Goal: Task Accomplishment & Management: Use online tool/utility

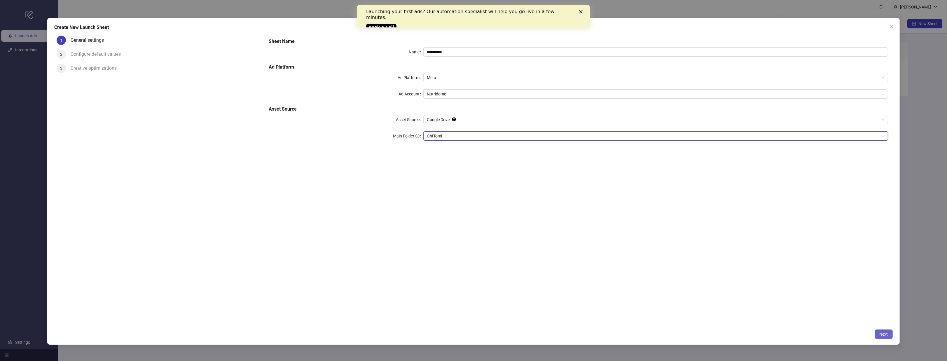
click at [885, 335] on span "Next" at bounding box center [883, 334] width 8 height 5
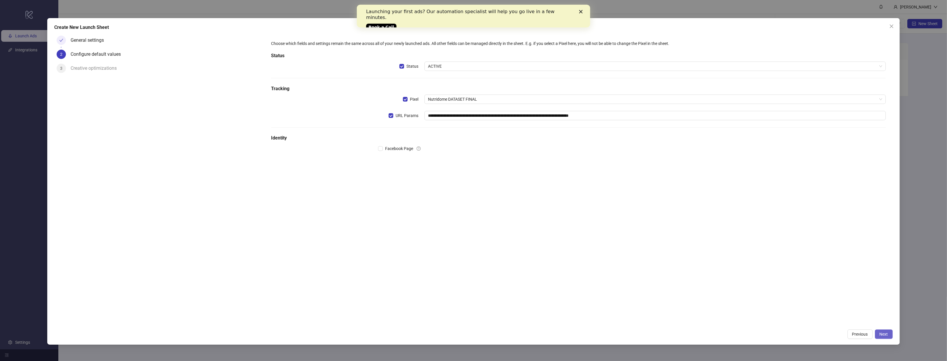
click at [881, 333] on span "Next" at bounding box center [883, 334] width 8 height 5
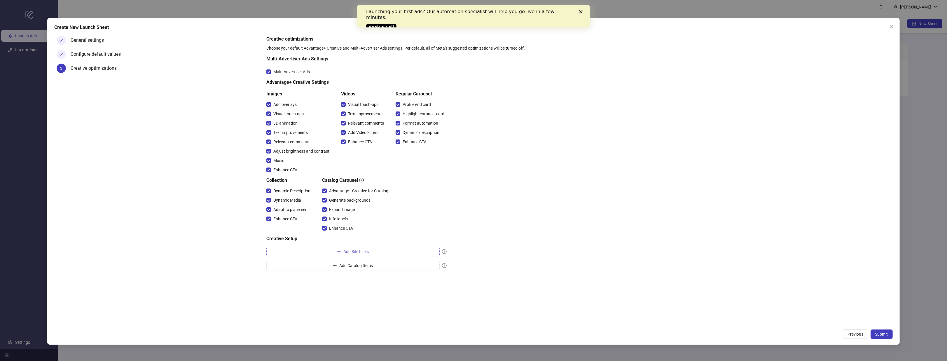
click at [400, 250] on button "Add Site Links" at bounding box center [352, 251] width 173 height 9
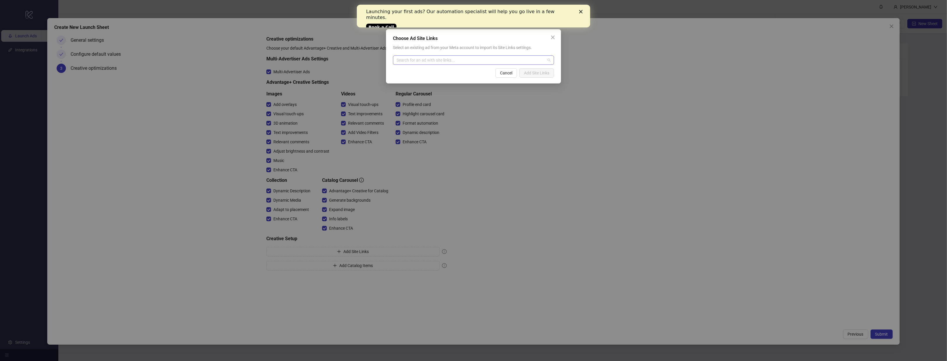
click at [448, 58] on input "search" at bounding box center [470, 60] width 149 height 9
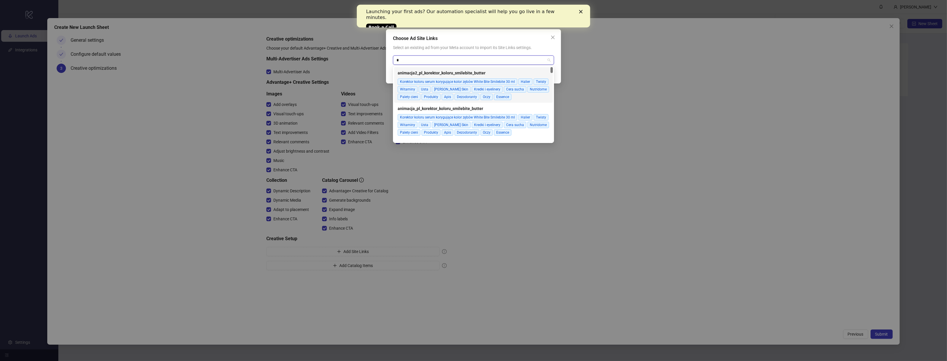
type input "**"
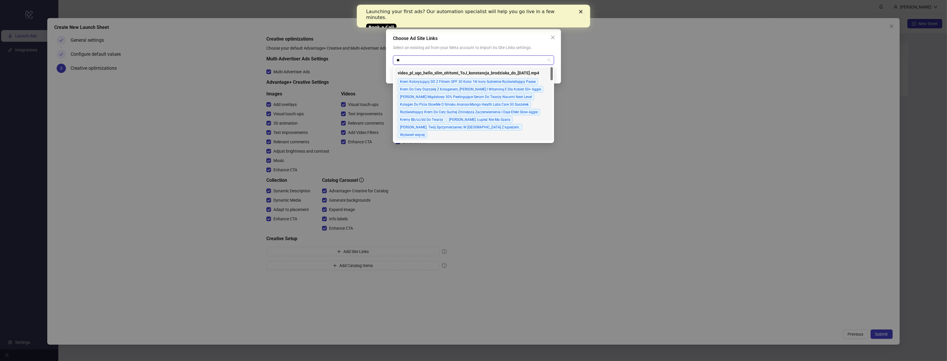
click at [492, 71] on strong "video_pl_ugc_hello_slim_oh!tomi_ToJ_konstancja_brodziaka_do_31.12.2026.mp4" at bounding box center [468, 73] width 141 height 5
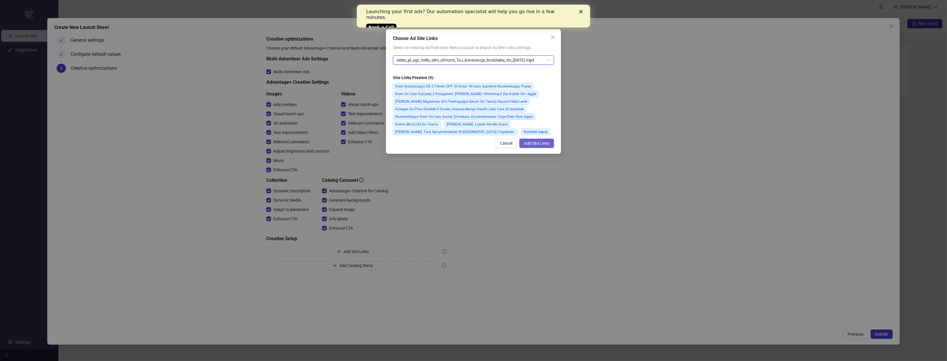
click at [549, 143] on button "Add Site Links" at bounding box center [536, 143] width 35 height 9
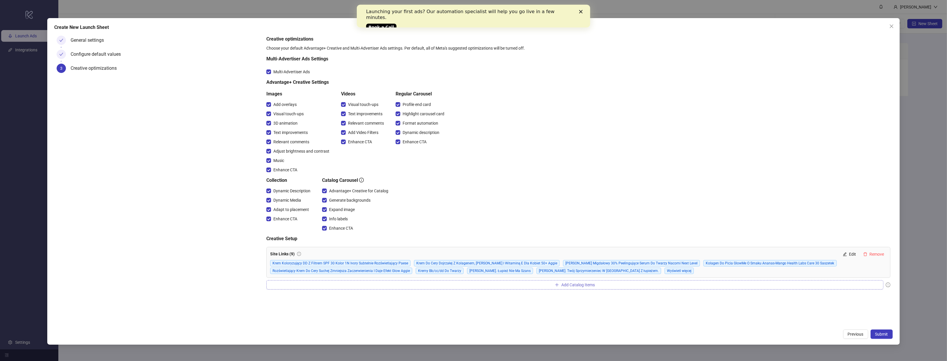
click at [619, 281] on button "Add Catalog Items" at bounding box center [574, 284] width 617 height 9
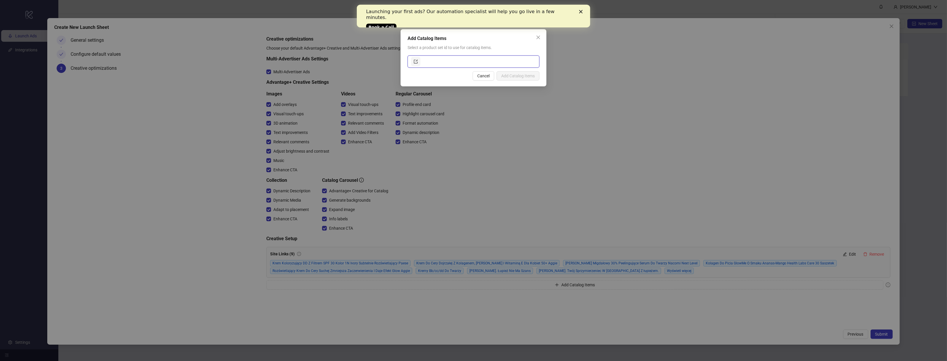
click at [486, 62] on input "text" at bounding box center [478, 61] width 114 height 9
click at [415, 63] on span at bounding box center [416, 61] width 4 height 6
click at [450, 64] on input "text" at bounding box center [478, 61] width 114 height 9
type input "*"
click at [413, 66] on span at bounding box center [473, 61] width 132 height 12
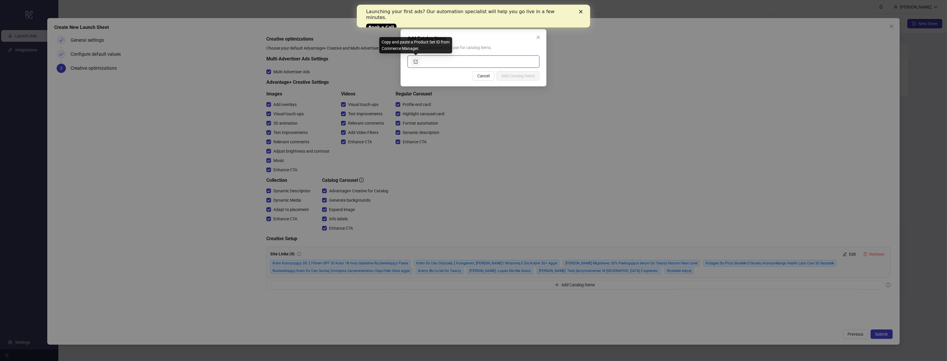
click at [414, 62] on icon "export" at bounding box center [416, 62] width 4 height 4
paste input "**********"
click at [514, 76] on span "Add Catalog Items" at bounding box center [518, 75] width 34 height 5
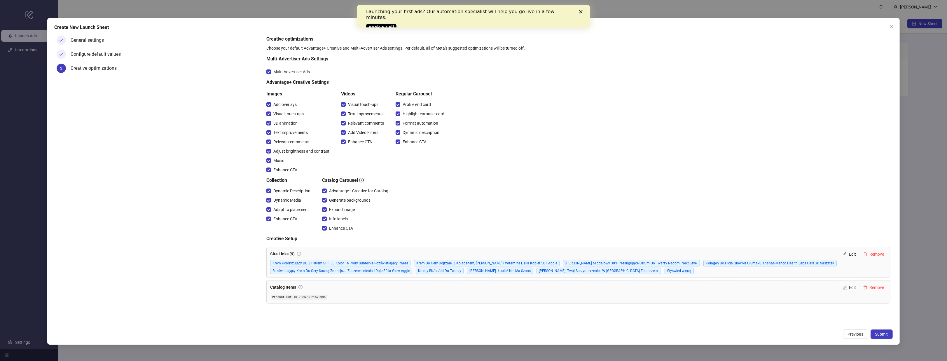
click at [318, 295] on code "Product Set ID: 788573821572996" at bounding box center [299, 297] width 57 height 5
click at [873, 289] on span "Remove" at bounding box center [876, 287] width 15 height 5
click at [694, 286] on button "Add Catalog Items" at bounding box center [574, 284] width 617 height 9
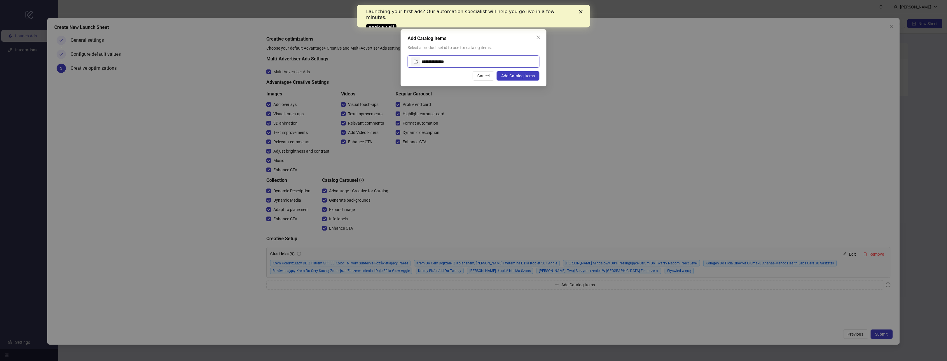
click at [472, 63] on input "**********" at bounding box center [478, 61] width 114 height 9
paste input "*"
type input "**********"
click at [520, 78] on span "Add Catalog Items" at bounding box center [518, 75] width 34 height 5
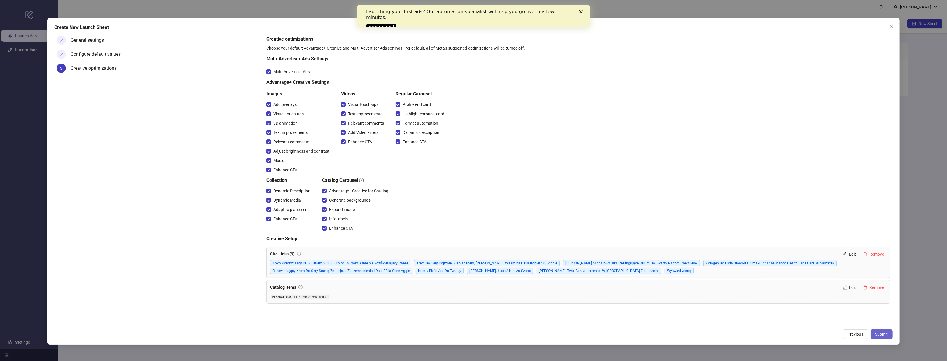
click at [882, 334] on span "Submit" at bounding box center [881, 334] width 13 height 5
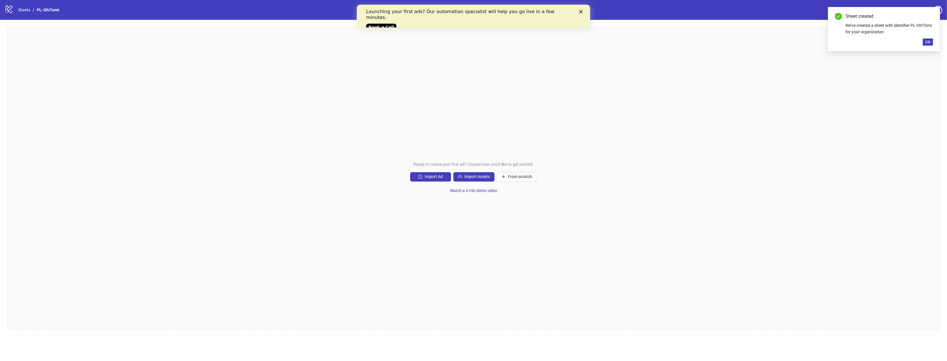
click at [577, 11] on div "Launching your first ads? Our automation specialist will help you go live in a …" at bounding box center [473, 19] width 215 height 24
click at [580, 9] on div "Launching your first ads? Our automation specialist will help you go live in a …" at bounding box center [473, 19] width 215 height 24
click at [580, 10] on icon "Close" at bounding box center [580, 11] width 3 height 3
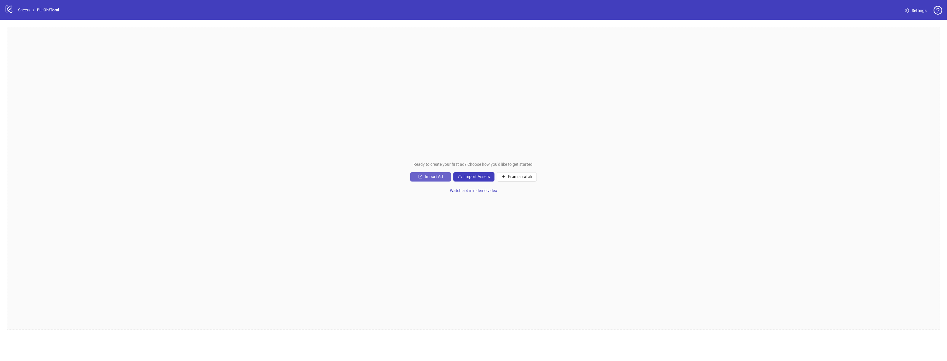
click at [423, 175] on button "Import Ad" at bounding box center [430, 176] width 41 height 9
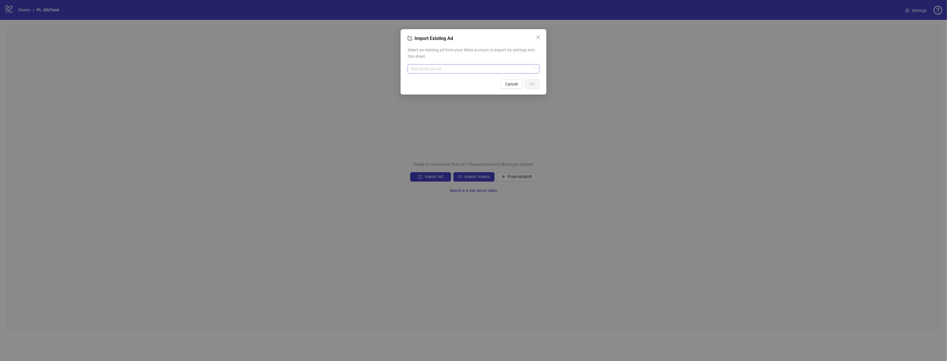
click at [437, 69] on input "search" at bounding box center [471, 68] width 120 height 9
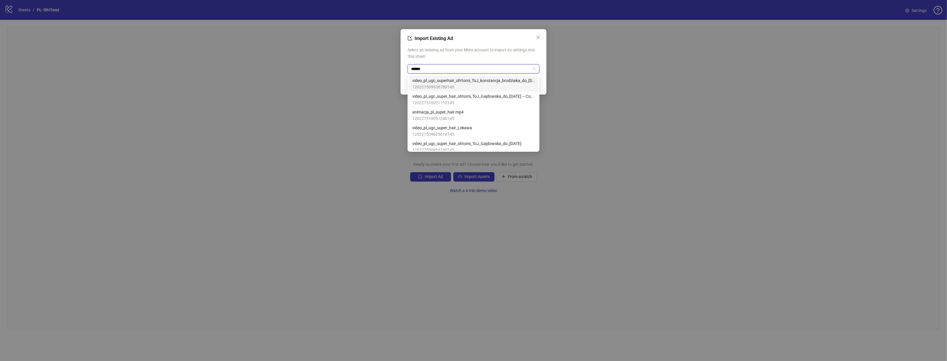
type input "*******"
click at [446, 84] on span "120227509296680145" at bounding box center [473, 87] width 122 height 6
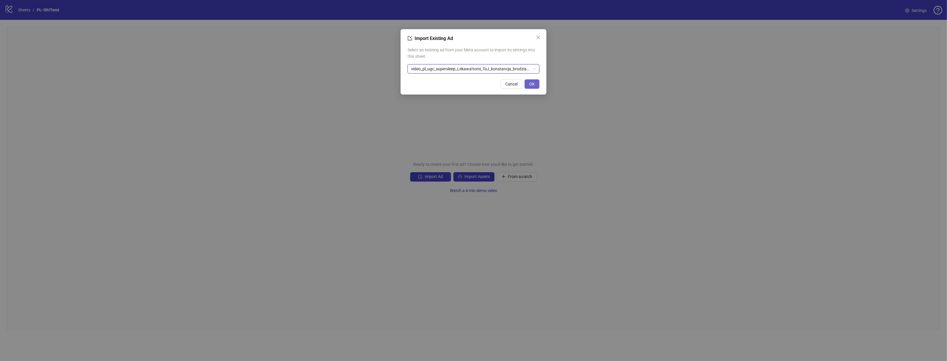
click at [532, 83] on span "OK" at bounding box center [532, 84] width 6 height 5
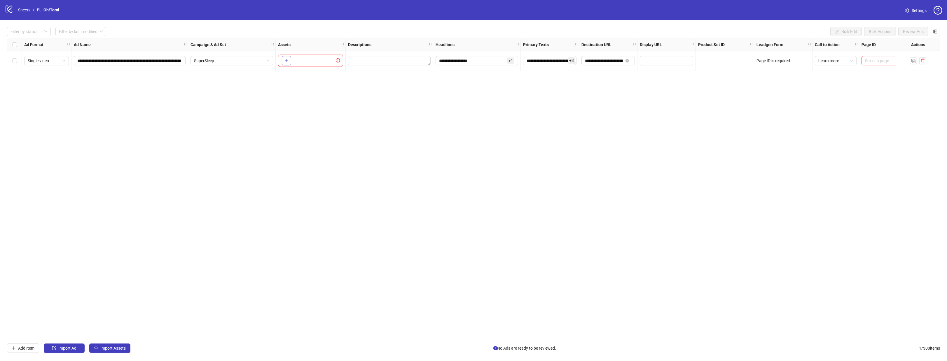
click at [289, 60] on button "button" at bounding box center [286, 60] width 9 height 9
click at [924, 61] on button "button" at bounding box center [922, 60] width 7 height 7
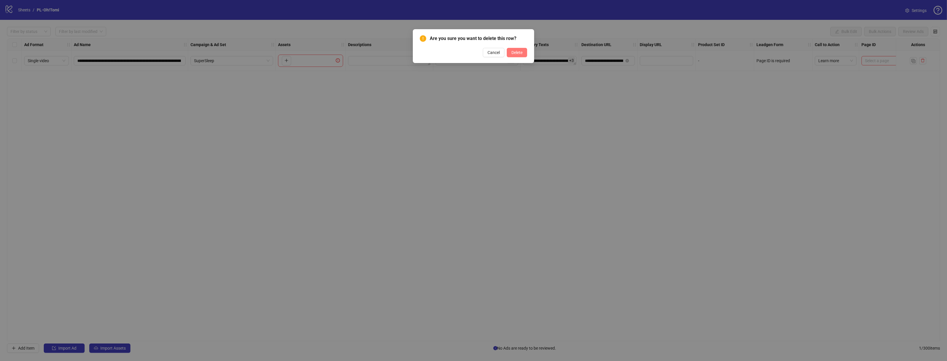
click at [523, 51] on button "Delete" at bounding box center [517, 52] width 20 height 9
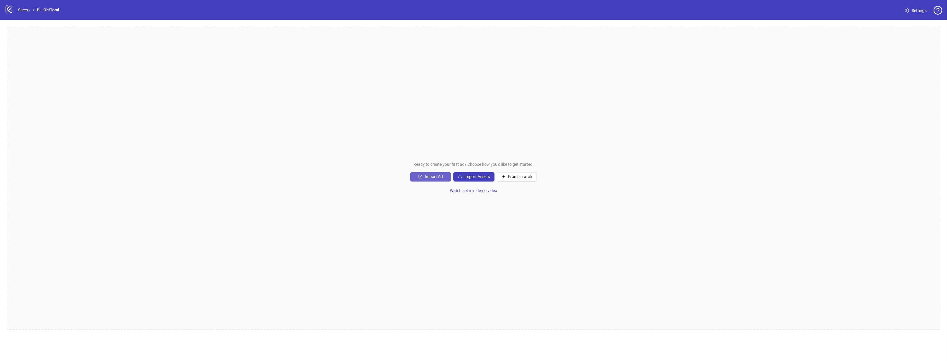
click at [428, 179] on button "Import Ad" at bounding box center [430, 176] width 41 height 9
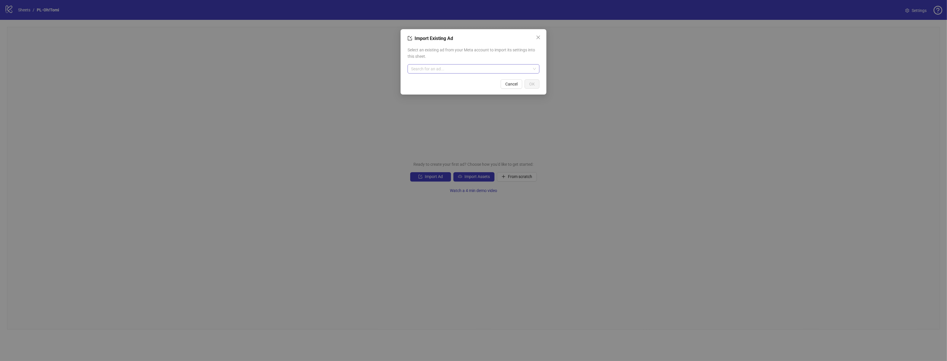
click at [454, 70] on input "search" at bounding box center [471, 68] width 120 height 9
click at [461, 73] on input "search" at bounding box center [471, 68] width 120 height 9
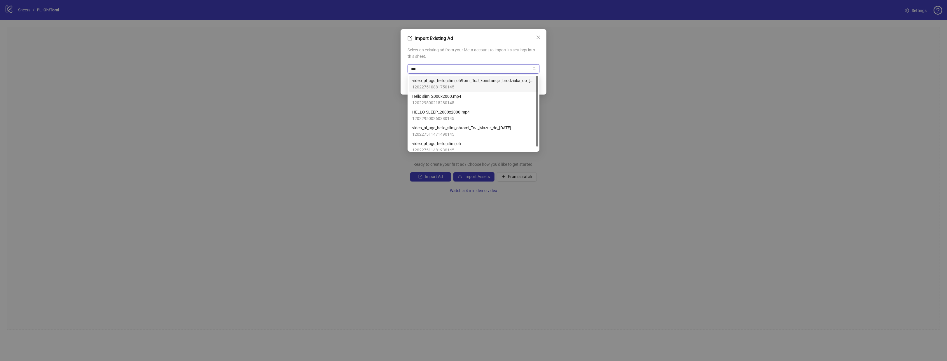
type input "****"
click at [471, 81] on span "video_pl_ugc_hello_slim_oh!tomi_ToJ_konstancja_brodziaka_do_31.12.2026.mp4" at bounding box center [473, 80] width 122 height 6
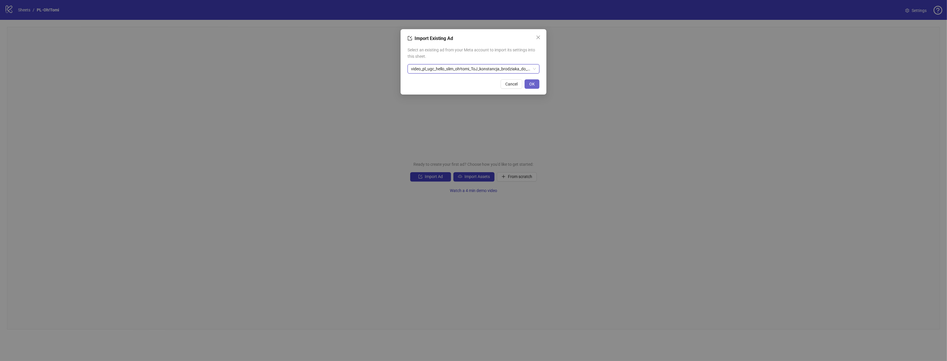
click at [531, 83] on span "OK" at bounding box center [532, 84] width 6 height 5
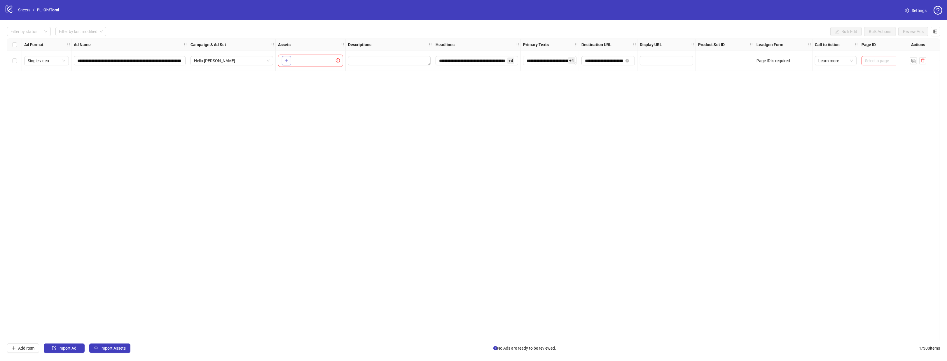
click at [287, 61] on icon "plus" at bounding box center [286, 60] width 4 height 4
click at [867, 62] on input "search" at bounding box center [885, 60] width 41 height 9
click at [875, 92] on span "609798659223935" at bounding box center [883, 94] width 35 height 6
click at [851, 94] on div "**********" at bounding box center [473, 189] width 933 height 302
click at [797, 62] on input "search" at bounding box center [780, 60] width 41 height 9
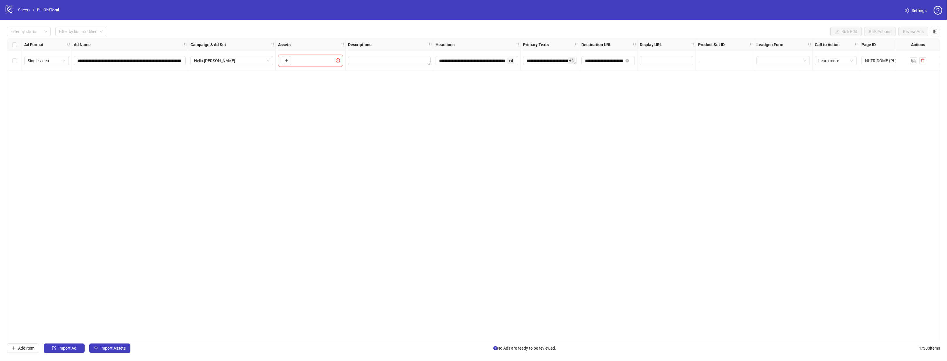
click at [708, 120] on div "**********" at bounding box center [473, 189] width 933 height 302
click at [723, 59] on div "-" at bounding box center [724, 60] width 53 height 6
click at [705, 63] on div "-" at bounding box center [724, 60] width 53 height 6
click at [17, 62] on div "Select row 1" at bounding box center [14, 60] width 15 height 20
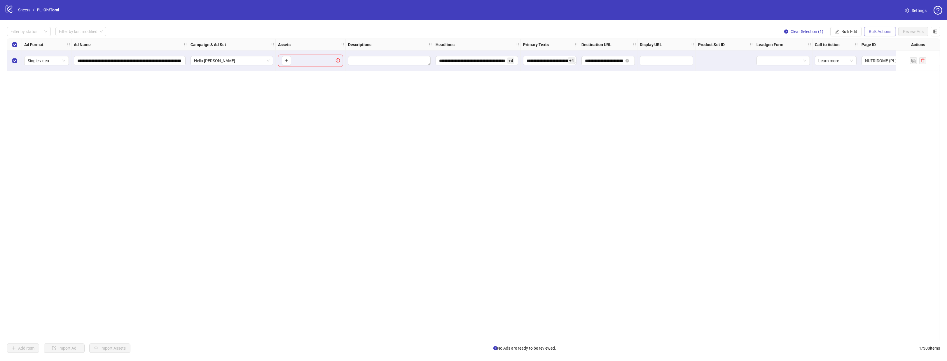
click at [880, 35] on button "Bulk Actions" at bounding box center [880, 31] width 32 height 9
click at [850, 33] on span "Bulk Edit" at bounding box center [849, 31] width 16 height 5
click at [519, 169] on div "**********" at bounding box center [473, 189] width 933 height 302
click at [287, 64] on button "button" at bounding box center [286, 60] width 9 height 9
click at [316, 62] on span "button" at bounding box center [318, 60] width 4 height 5
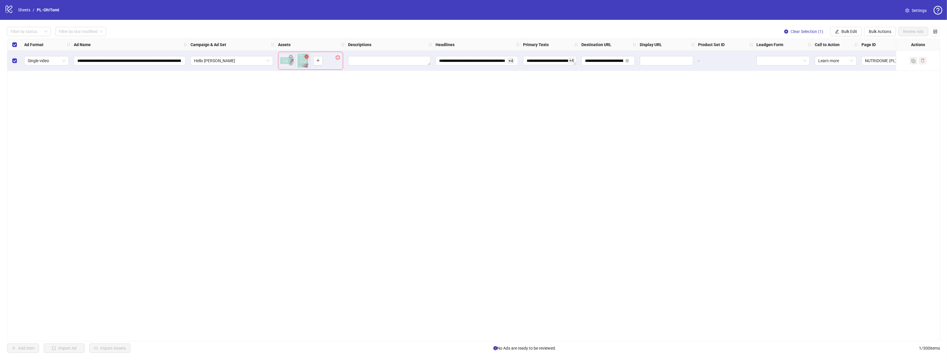
click at [306, 55] on icon "close-circle" at bounding box center [306, 57] width 4 height 4
click at [291, 56] on icon "close-circle" at bounding box center [291, 57] width 4 height 4
click at [287, 62] on span "button" at bounding box center [286, 60] width 4 height 5
click at [314, 59] on span "+ 2" at bounding box center [316, 60] width 7 height 6
click at [309, 97] on span "button" at bounding box center [310, 94] width 4 height 5
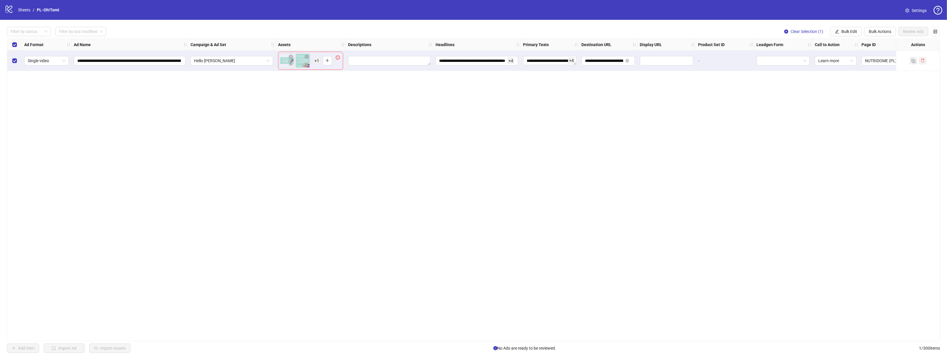
click at [349, 90] on div "**********" at bounding box center [473, 189] width 933 height 302
click at [338, 58] on icon "exclamation-circle" at bounding box center [338, 57] width 4 height 4
click at [328, 61] on icon "plus" at bounding box center [327, 60] width 4 height 4
click at [324, 62] on button "button" at bounding box center [327, 60] width 9 height 9
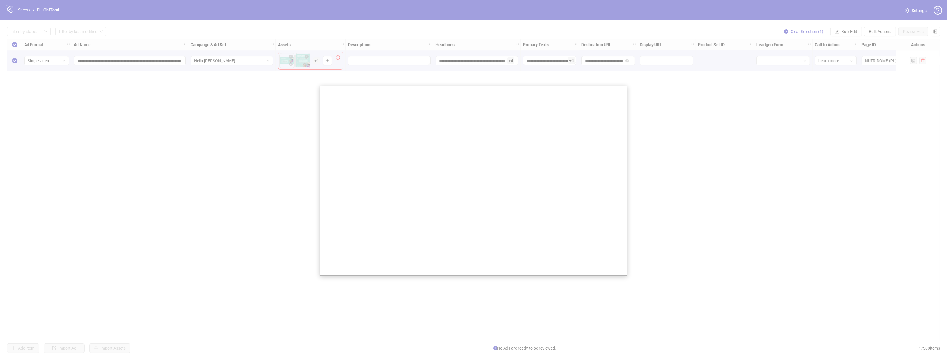
click at [309, 59] on div at bounding box center [473, 180] width 947 height 361
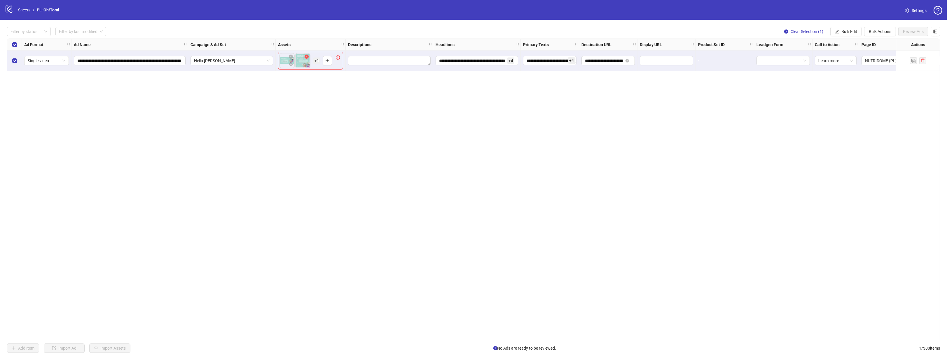
click at [306, 57] on icon "close-circle" at bounding box center [306, 57] width 4 height 4
click at [306, 56] on icon "close-circle" at bounding box center [306, 57] width 4 height 4
click at [289, 57] on icon "close-circle" at bounding box center [291, 57] width 4 height 4
click at [34, 63] on span "Single video" at bounding box center [47, 60] width 38 height 9
click at [40, 70] on div "Single image" at bounding box center [46, 72] width 35 height 6
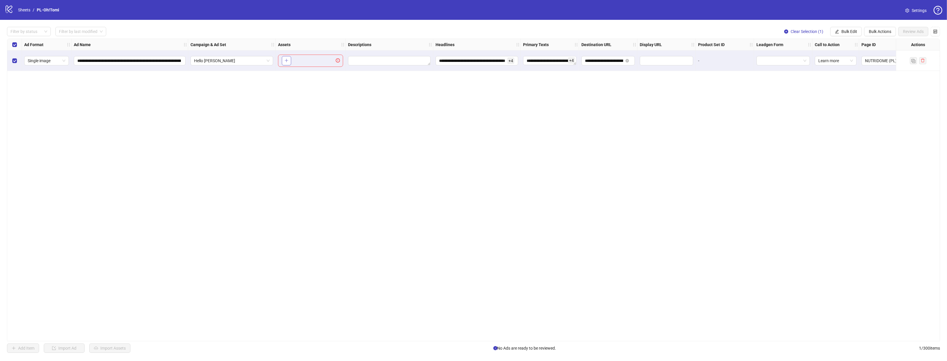
click at [282, 62] on button "button" at bounding box center [286, 60] width 9 height 9
click at [287, 57] on button "button" at bounding box center [286, 60] width 9 height 9
click at [735, 64] on div "-" at bounding box center [725, 60] width 58 height 20
click at [707, 57] on div "-" at bounding box center [725, 60] width 58 height 20
click at [698, 59] on div "-" at bounding box center [724, 60] width 53 height 6
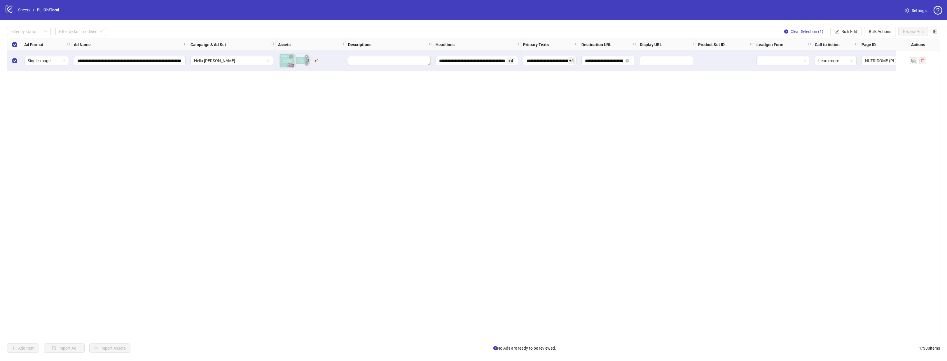
click at [699, 130] on div "**********" at bounding box center [473, 189] width 933 height 302
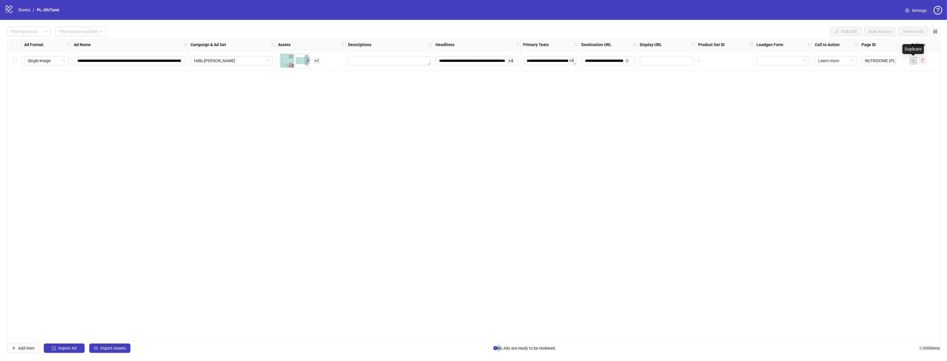
click at [911, 59] on img "button" at bounding box center [913, 61] width 4 height 4
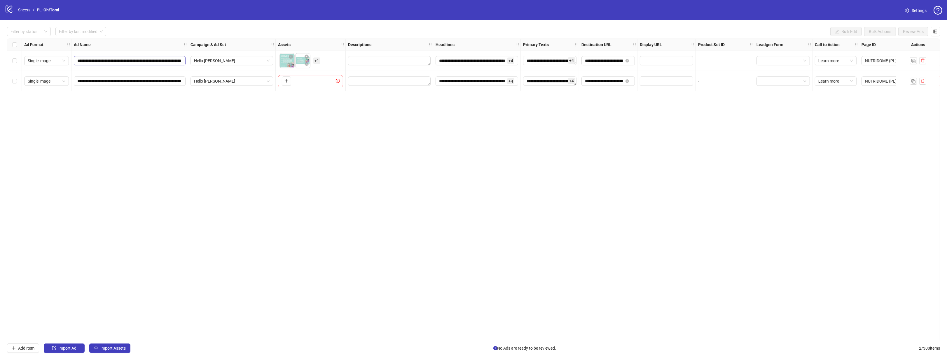
click at [167, 64] on span "**********" at bounding box center [130, 60] width 112 height 9
click at [167, 61] on input "**********" at bounding box center [129, 60] width 104 height 6
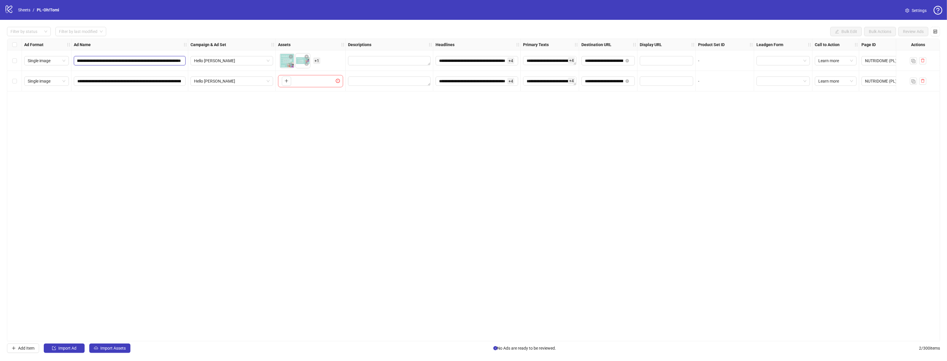
click at [167, 61] on input "**********" at bounding box center [129, 60] width 104 height 6
click at [142, 128] on div "**********" at bounding box center [473, 189] width 933 height 302
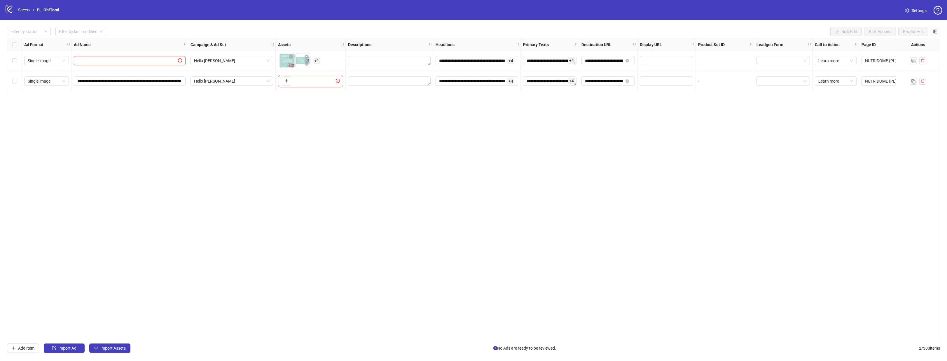
click at [152, 62] on input "text" at bounding box center [126, 60] width 99 height 6
drag, startPoint x: 152, startPoint y: 62, endPoint x: 126, endPoint y: 79, distance: 30.8
click at [126, 79] on input "**********" at bounding box center [129, 81] width 104 height 6
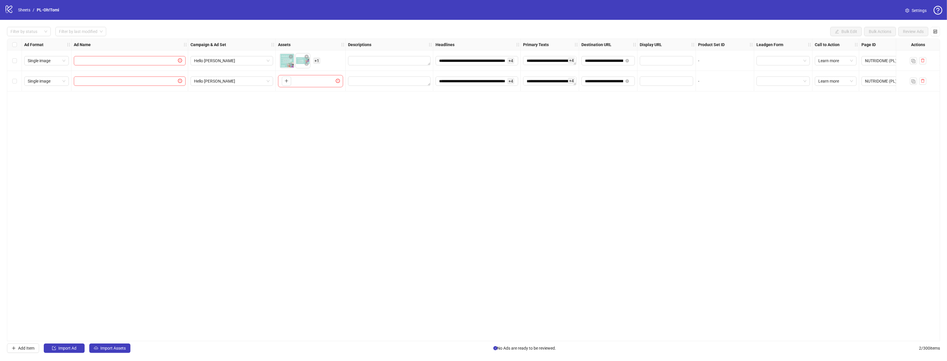
click at [210, 106] on div "**********" at bounding box center [473, 189] width 933 height 302
click at [287, 64] on button "button" at bounding box center [290, 64] width 7 height 7
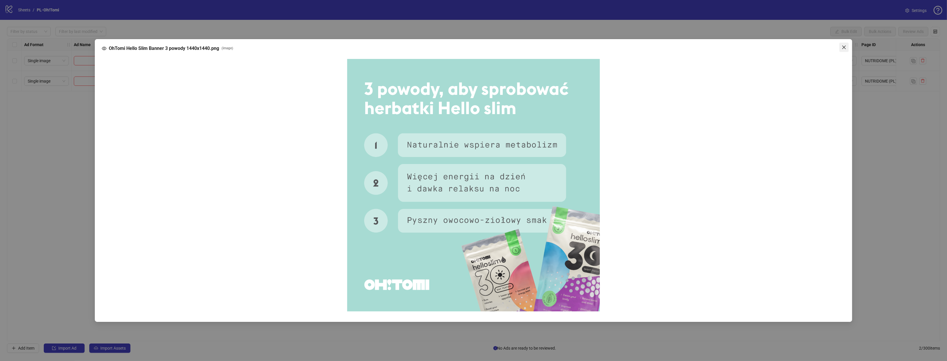
click at [845, 47] on icon "close" at bounding box center [843, 47] width 5 height 5
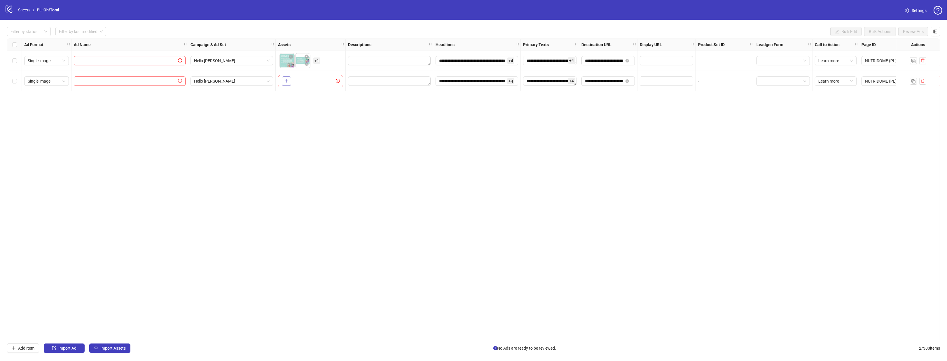
click at [287, 80] on icon "plus" at bounding box center [286, 81] width 4 height 4
click at [106, 343] on div "**********" at bounding box center [473, 190] width 947 height 340
click at [106, 345] on button "Import Assets" at bounding box center [109, 347] width 41 height 9
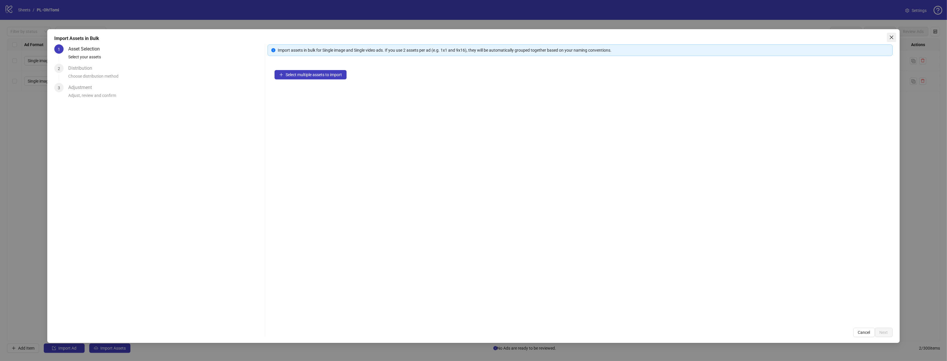
click at [892, 40] on button "Close" at bounding box center [891, 37] width 9 height 9
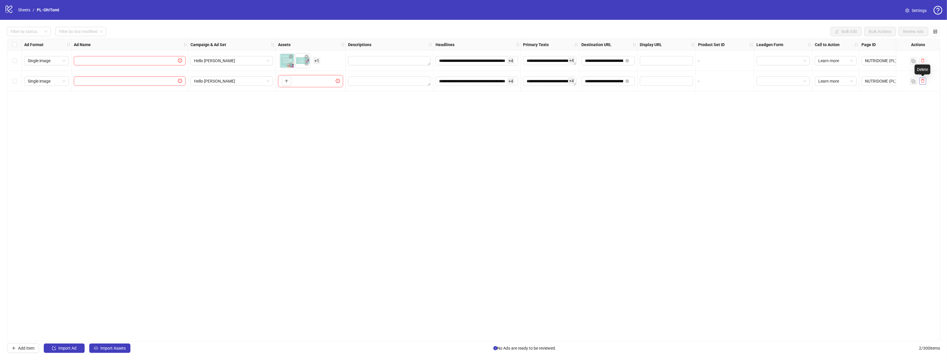
click at [922, 81] on icon "delete" at bounding box center [922, 81] width 4 height 4
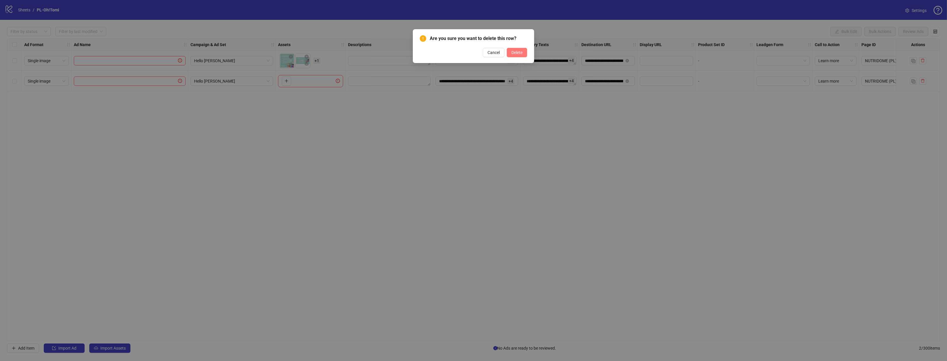
click at [519, 52] on span "Delete" at bounding box center [516, 52] width 11 height 5
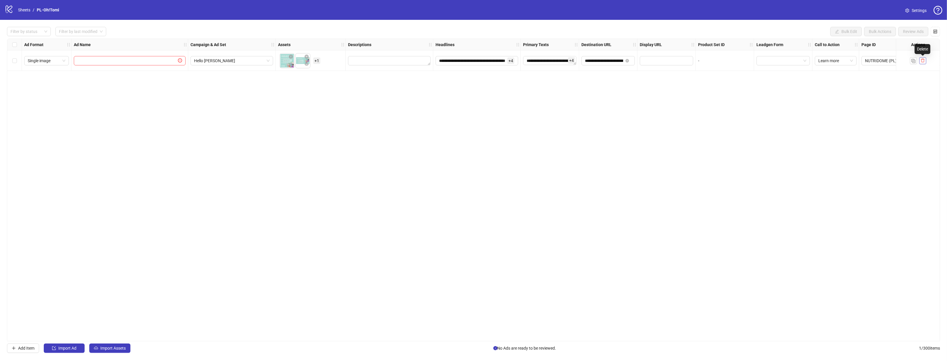
click at [922, 57] on button "button" at bounding box center [922, 60] width 7 height 7
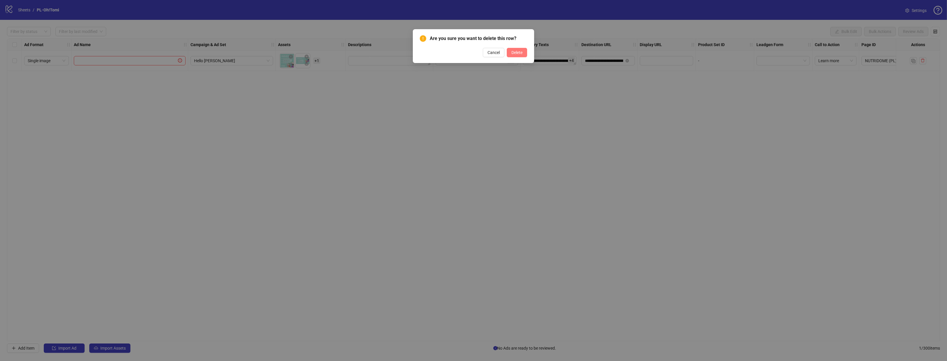
click at [515, 55] on span "Delete" at bounding box center [516, 52] width 11 height 5
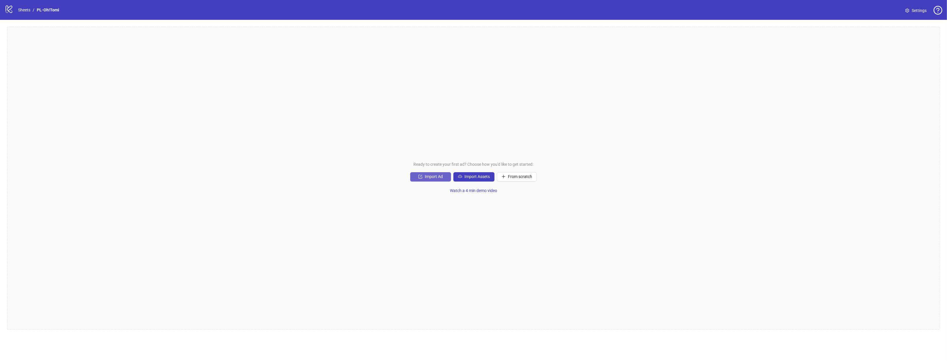
click at [437, 174] on span "Import Ad" at bounding box center [434, 176] width 18 height 5
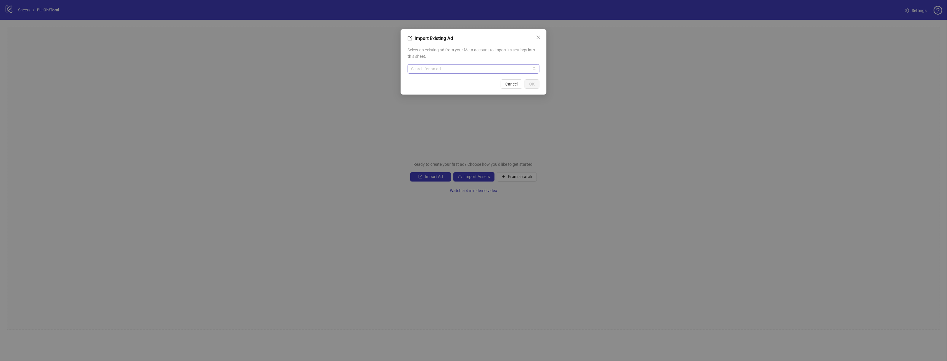
click at [426, 70] on input "search" at bounding box center [471, 68] width 120 height 9
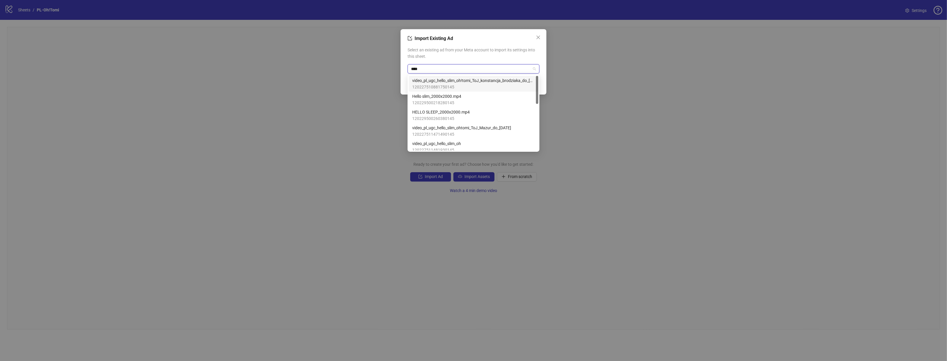
type input "*****"
click at [436, 83] on span "video_pl_ugc_hello_slim_oh!tomi_ToJ_konstancja_brodziaka_do_31.12.2026.mp4" at bounding box center [473, 80] width 122 height 6
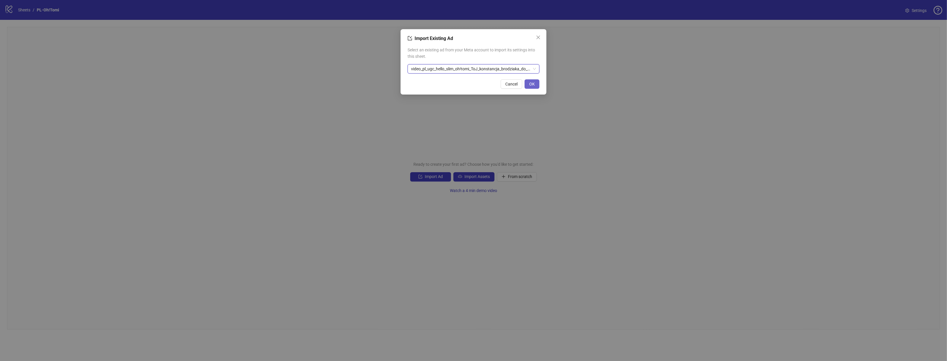
click at [531, 81] on button "OK" at bounding box center [531, 83] width 15 height 9
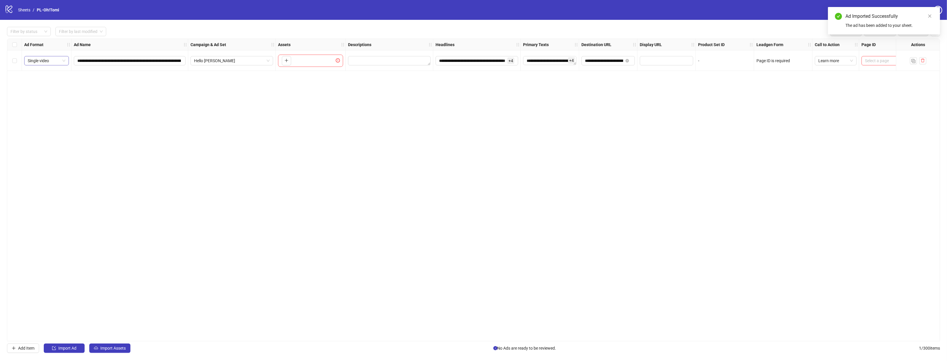
click at [57, 60] on span "Single video" at bounding box center [47, 60] width 38 height 9
click at [52, 73] on div "Single image" at bounding box center [46, 72] width 35 height 6
click at [157, 57] on div "**********" at bounding box center [129, 60] width 117 height 20
click at [157, 58] on input "**********" at bounding box center [129, 60] width 104 height 6
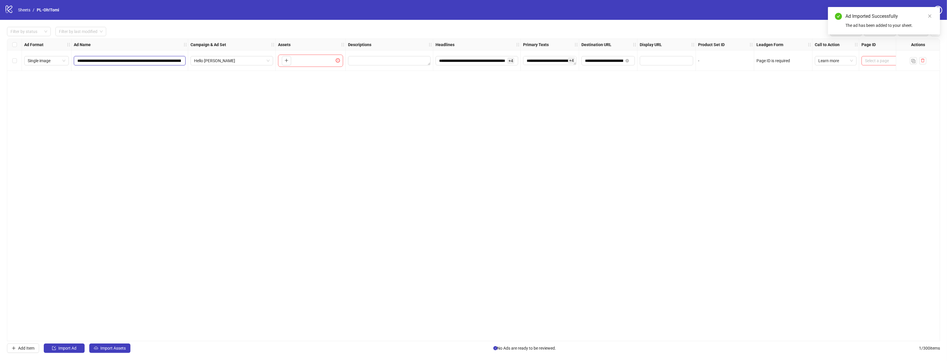
click at [157, 58] on input "**********" at bounding box center [129, 60] width 104 height 6
click at [173, 133] on div "**********" at bounding box center [473, 189] width 933 height 302
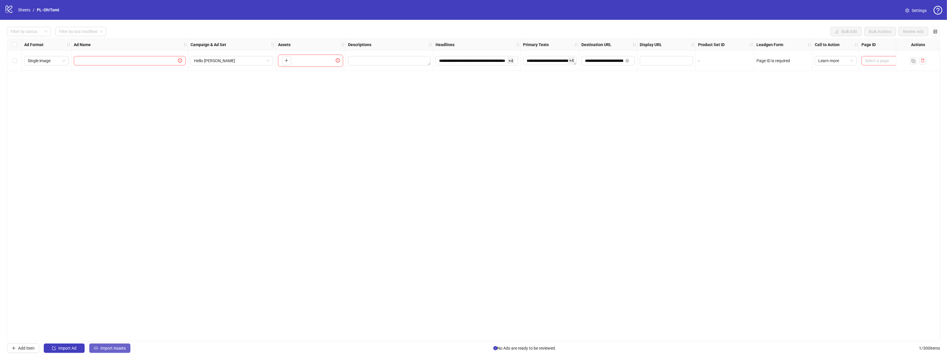
click at [125, 352] on button "Import Assets" at bounding box center [109, 347] width 41 height 9
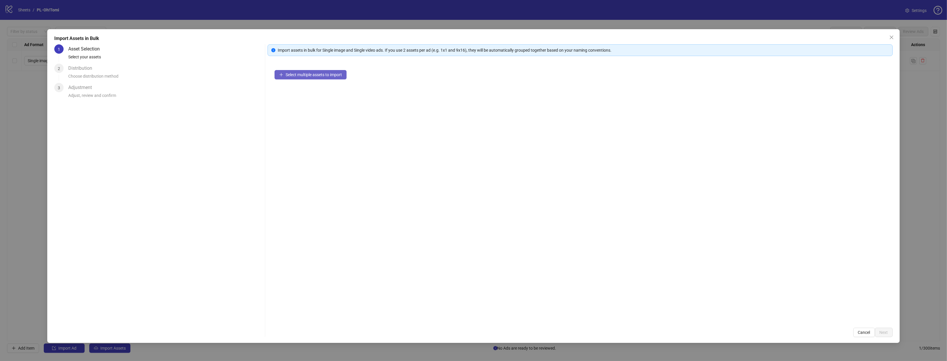
click at [336, 76] on span "Select multiple assets to import" at bounding box center [314, 74] width 56 height 5
click at [280, 78] on icon "collapsed" at bounding box center [280, 76] width 3 height 3
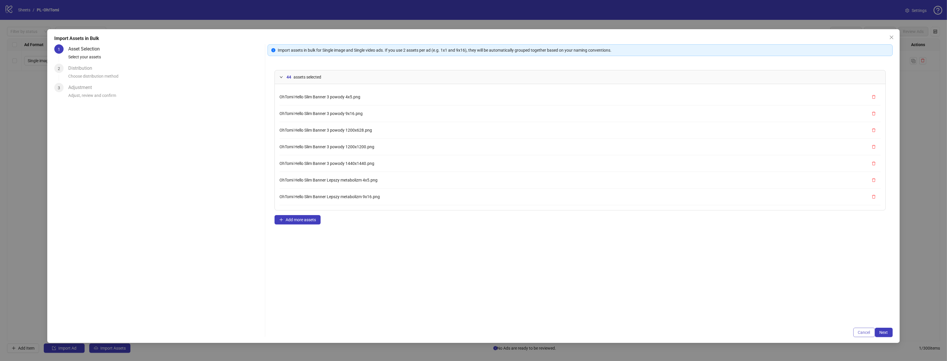
click at [866, 335] on button "Cancel" at bounding box center [864, 332] width 22 height 9
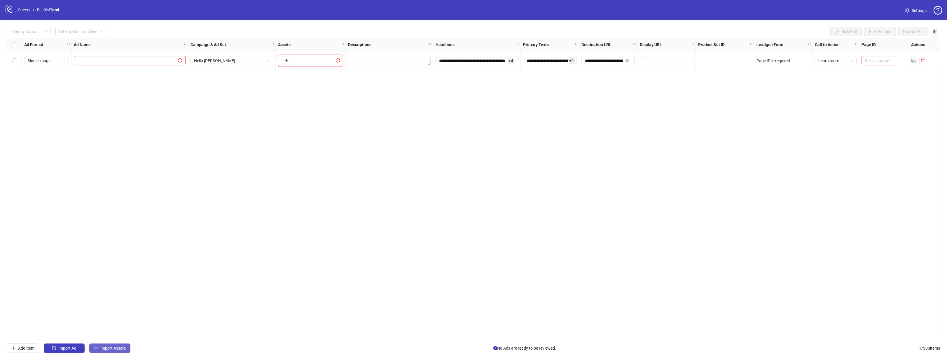
click at [108, 351] on button "Import Assets" at bounding box center [109, 347] width 41 height 9
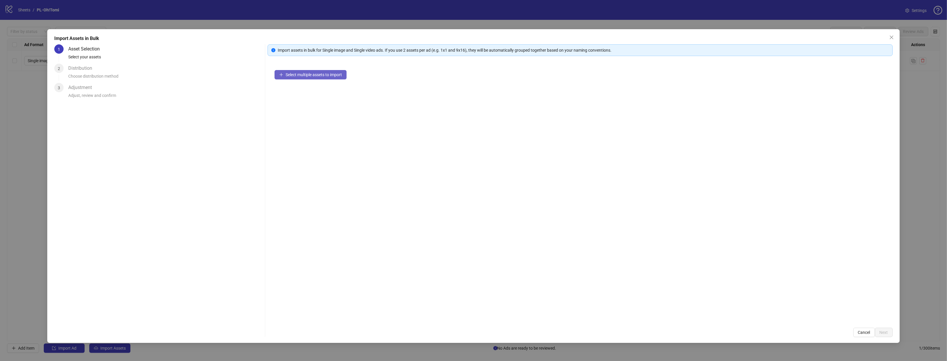
click at [328, 71] on button "Select multiple assets to import" at bounding box center [310, 74] width 72 height 9
click at [884, 329] on button "Next" at bounding box center [884, 332] width 18 height 9
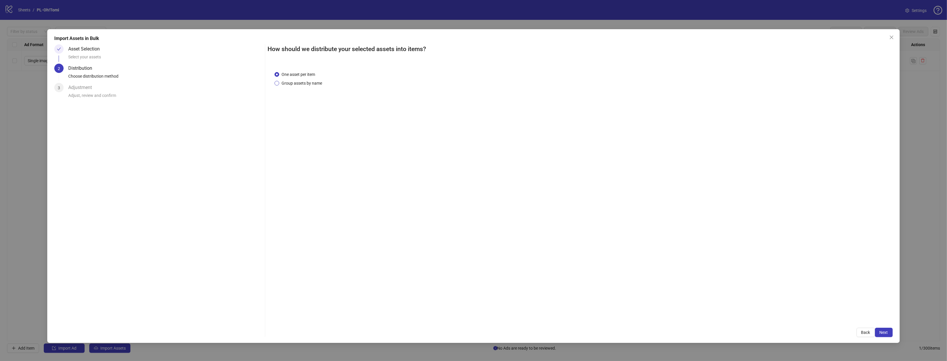
click at [293, 83] on span "Group assets by name" at bounding box center [301, 83] width 45 height 6
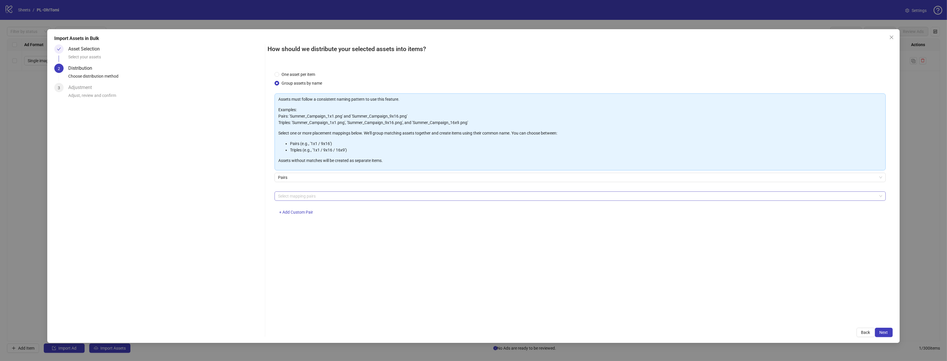
click at [355, 198] on div at bounding box center [577, 196] width 602 height 8
click at [310, 239] on div "1x1 / 9x16" at bounding box center [580, 235] width 609 height 9
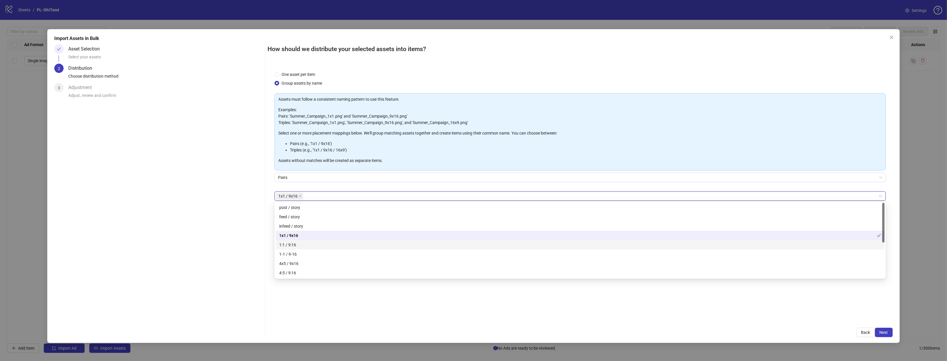
click at [242, 244] on div "Asset Selection Select your assets 2 Distribution Choose distribution method 3 …" at bounding box center [158, 190] width 208 height 293
click at [318, 197] on div "1x1 / 9x16" at bounding box center [577, 196] width 602 height 8
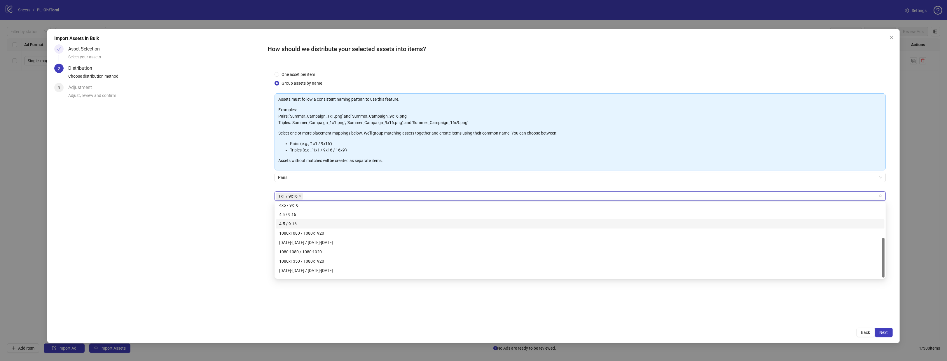
scroll to position [65, 0]
click at [338, 230] on div "1080x1080 / 1080x1920" at bounding box center [580, 226] width 609 height 9
click at [234, 283] on div "Asset Selection Select your assets 2 Distribution Choose distribution method 3 …" at bounding box center [158, 190] width 208 height 293
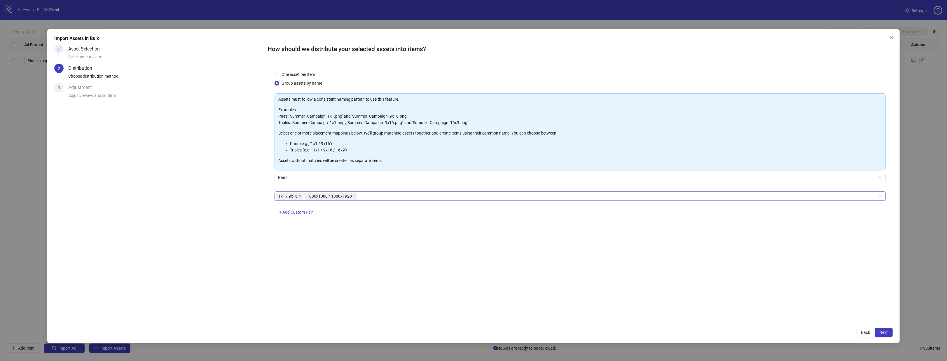
click at [355, 197] on span "1080x1080 / 1080x1920" at bounding box center [330, 195] width 53 height 7
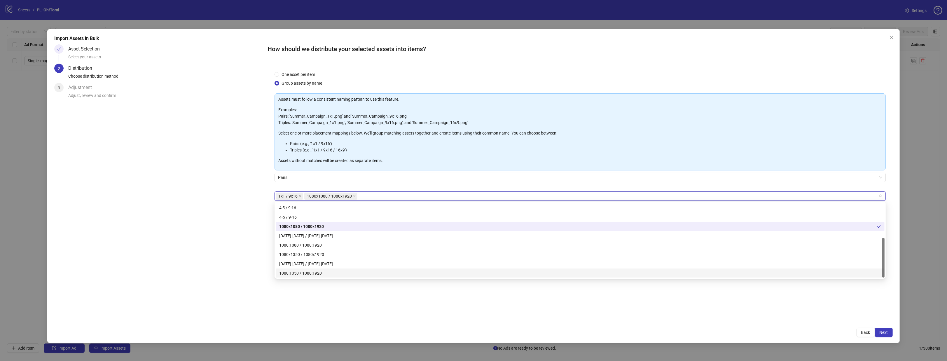
click at [355, 196] on icon "close" at bounding box center [354, 196] width 3 height 3
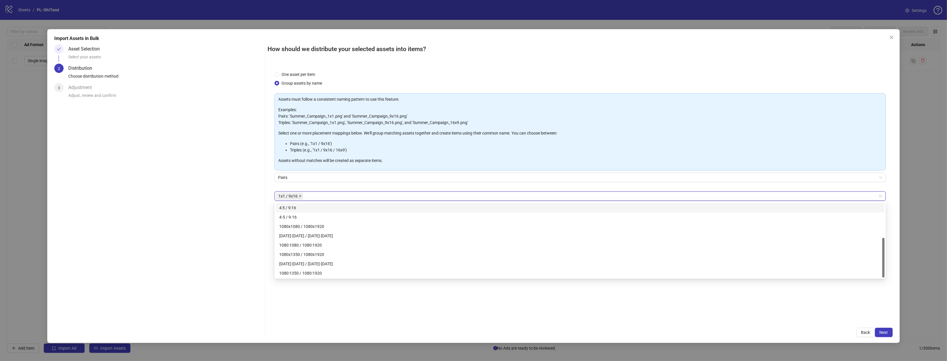
click at [301, 195] on icon "close" at bounding box center [300, 196] width 3 height 3
click at [302, 208] on div "4:5 / 9:16" at bounding box center [580, 207] width 602 height 6
drag, startPoint x: 192, startPoint y: 238, endPoint x: 507, endPoint y: 266, distance: 316.5
click at [193, 238] on div "Asset Selection Select your assets 2 Distribution Choose distribution method 3 …" at bounding box center [158, 190] width 208 height 293
click at [886, 333] on span "Next" at bounding box center [883, 332] width 8 height 5
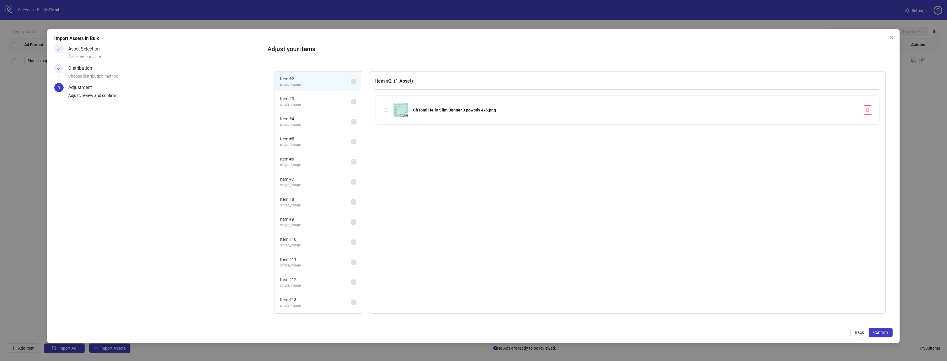
click at [291, 102] on span "single_image" at bounding box center [315, 105] width 71 height 6
click at [296, 127] on li "Item # 4 single_image 1" at bounding box center [318, 121] width 86 height 19
click at [300, 168] on li "Item # 6 single_image 1" at bounding box center [318, 161] width 86 height 19
click at [297, 201] on span "Item # 8" at bounding box center [315, 199] width 71 height 6
click at [300, 233] on li "Item # 10 single_image 1" at bounding box center [318, 241] width 86 height 19
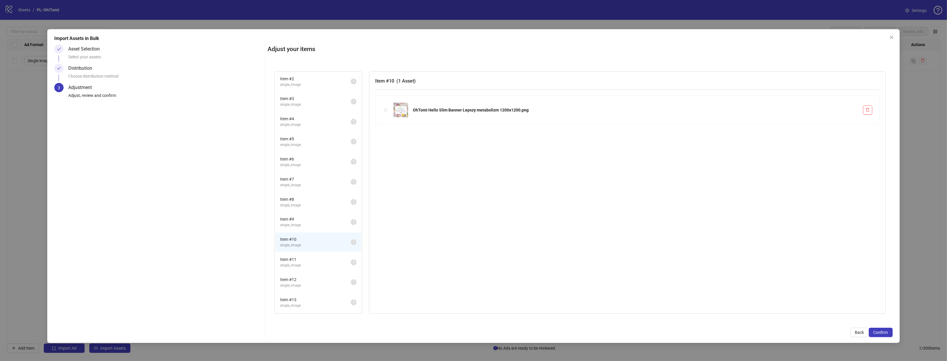
click at [300, 247] on li "Item # 10 single_image 1" at bounding box center [318, 241] width 86 height 19
click at [95, 73] on div "Choose distribution method" at bounding box center [165, 78] width 194 height 10
click at [59, 68] on icon "check" at bounding box center [59, 68] width 4 height 3
click at [863, 335] on button "Back" at bounding box center [859, 332] width 18 height 9
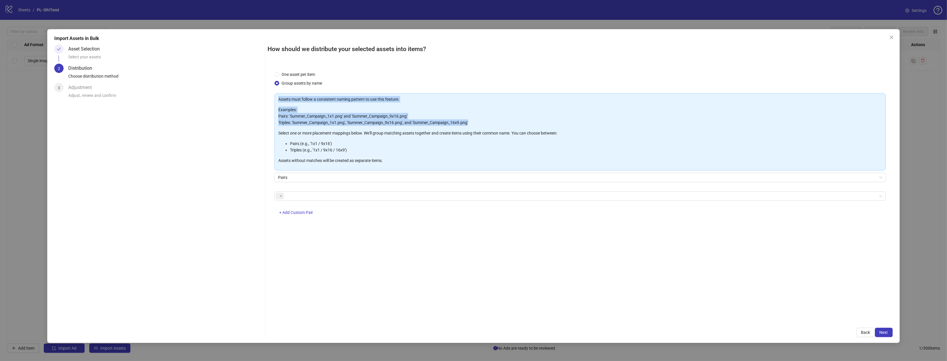
drag, startPoint x: 481, startPoint y: 121, endPoint x: 272, endPoint y: 118, distance: 208.6
click at [272, 118] on div "One asset per item Group assets by name Assets must follow a consistent naming …" at bounding box center [579, 192] width 625 height 257
click at [278, 115] on p "Examples: Pairs: 'Summer_Campaign_1x1.png' and 'Summer_Campaign_9x16.png' Tripl…" at bounding box center [579, 115] width 603 height 19
copy p "Pairs: 'Summer_Campaign_1x1.png' and 'Summer_Campaign_9x16.png' Triples: 'Summe…"
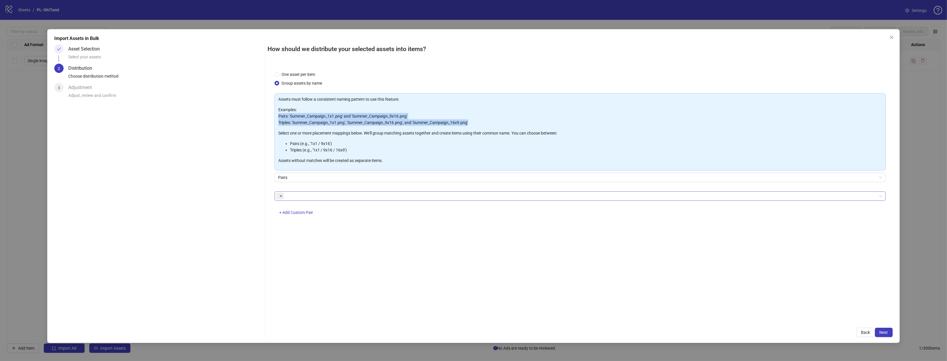
click at [279, 198] on span at bounding box center [280, 196] width 3 height 6
click at [174, 177] on div "Asset Selection Select your assets 2 Distribution Choose distribution method 3 …" at bounding box center [158, 190] width 208 height 293
click at [95, 51] on div "Asset Selection" at bounding box center [86, 48] width 36 height 9
click at [308, 199] on div at bounding box center [577, 196] width 602 height 8
click at [309, 213] on span "+ Add Custom Pair" at bounding box center [296, 212] width 34 height 5
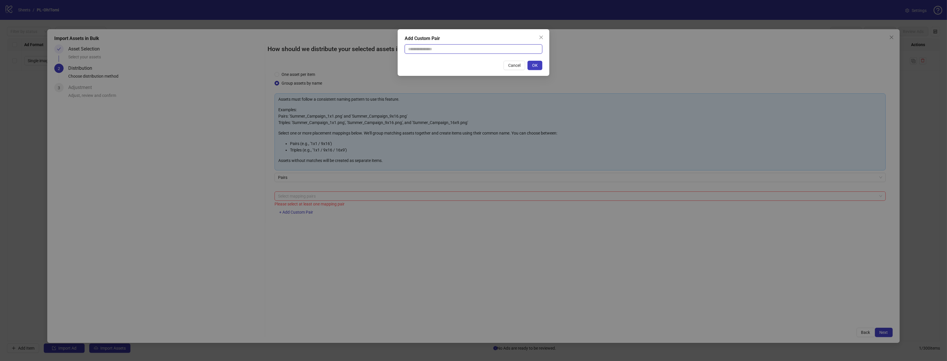
click at [455, 51] on input "text" at bounding box center [474, 48] width 138 height 9
type input "*"
type input "**********"
click at [540, 64] on button "OK" at bounding box center [534, 65] width 15 height 9
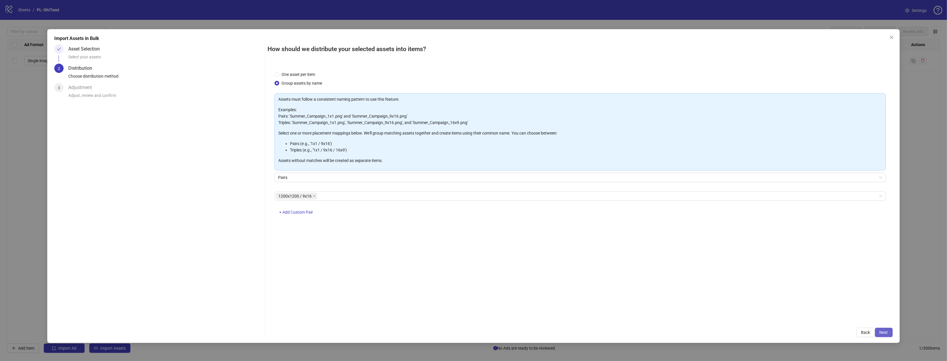
click at [884, 330] on span "Next" at bounding box center [883, 332] width 8 height 5
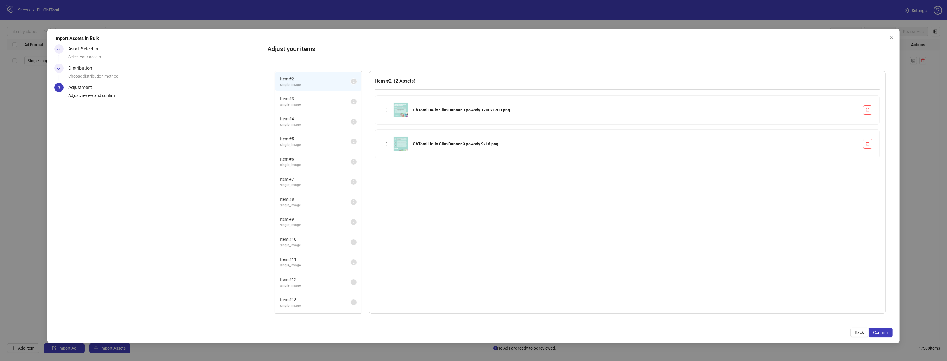
click at [300, 103] on span "single_image" at bounding box center [315, 105] width 71 height 6
click at [400, 149] on img at bounding box center [400, 143] width 15 height 15
click at [317, 117] on span "Item # 4" at bounding box center [315, 118] width 71 height 6
click at [318, 109] on li "Item # 3 single_image 2" at bounding box center [318, 101] width 86 height 19
click at [877, 334] on span "Confirm" at bounding box center [880, 332] width 15 height 5
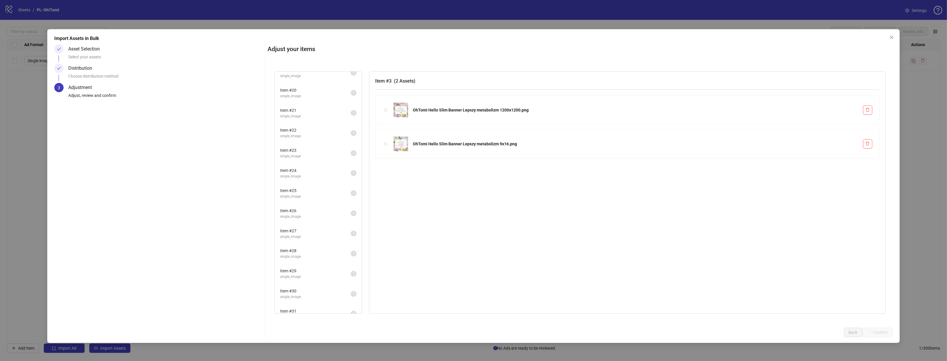
scroll to position [379, 0]
click at [301, 240] on span "Item # 29" at bounding box center [315, 241] width 71 height 6
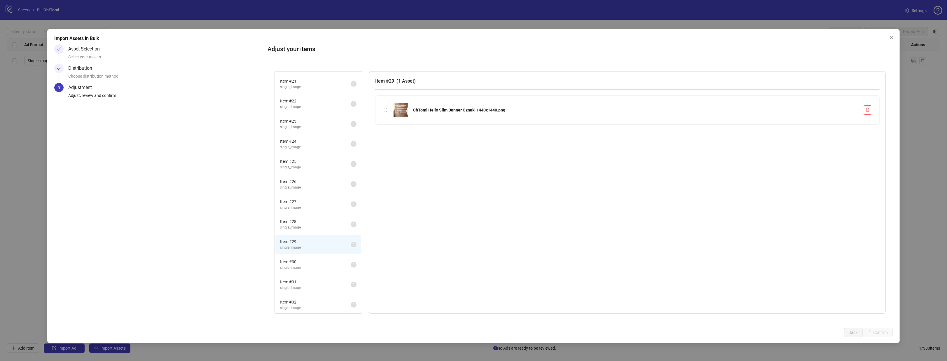
click at [302, 269] on li "Item # 30 single_image 1" at bounding box center [318, 264] width 86 height 19
click at [302, 285] on span "single_image" at bounding box center [315, 288] width 71 height 6
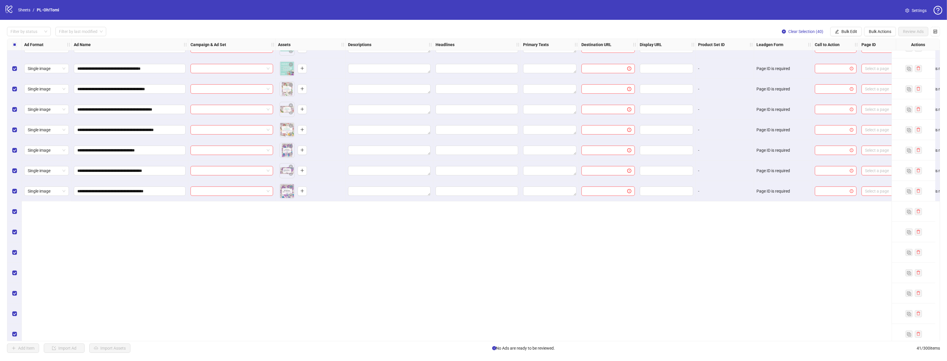
scroll to position [0, 0]
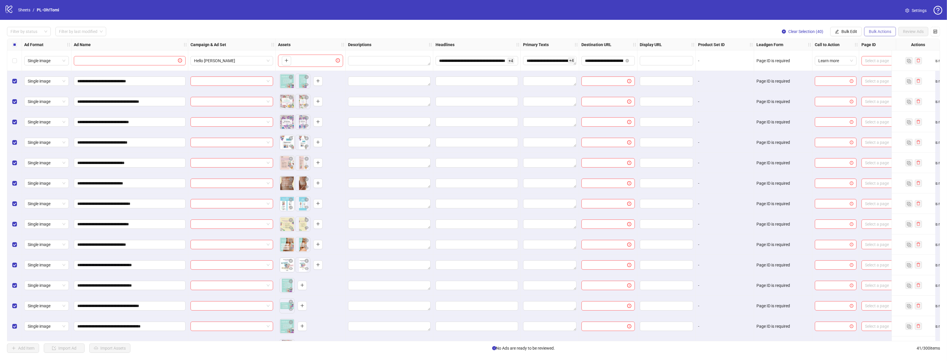
click at [883, 34] on span "Bulk Actions" at bounding box center [880, 31] width 22 height 5
click at [882, 42] on span "Delete" at bounding box center [888, 43] width 40 height 6
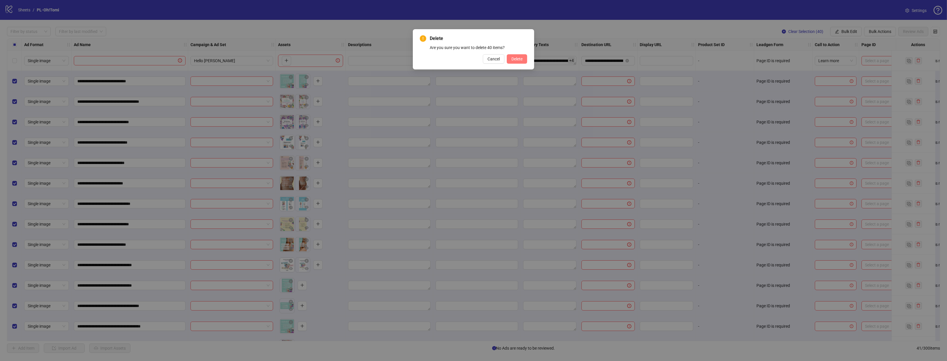
click at [523, 61] on button "Delete" at bounding box center [517, 58] width 20 height 9
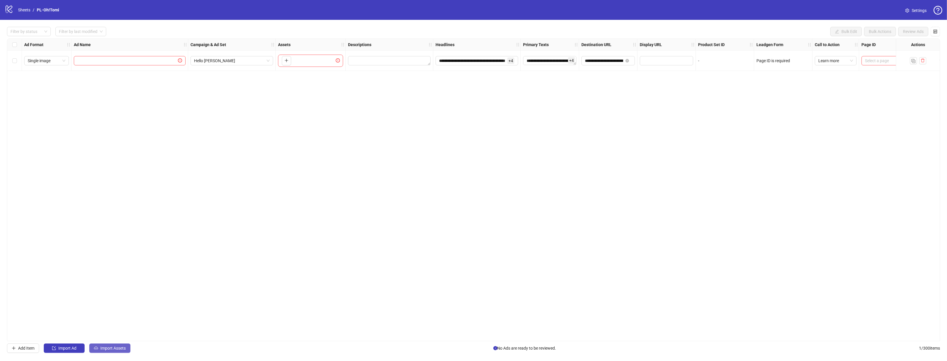
click at [107, 348] on span "Import Assets" at bounding box center [112, 348] width 25 height 5
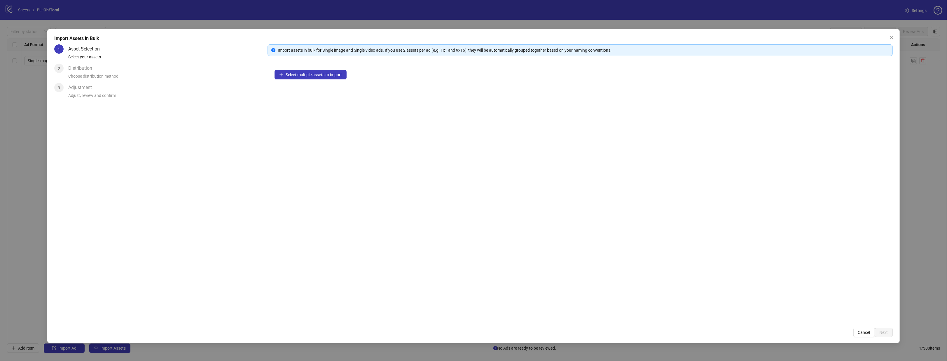
drag, startPoint x: 311, startPoint y: 78, endPoint x: 544, endPoint y: 78, distance: 233.3
click at [497, 140] on div "Select multiple assets to import" at bounding box center [579, 192] width 625 height 258
click at [325, 76] on span "Select multiple assets to import" at bounding box center [314, 74] width 56 height 5
click at [886, 334] on span "Next" at bounding box center [883, 332] width 8 height 5
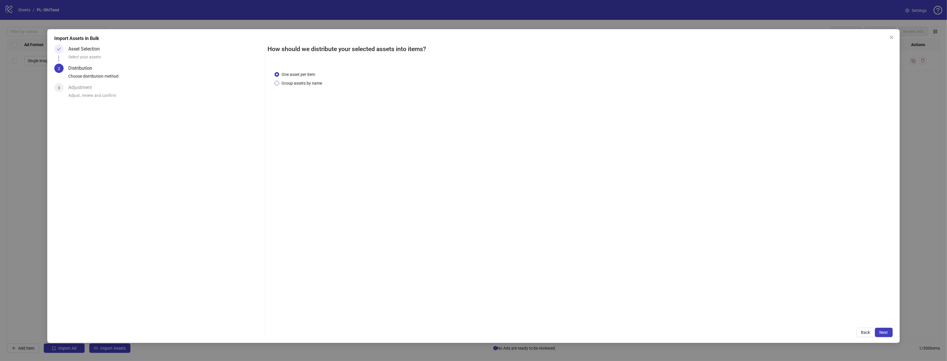
click at [318, 82] on span "Group assets by name" at bounding box center [301, 83] width 45 height 6
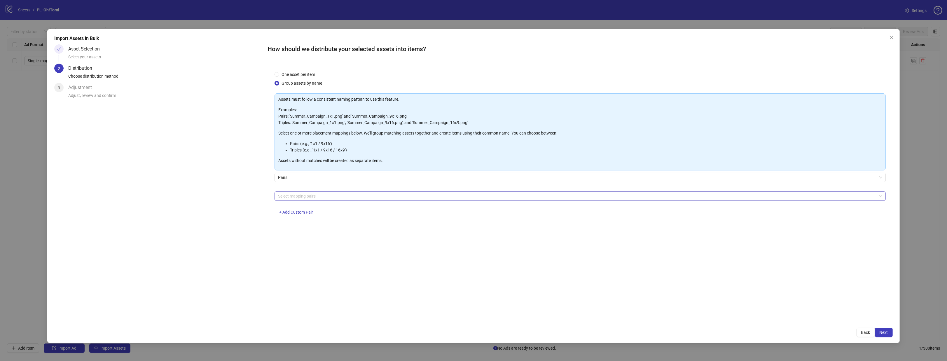
click at [335, 196] on div at bounding box center [577, 196] width 602 height 8
click at [333, 197] on div at bounding box center [577, 196] width 602 height 8
click at [199, 213] on div "Asset Selection Select your assets 2 Distribution Choose distribution method 3 …" at bounding box center [158, 190] width 208 height 293
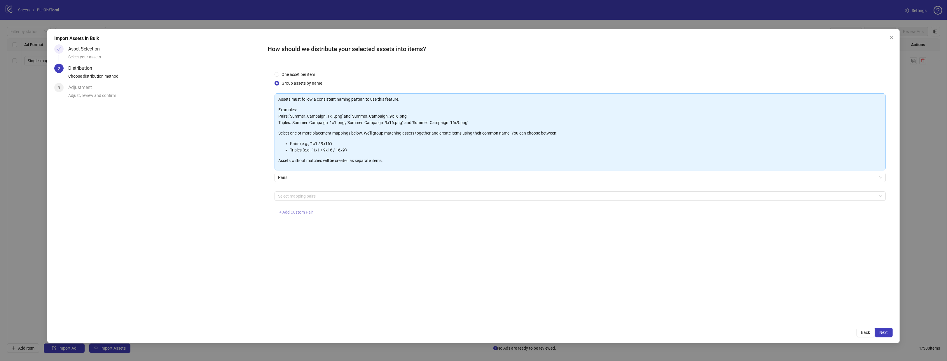
click at [285, 210] on span "+ Add Custom Pair" at bounding box center [296, 212] width 34 height 5
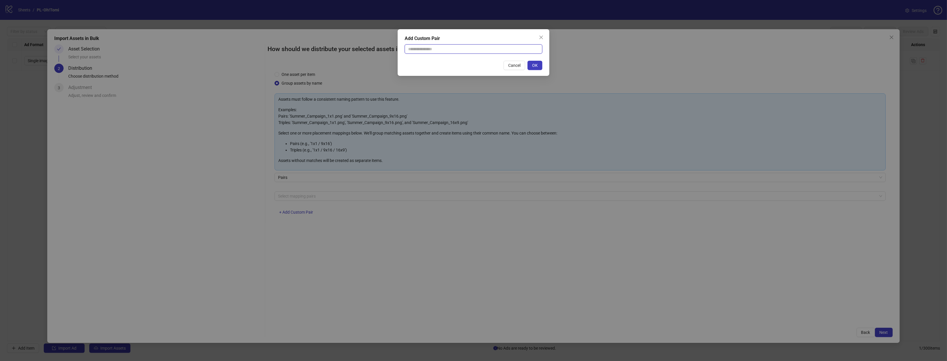
click at [440, 47] on input "text" at bounding box center [474, 48] width 138 height 9
type input "**********"
click at [537, 63] on span "OK" at bounding box center [535, 65] width 6 height 5
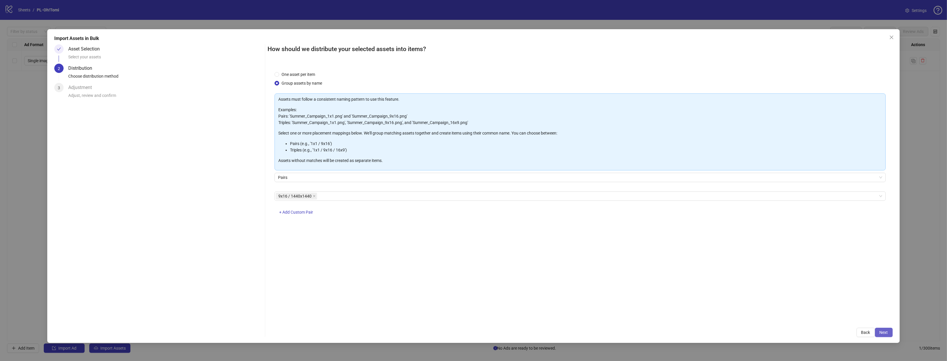
click at [878, 332] on button "Next" at bounding box center [884, 332] width 18 height 9
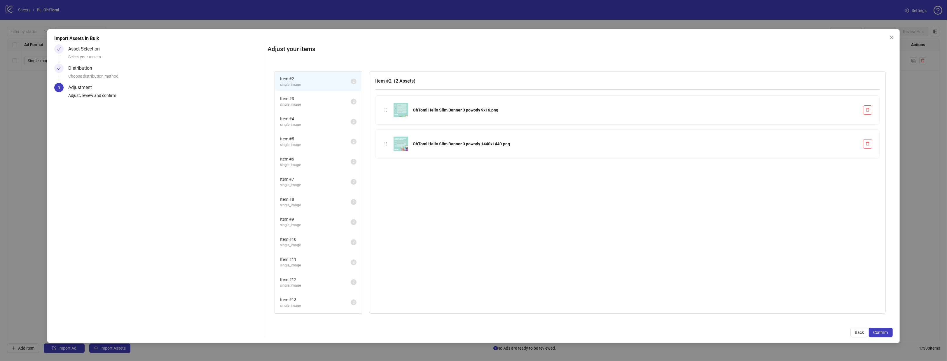
click at [303, 125] on span "single_image" at bounding box center [315, 125] width 71 height 6
click at [294, 169] on li "Item # 6 single_image 2" at bounding box center [318, 161] width 86 height 19
click at [295, 198] on span "Item # 8" at bounding box center [315, 199] width 71 height 6
click at [297, 224] on span "single_image" at bounding box center [315, 227] width 71 height 6
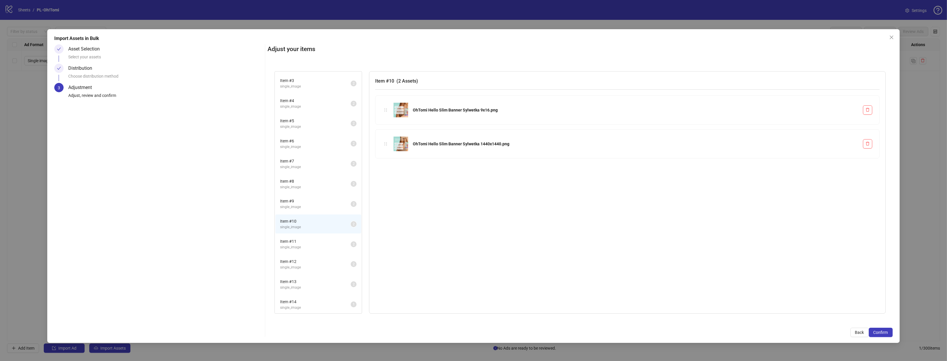
click at [296, 277] on li "Item # 13 single_image 2" at bounding box center [318, 284] width 86 height 19
click at [296, 300] on span "Item # 14" at bounding box center [315, 301] width 71 height 6
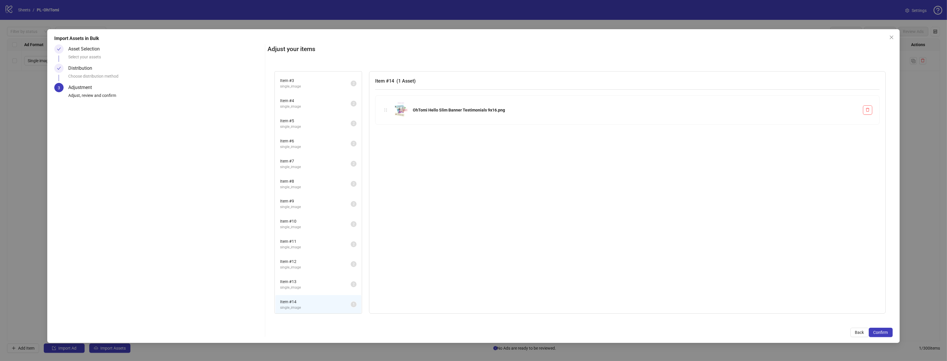
click at [301, 285] on span "single_image" at bounding box center [315, 288] width 71 height 6
click at [302, 300] on span "Item # 14" at bounding box center [315, 301] width 71 height 6
click at [103, 54] on div "Select your assets" at bounding box center [165, 59] width 194 height 10
click at [85, 51] on div "Asset Selection" at bounding box center [86, 48] width 36 height 9
click at [850, 334] on button "Back" at bounding box center [859, 332] width 18 height 9
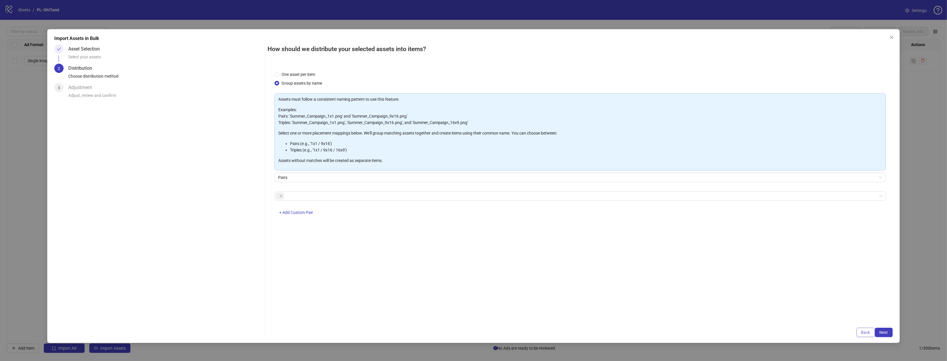
click at [858, 332] on button "Back" at bounding box center [865, 332] width 18 height 9
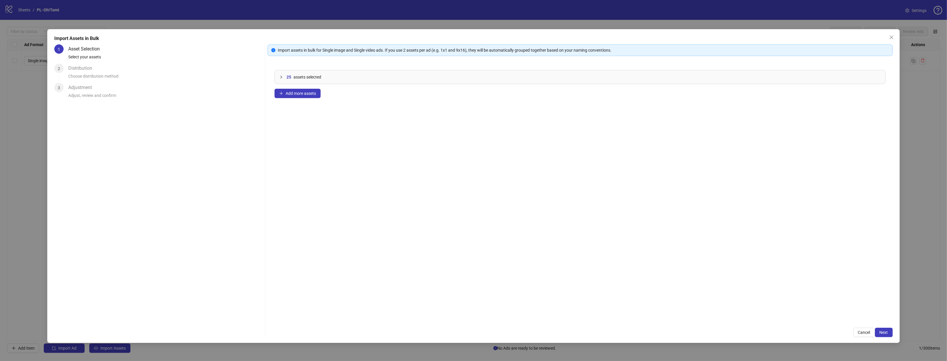
click at [281, 74] on div at bounding box center [282, 77] width 7 height 6
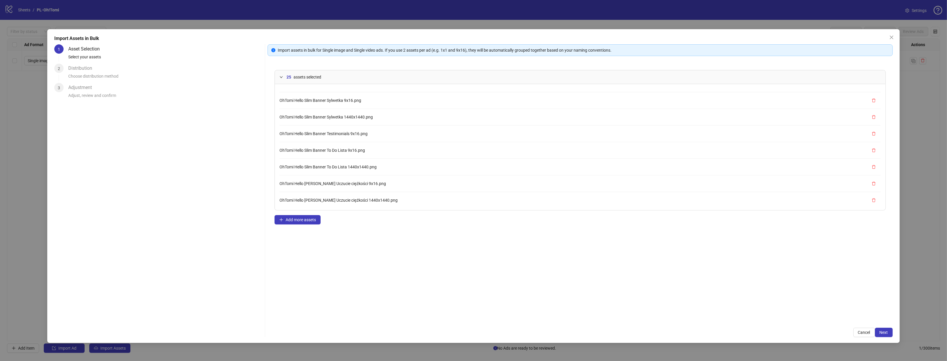
scroll to position [298, 0]
click at [293, 221] on span "Add more assets" at bounding box center [301, 219] width 30 height 5
click at [893, 333] on div "Import Assets in Bulk 1 Asset Selection Select your assets 2 Distribution Choos…" at bounding box center [473, 186] width 852 height 314
click at [886, 333] on span "Next" at bounding box center [883, 332] width 8 height 5
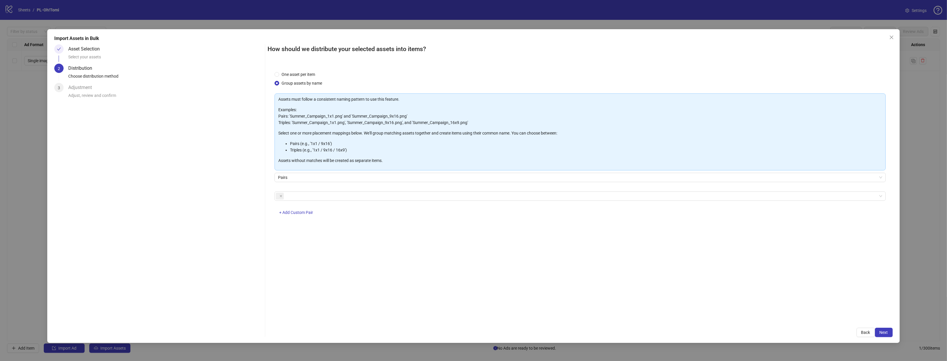
click at [886, 333] on span "Next" at bounding box center [883, 332] width 8 height 5
click at [887, 333] on span "Next" at bounding box center [883, 332] width 8 height 5
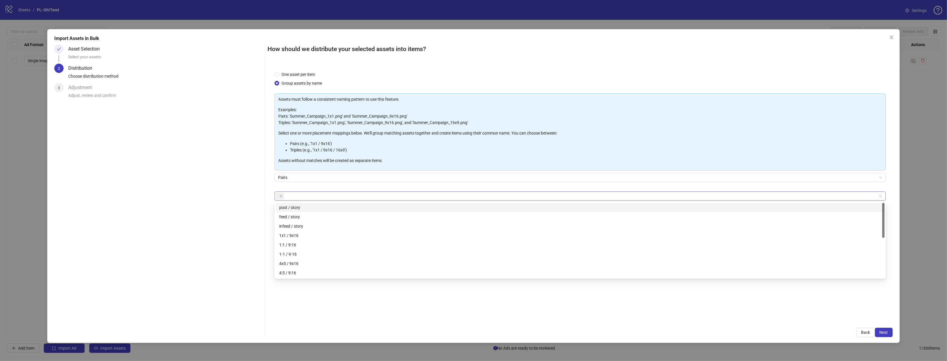
click at [384, 195] on div at bounding box center [577, 196] width 602 height 8
click at [360, 269] on div "9x16 / 1440x1440" at bounding box center [580, 272] width 609 height 9
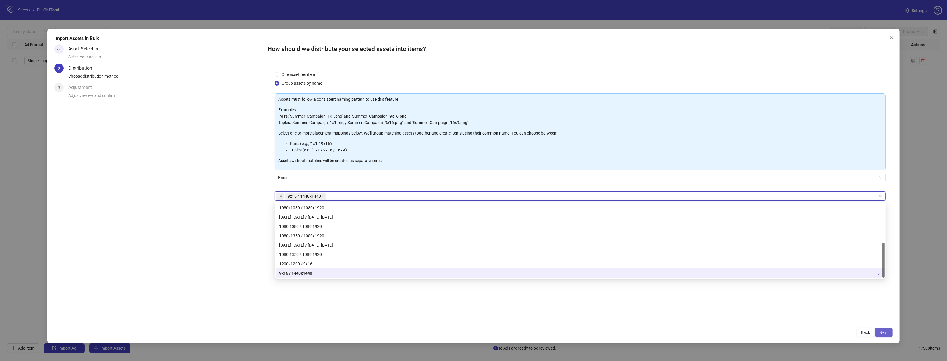
click at [889, 335] on button "Next" at bounding box center [884, 332] width 18 height 9
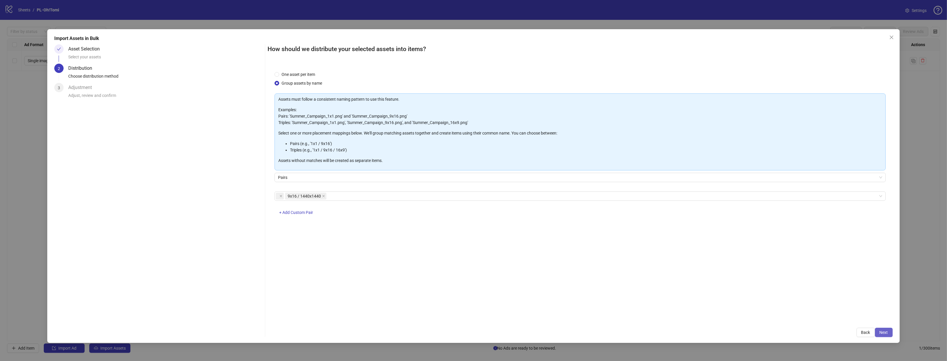
click at [888, 334] on button "Next" at bounding box center [884, 332] width 18 height 9
click at [886, 331] on span "Next" at bounding box center [883, 332] width 8 height 5
click at [468, 200] on div "9x16 / 1440x1440" at bounding box center [579, 195] width 611 height 9
click at [300, 75] on span "One asset per item" at bounding box center [298, 74] width 38 height 6
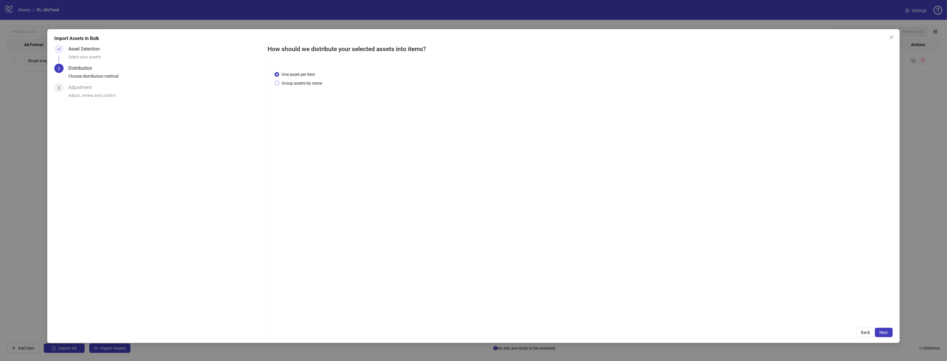
click at [298, 81] on span "Group assets by name" at bounding box center [301, 83] width 45 height 6
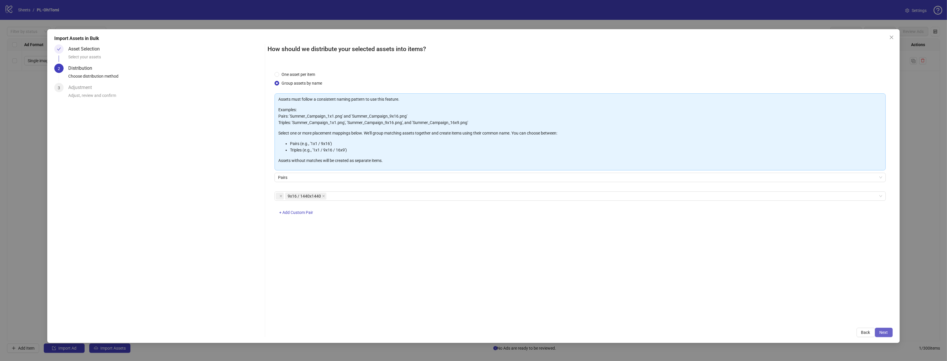
click at [882, 332] on span "Next" at bounding box center [883, 332] width 8 height 5
click at [859, 330] on button "Back" at bounding box center [865, 332] width 18 height 9
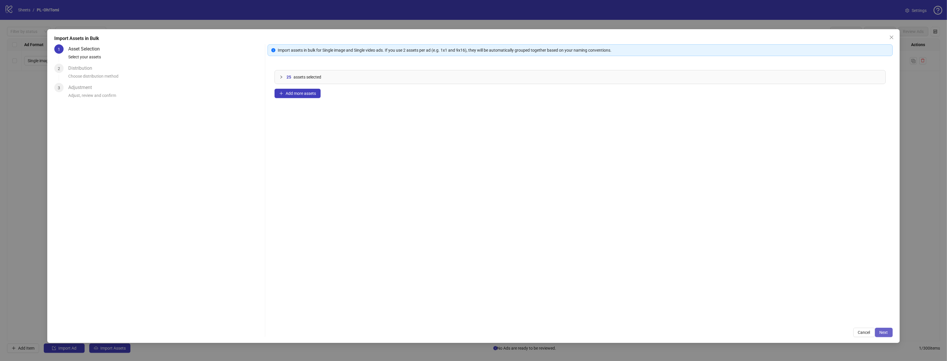
click at [890, 335] on button "Next" at bounding box center [884, 332] width 18 height 9
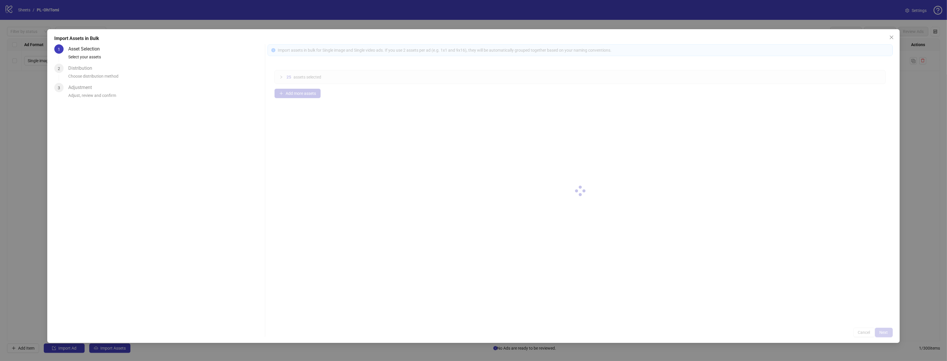
click at [890, 335] on div at bounding box center [579, 190] width 625 height 293
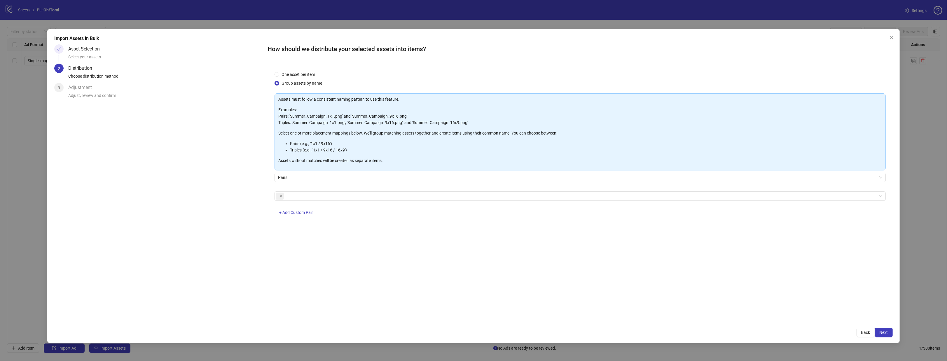
click at [890, 335] on button "Next" at bounding box center [884, 332] width 18 height 9
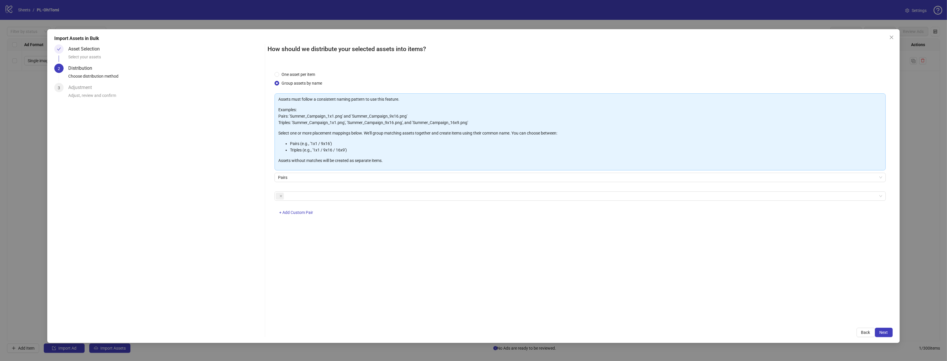
click at [890, 335] on button "Next" at bounding box center [884, 332] width 18 height 9
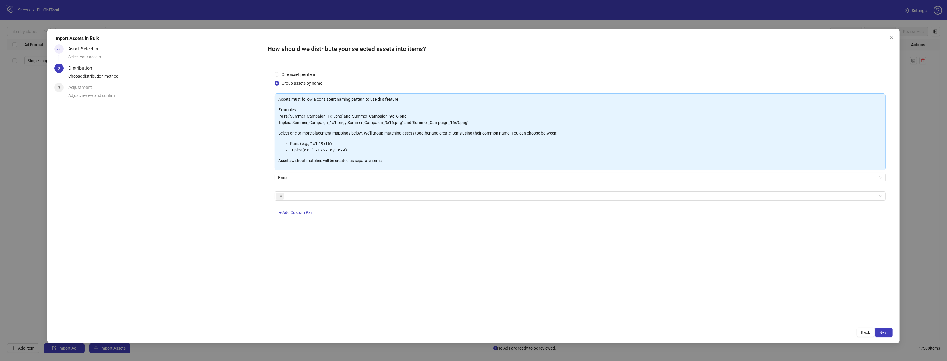
drag, startPoint x: 290, startPoint y: 211, endPoint x: 293, endPoint y: 204, distance: 8.0
click at [293, 204] on div "+ Add Custom Pair" at bounding box center [579, 206] width 611 height 31
click at [295, 198] on div at bounding box center [577, 196] width 602 height 8
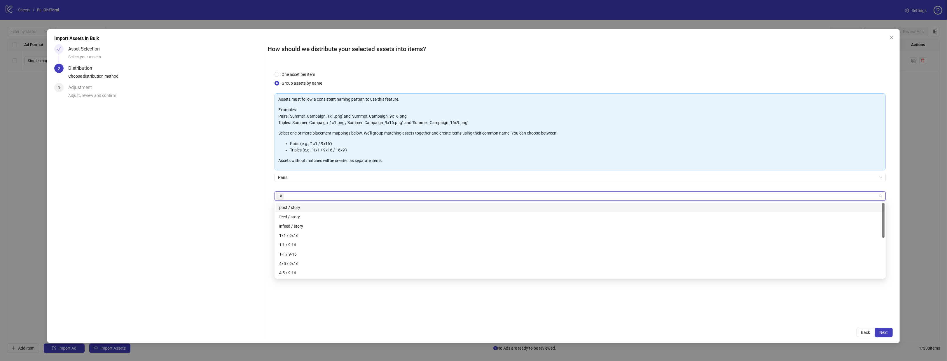
click at [280, 197] on span at bounding box center [280, 196] width 3 height 6
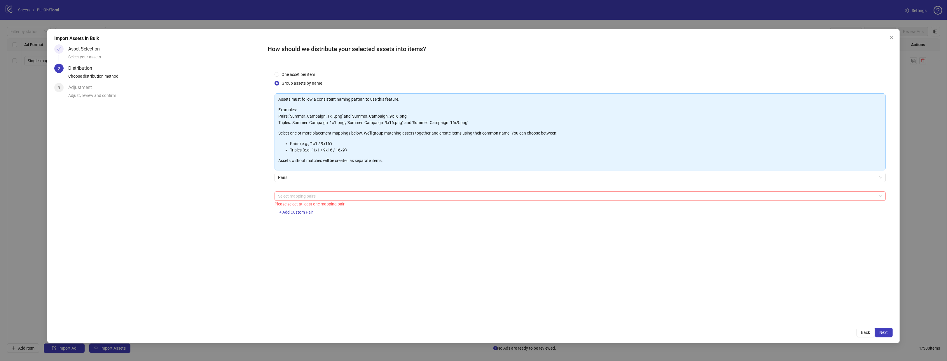
click at [227, 211] on div "Asset Selection Select your assets 2 Distribution Choose distribution method 3 …" at bounding box center [158, 190] width 208 height 293
click at [888, 334] on button "Next" at bounding box center [884, 332] width 18 height 9
click at [382, 190] on div "Assets must follow a consistent naming pattern to use this feature. Examples: P…" at bounding box center [579, 157] width 611 height 128
click at [380, 195] on div at bounding box center [577, 196] width 602 height 8
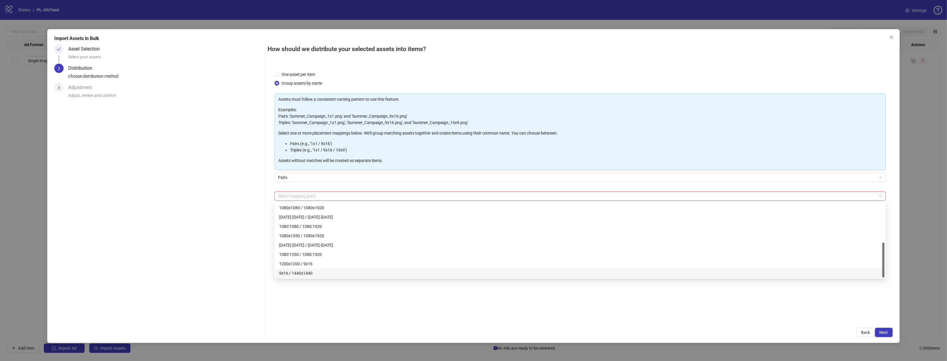
click at [346, 270] on div "9x16 / 1440x1440" at bounding box center [580, 273] width 602 height 6
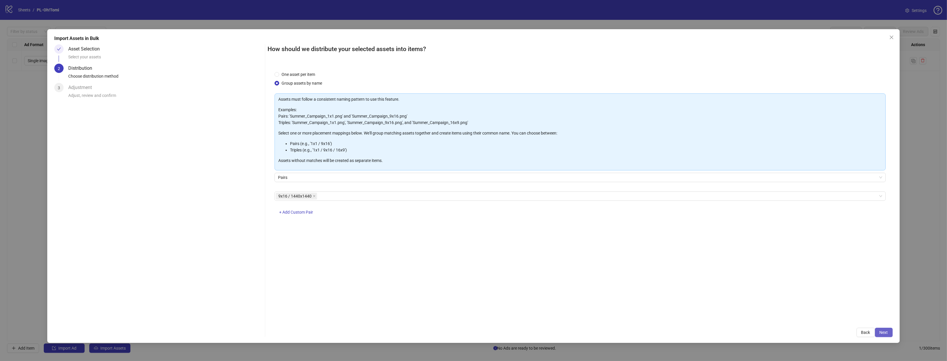
click at [878, 336] on button "Next" at bounding box center [884, 332] width 18 height 9
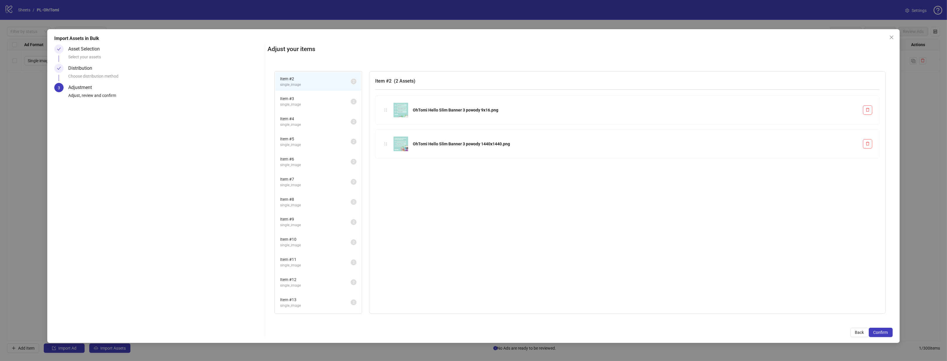
scroll to position [18, 0]
click at [307, 300] on span "Item # 14" at bounding box center [315, 301] width 71 height 6
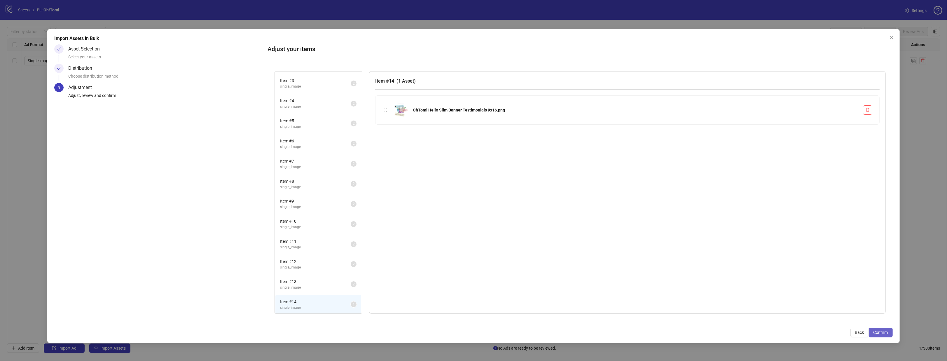
click at [885, 330] on span "Confirm" at bounding box center [880, 332] width 15 height 5
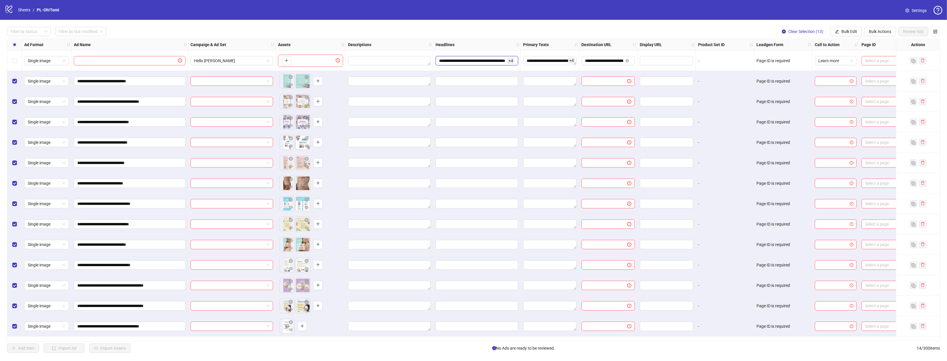
click at [476, 62] on input "**********" at bounding box center [472, 60] width 67 height 6
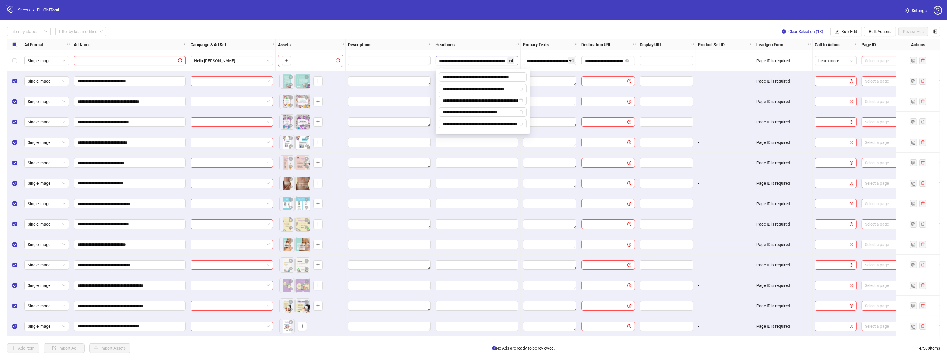
click at [493, 59] on input "**********" at bounding box center [472, 60] width 67 height 6
click at [512, 61] on span "+ 4" at bounding box center [510, 60] width 7 height 6
click at [450, 176] on div at bounding box center [476, 183] width 87 height 20
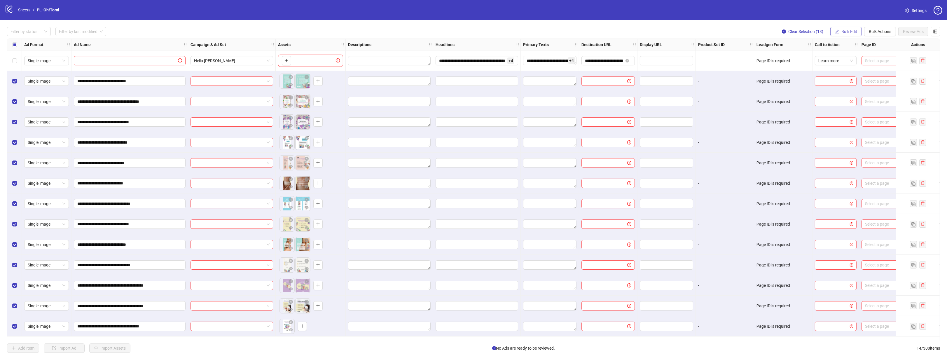
click at [846, 33] on span "Bulk Edit" at bounding box center [849, 31] width 16 height 5
click at [843, 81] on span "Headlines" at bounding box center [853, 81] width 39 height 6
click at [478, 59] on input "**********" at bounding box center [472, 60] width 67 height 6
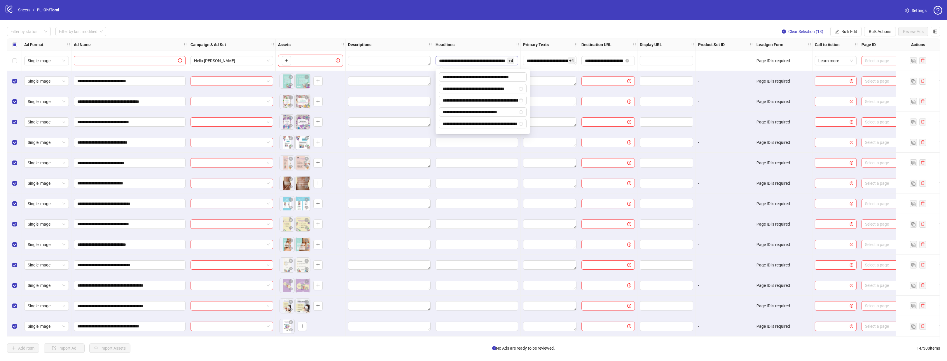
click at [478, 59] on input "**********" at bounding box center [472, 60] width 67 height 6
click at [480, 78] on input "**********" at bounding box center [482, 76] width 87 height 9
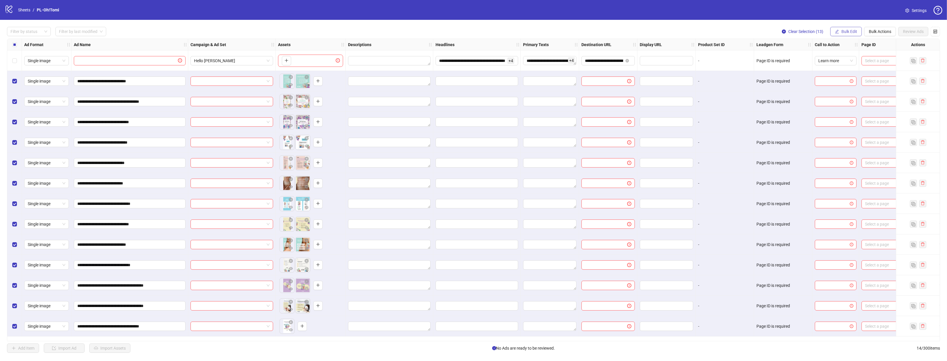
click at [851, 32] on span "Bulk Edit" at bounding box center [849, 31] width 16 height 5
click at [856, 78] on span "Headlines" at bounding box center [853, 81] width 39 height 6
click at [816, 56] on div "Press Shift+Enter to add new input" at bounding box center [829, 55] width 67 height 10
click at [795, 57] on input "text" at bounding box center [829, 56] width 87 height 9
paste input "**********"
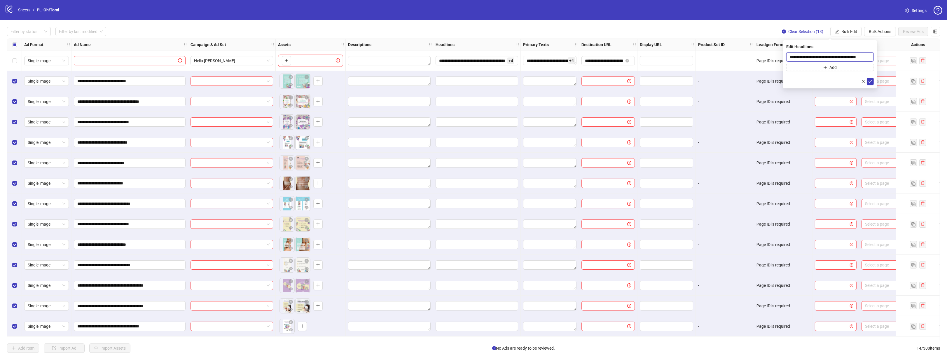
type input "**********"
click at [827, 81] on div at bounding box center [829, 81] width 87 height 7
click at [826, 68] on icon "plus" at bounding box center [825, 67] width 4 height 4
click at [480, 60] on input "**********" at bounding box center [472, 60] width 67 height 6
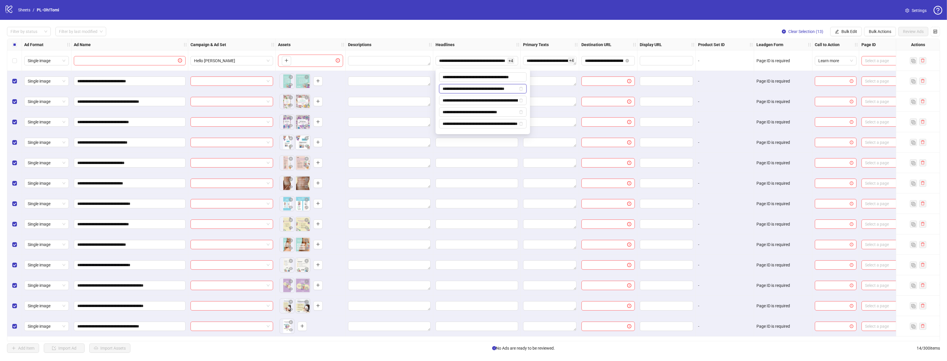
click at [477, 89] on input "**********" at bounding box center [479, 88] width 75 height 6
click at [764, 34] on div "Filter by status Filter by last modified Clear Selection (13) Bulk Edit Bulk Ac…" at bounding box center [473, 31] width 933 height 9
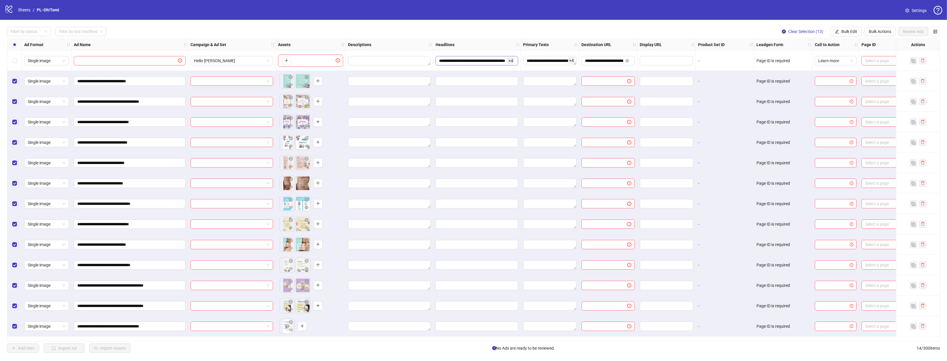
click at [482, 57] on span "**********" at bounding box center [476, 60] width 83 height 9
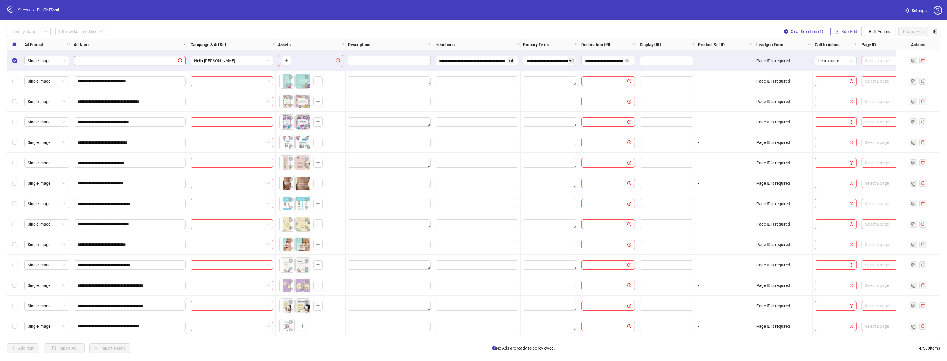
click at [842, 34] on span "Bulk Edit" at bounding box center [849, 31] width 16 height 5
click at [857, 33] on button "Bulk Edit" at bounding box center [845, 31] width 31 height 9
click at [876, 33] on span "Bulk Actions" at bounding box center [880, 31] width 22 height 5
click at [849, 32] on span "Bulk Edit" at bounding box center [849, 31] width 16 height 5
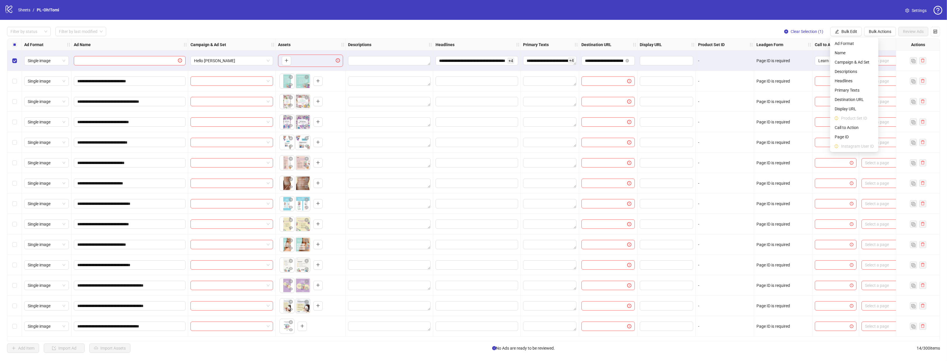
click at [795, 76] on div "Page ID is required" at bounding box center [783, 81] width 58 height 20
click at [792, 64] on div "Page ID is required" at bounding box center [783, 60] width 58 height 20
drag, startPoint x: 781, startPoint y: 62, endPoint x: 775, endPoint y: 61, distance: 5.7
click at [780, 62] on div "Page ID is required" at bounding box center [782, 60] width 53 height 6
click at [773, 61] on div "Page ID is required" at bounding box center [782, 60] width 53 height 6
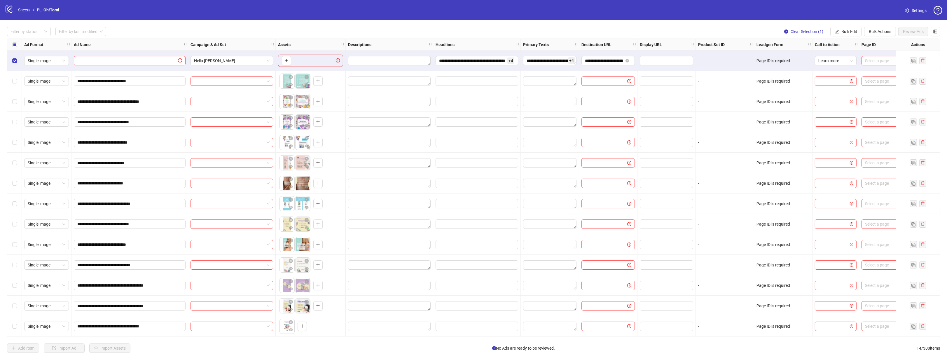
click at [765, 59] on div "Page ID is required" at bounding box center [782, 60] width 53 height 6
click at [764, 59] on div "Page ID is required" at bounding box center [782, 60] width 53 height 6
click at [881, 65] on div "Select a page" at bounding box center [887, 60] width 53 height 9
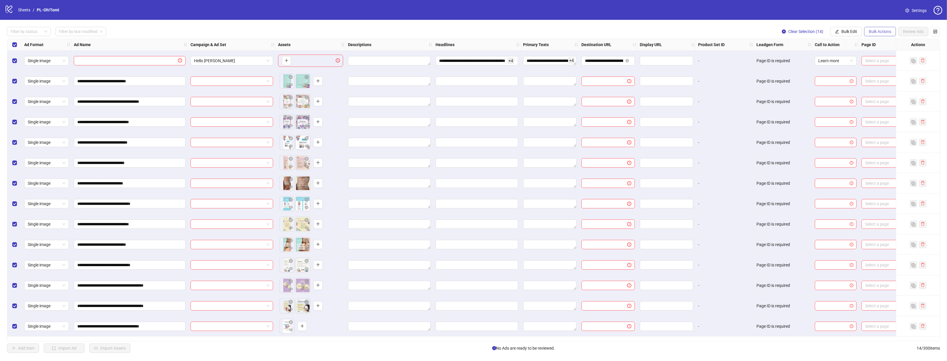
click at [872, 31] on span "Bulk Actions" at bounding box center [880, 31] width 22 height 5
click at [859, 31] on button "Bulk Edit" at bounding box center [845, 31] width 31 height 9
click at [855, 138] on span "Page ID" at bounding box center [853, 137] width 39 height 6
click at [836, 62] on form "Select a page" at bounding box center [829, 63] width 87 height 23
click at [836, 56] on input "search" at bounding box center [827, 56] width 75 height 9
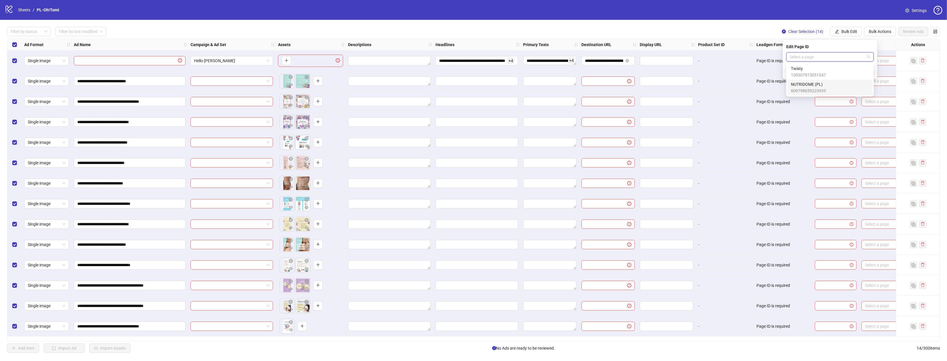
click at [836, 89] on div "NUTRIDOME (PL) 609798659223935" at bounding box center [830, 87] width 78 height 13
click at [869, 72] on icon "check" at bounding box center [870, 72] width 4 height 3
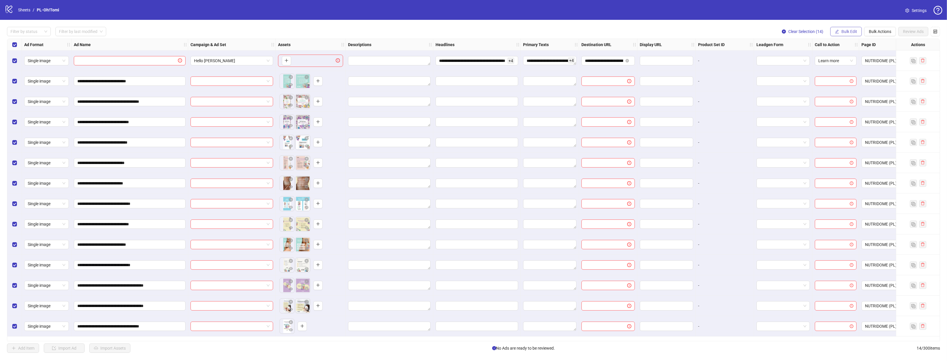
click at [849, 33] on span "Bulk Edit" at bounding box center [849, 31] width 16 height 5
click at [858, 129] on span "Call to Action" at bounding box center [851, 127] width 35 height 6
click at [868, 71] on icon "check" at bounding box center [870, 72] width 4 height 3
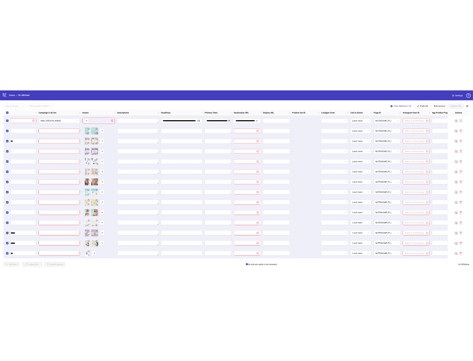
scroll to position [0, 138]
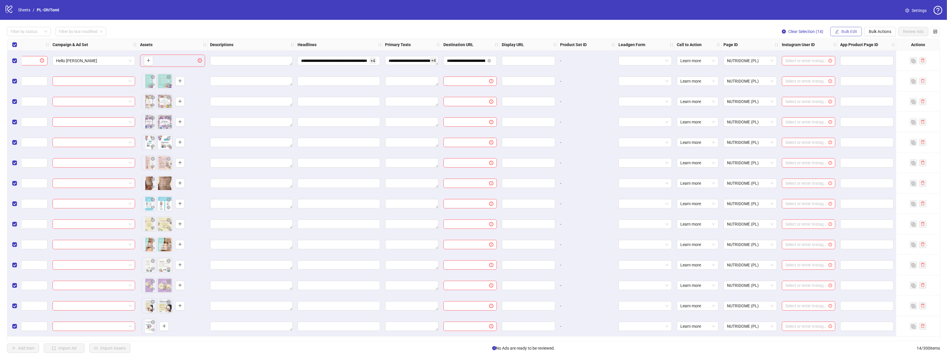
click at [845, 33] on span "Bulk Edit" at bounding box center [849, 31] width 16 height 5
click at [854, 144] on span "Instagram User ID" at bounding box center [851, 146] width 35 height 6
click at [803, 52] on div "Select or enter Instagram User ID" at bounding box center [829, 56] width 87 height 9
click at [813, 70] on div "nutridome_pl" at bounding box center [830, 68] width 78 height 6
click at [870, 71] on icon "check" at bounding box center [870, 72] width 4 height 4
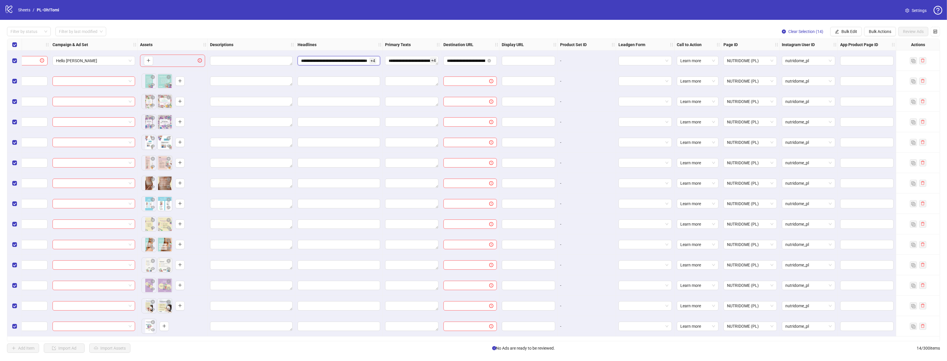
click at [344, 61] on input "**********" at bounding box center [334, 60] width 67 height 6
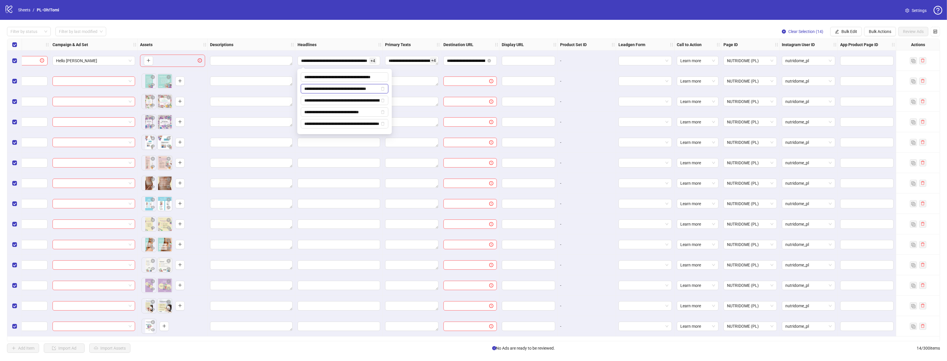
click at [347, 87] on input "**********" at bounding box center [341, 88] width 75 height 6
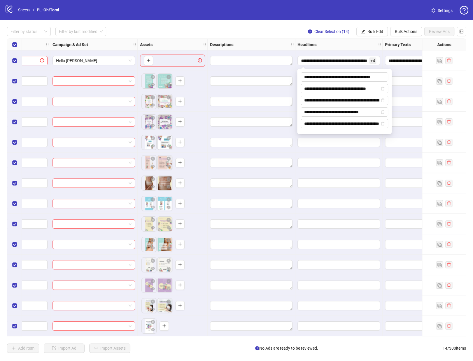
click at [350, 82] on div "**********" at bounding box center [344, 100] width 87 height 56
click at [350, 77] on input "**********" at bounding box center [344, 76] width 87 height 9
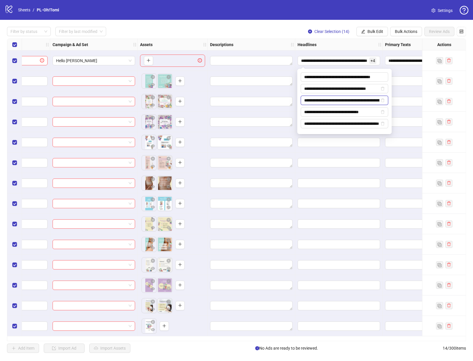
click at [323, 102] on input "**********" at bounding box center [341, 100] width 75 height 6
click at [324, 102] on input "**********" at bounding box center [341, 100] width 75 height 6
click at [324, 114] on input "**********" at bounding box center [341, 112] width 75 height 6
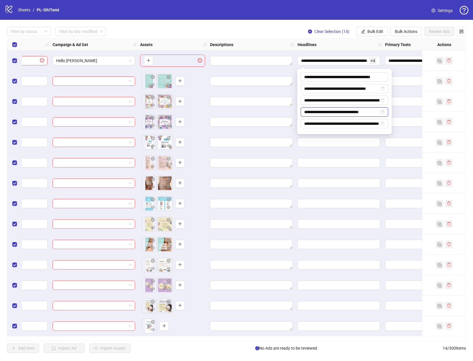
click at [324, 114] on input "**********" at bounding box center [341, 112] width 75 height 6
click at [321, 125] on input "**********" at bounding box center [341, 123] width 75 height 6
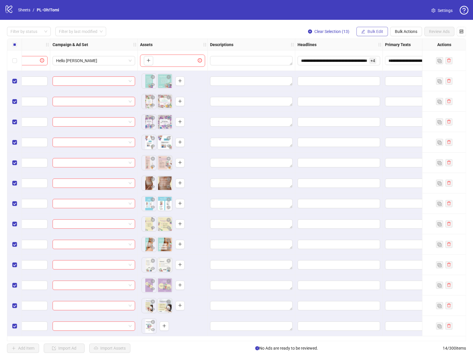
click at [372, 32] on span "Bulk Edit" at bounding box center [375, 31] width 16 height 5
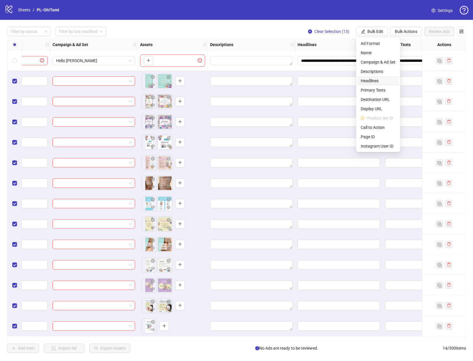
click at [382, 82] on span "Headlines" at bounding box center [378, 81] width 35 height 6
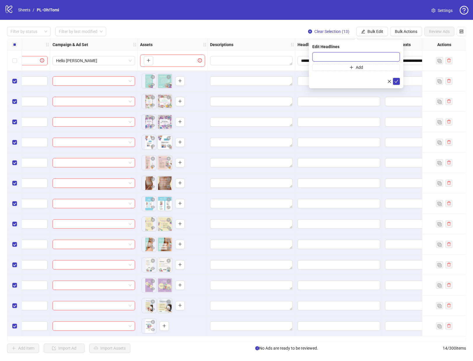
click at [356, 58] on input "text" at bounding box center [355, 56] width 87 height 9
paste input "**********"
type input "**********"
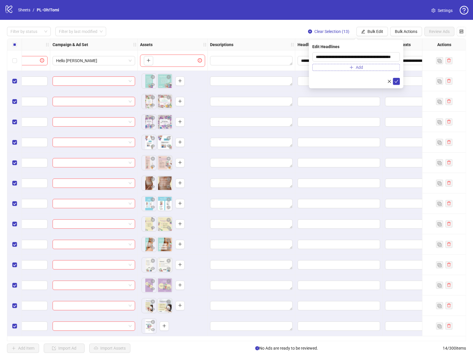
click at [366, 67] on button "Add" at bounding box center [355, 67] width 87 height 7
click at [351, 67] on input "text" at bounding box center [353, 68] width 75 height 6
paste input "**********"
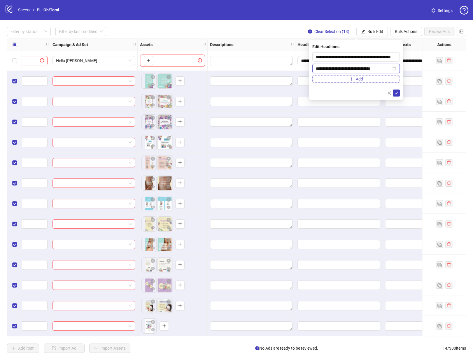
type input "**********"
click at [373, 78] on button "Add" at bounding box center [355, 79] width 87 height 7
click at [365, 78] on input "text" at bounding box center [353, 80] width 75 height 6
paste input "**********"
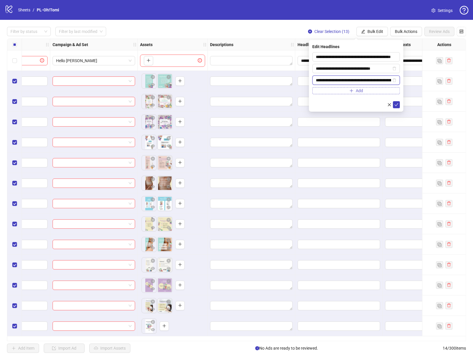
scroll to position [0, 90]
type input "**********"
click at [365, 90] on button "Add" at bounding box center [355, 90] width 87 height 7
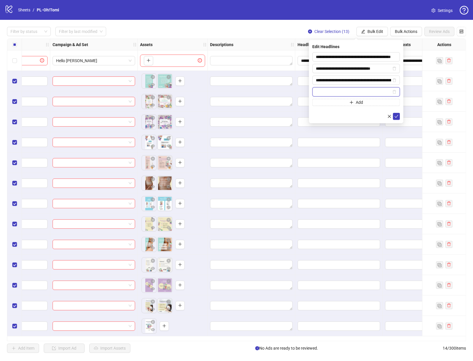
click at [356, 94] on input "text" at bounding box center [353, 92] width 75 height 6
paste input "**********"
type input "**********"
click at [360, 101] on span "Add" at bounding box center [359, 102] width 7 height 5
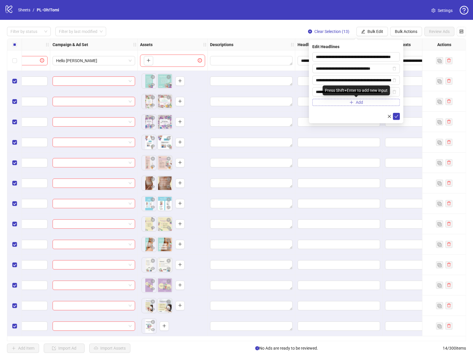
scroll to position [0, 0]
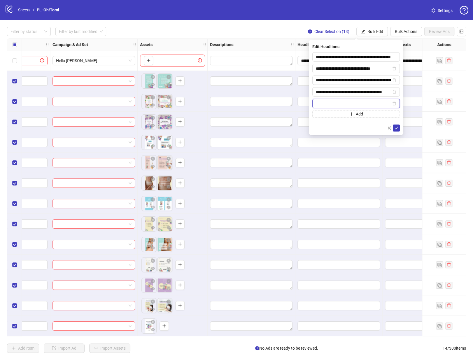
click at [348, 102] on input "text" at bounding box center [353, 103] width 75 height 6
paste input "**********"
type input "**********"
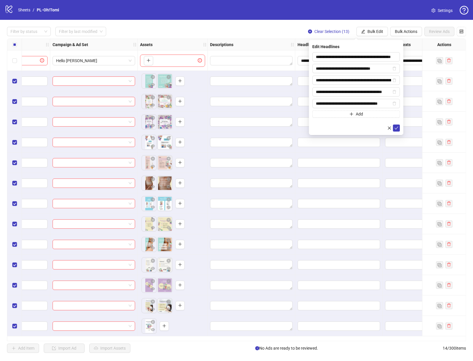
click at [360, 123] on form "**********" at bounding box center [355, 91] width 87 height 79
click at [397, 128] on icon "check" at bounding box center [396, 128] width 4 height 4
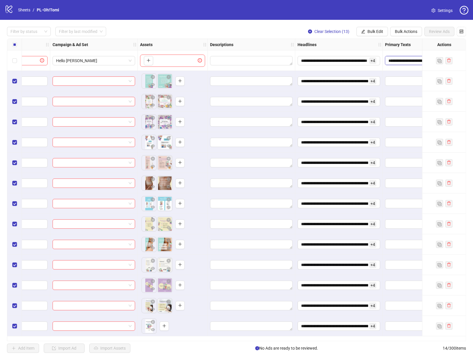
click at [403, 62] on textarea "**********" at bounding box center [411, 60] width 53 height 9
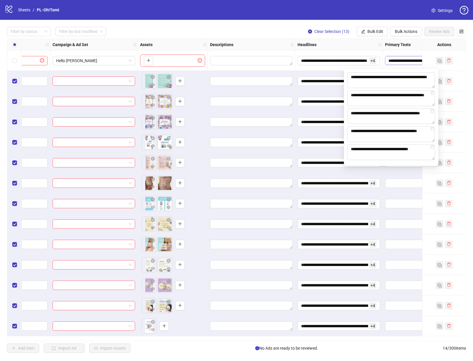
scroll to position [55, 0]
click at [392, 80] on textarea "**********" at bounding box center [390, 80] width 87 height 16
click at [371, 94] on textarea "**********" at bounding box center [390, 98] width 87 height 16
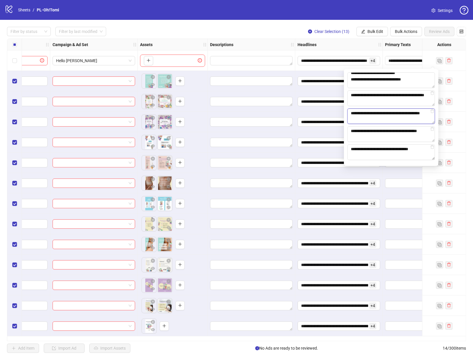
click at [369, 118] on textarea "**********" at bounding box center [390, 116] width 87 height 16
click at [409, 134] on textarea "**********" at bounding box center [390, 134] width 87 height 16
click at [400, 151] on textarea "**********" at bounding box center [390, 152] width 87 height 16
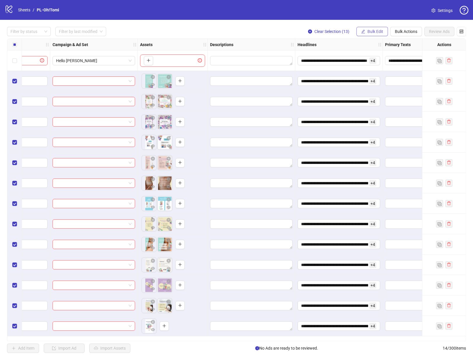
click at [381, 33] on span "Bulk Edit" at bounding box center [375, 31] width 16 height 5
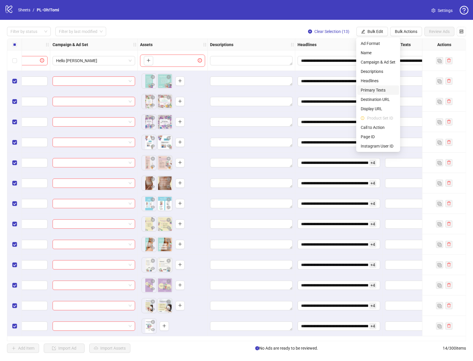
click at [384, 89] on span "Primary Texts" at bounding box center [378, 90] width 35 height 6
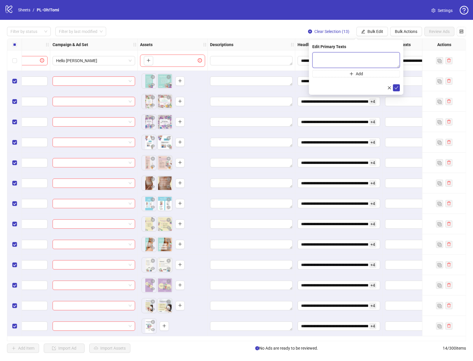
click at [364, 59] on textarea at bounding box center [355, 60] width 87 height 16
paste textarea "**********"
type textarea "**********"
click at [381, 71] on button "Add" at bounding box center [355, 73] width 87 height 7
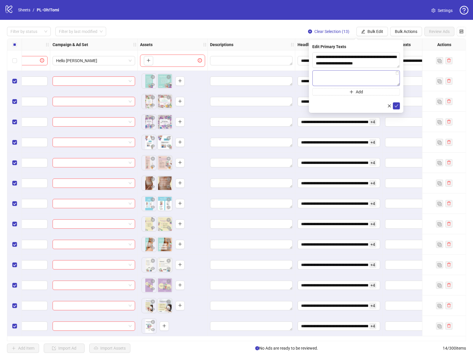
click at [361, 75] on textarea at bounding box center [355, 78] width 87 height 16
type textarea "**********"
click at [381, 92] on button "Add" at bounding box center [355, 91] width 87 height 7
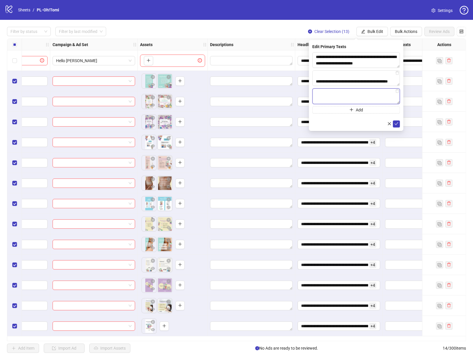
click at [352, 102] on textarea at bounding box center [355, 96] width 87 height 16
paste textarea "**********"
type textarea "**********"
click at [363, 108] on button "Add" at bounding box center [355, 109] width 87 height 7
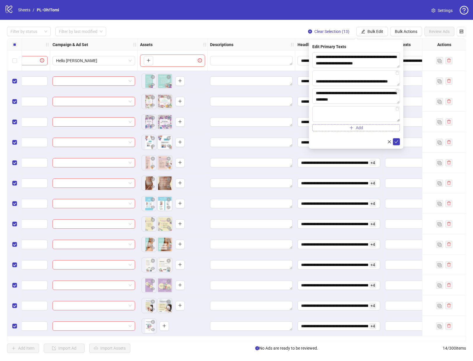
click at [350, 115] on textarea at bounding box center [355, 114] width 87 height 16
type textarea "**********"
click at [356, 130] on span "Add" at bounding box center [359, 127] width 7 height 5
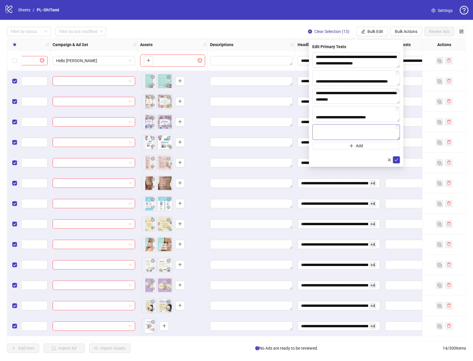
click at [347, 135] on textarea at bounding box center [355, 132] width 87 height 16
type textarea "**********"
click at [361, 159] on div at bounding box center [355, 159] width 87 height 7
click at [398, 161] on icon "check" at bounding box center [396, 160] width 4 height 4
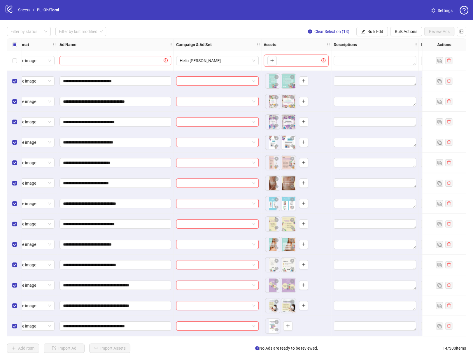
scroll to position [0, 0]
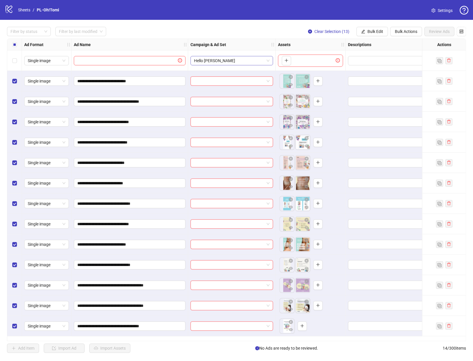
click at [218, 60] on span "Hello slim" at bounding box center [232, 60] width 76 height 9
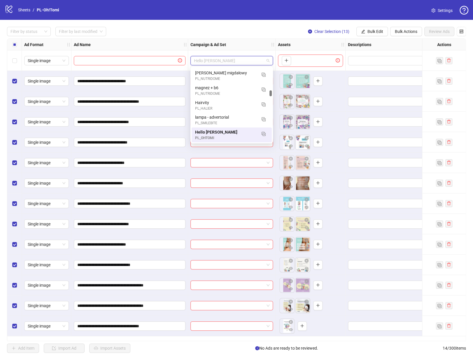
click at [218, 60] on span "Hello slim" at bounding box center [232, 60] width 76 height 9
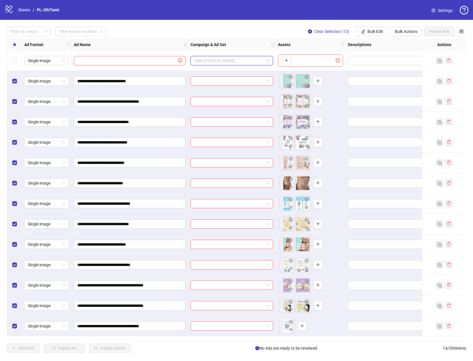
click at [218, 60] on span "Hello slim" at bounding box center [232, 60] width 76 height 9
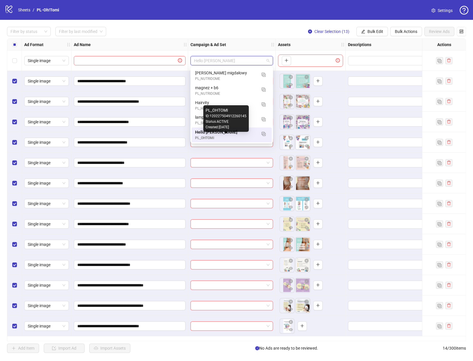
click at [210, 138] on div "PL_OHTOMI" at bounding box center [226, 138] width 62 height 6
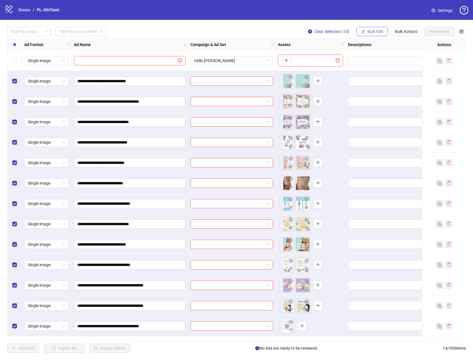
click at [381, 34] on span "Bulk Edit" at bounding box center [375, 31] width 16 height 5
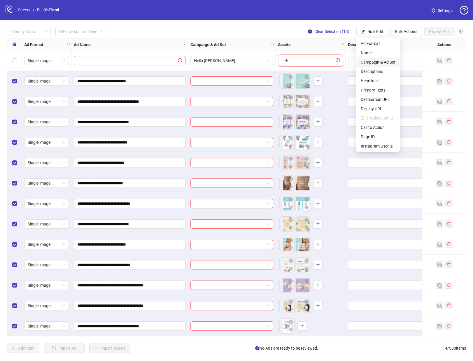
click at [386, 62] on span "Campaign & Ad Set" at bounding box center [378, 62] width 35 height 6
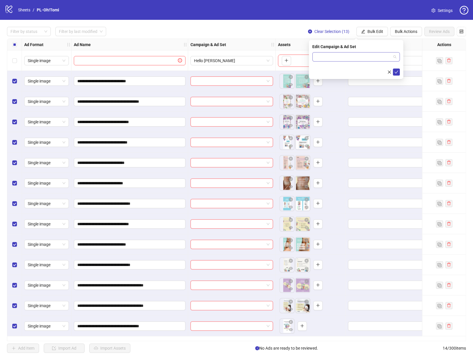
click at [346, 57] on input "search" at bounding box center [353, 56] width 75 height 9
type input "****"
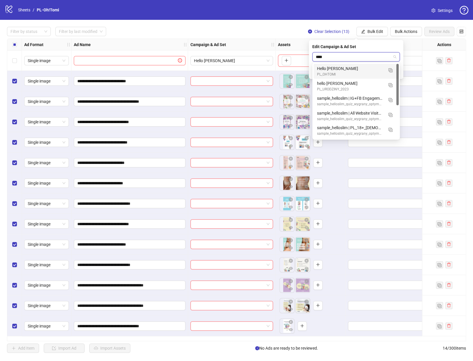
click at [344, 68] on div "Hello slim" at bounding box center [350, 68] width 66 height 6
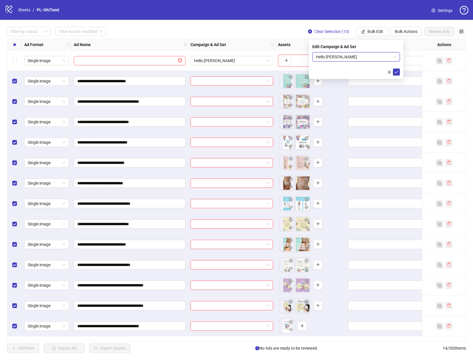
scroll to position [272, 0]
click at [369, 57] on span "Hello slim" at bounding box center [356, 56] width 80 height 9
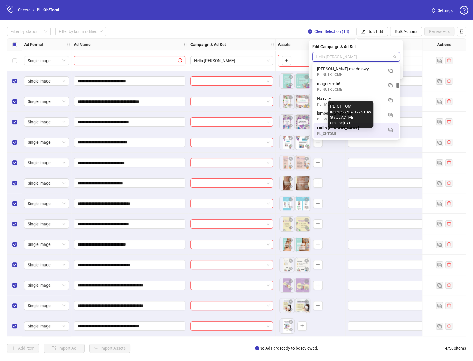
click at [349, 134] on div "PL_OHTOMI" at bounding box center [350, 134] width 66 height 6
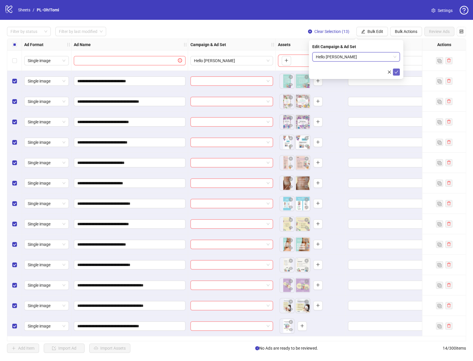
click at [395, 71] on icon "check" at bounding box center [396, 72] width 4 height 4
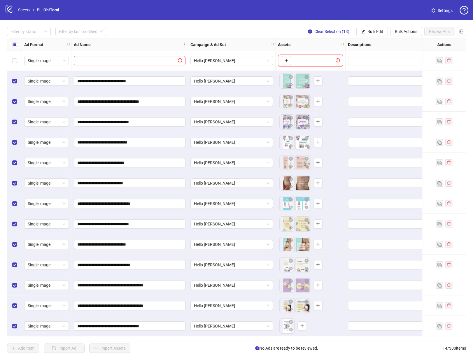
click at [11, 44] on div "Select all rows" at bounding box center [14, 45] width 15 height 12
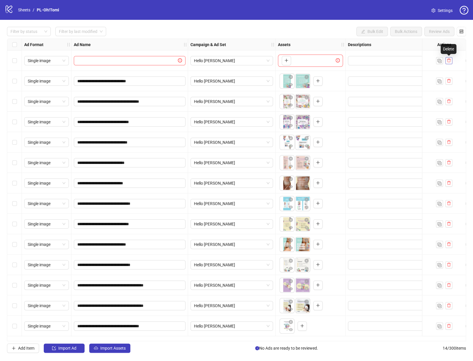
click at [450, 59] on icon "delete" at bounding box center [449, 60] width 4 height 4
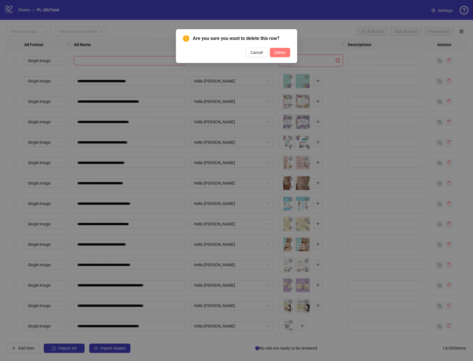
click at [280, 56] on button "Delete" at bounding box center [280, 52] width 20 height 9
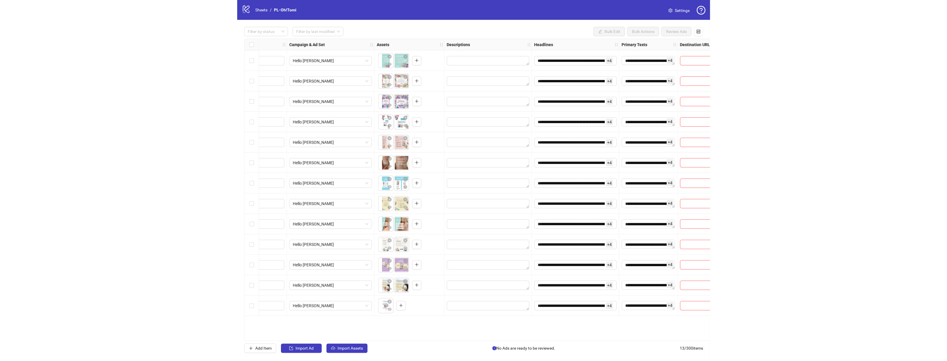
scroll to position [0, 138]
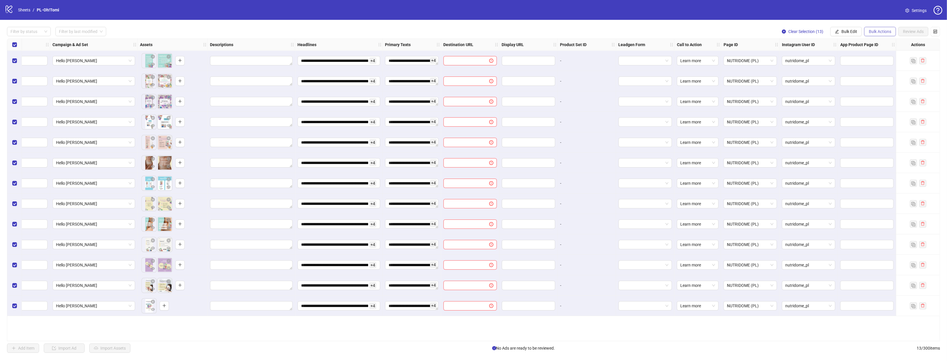
click at [878, 29] on button "Bulk Actions" at bounding box center [880, 31] width 32 height 9
click at [13, 42] on label "Select all rows" at bounding box center [14, 44] width 5 height 6
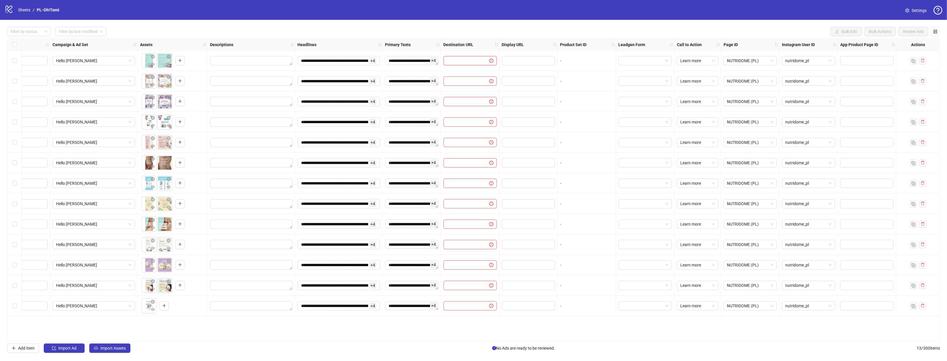
click at [476, 58] on input "text" at bounding box center [464, 60] width 34 height 6
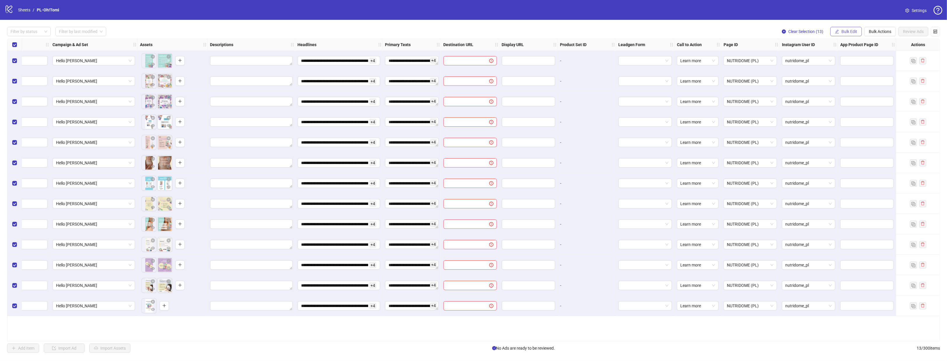
click at [845, 28] on button "Bulk Edit" at bounding box center [845, 31] width 31 height 9
click at [855, 97] on span "Destination URL" at bounding box center [851, 99] width 35 height 6
click at [814, 56] on input "text" at bounding box center [828, 57] width 76 height 6
paste input "**********"
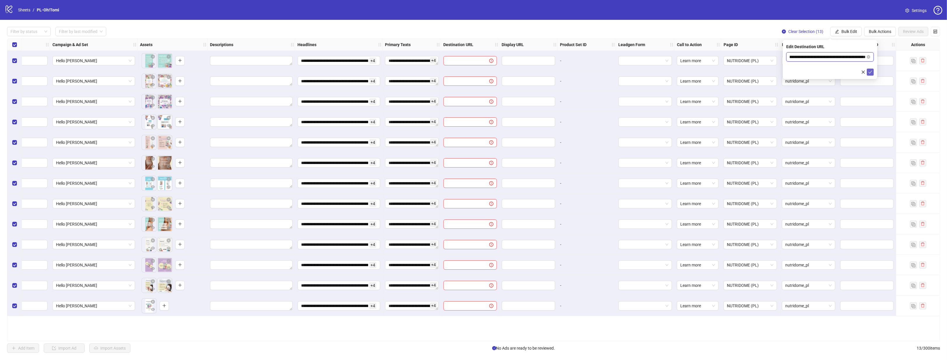
type input "**********"
click at [871, 69] on button "submit" at bounding box center [869, 72] width 7 height 7
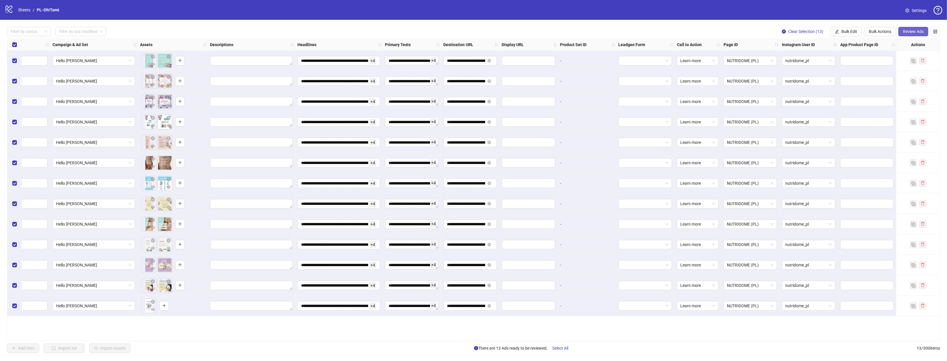
click at [904, 31] on span "Review Ads" at bounding box center [913, 31] width 21 height 5
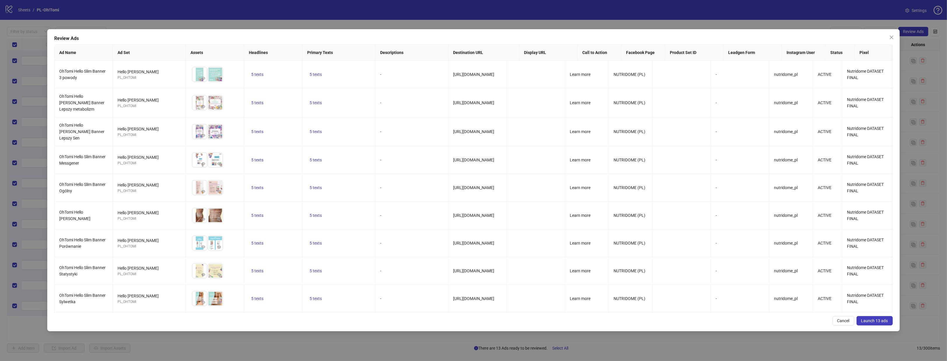
click at [868, 321] on span "Launch 13 ads" at bounding box center [874, 320] width 27 height 5
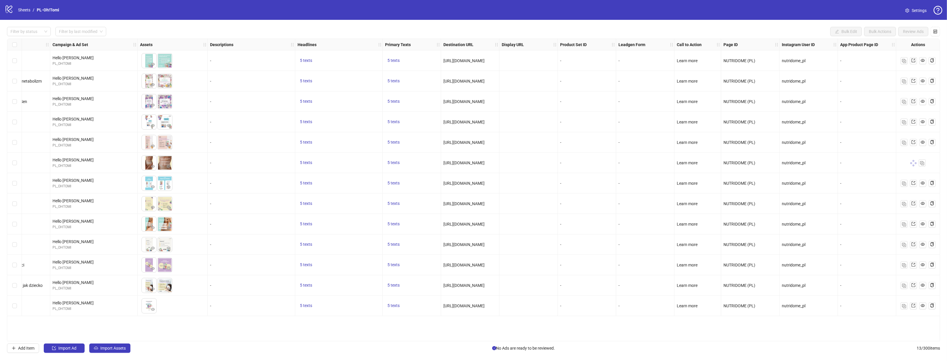
click at [850, 89] on div "-" at bounding box center [867, 81] width 58 height 20
click at [919, 61] on link at bounding box center [922, 60] width 7 height 7
click at [915, 122] on link at bounding box center [913, 121] width 7 height 7
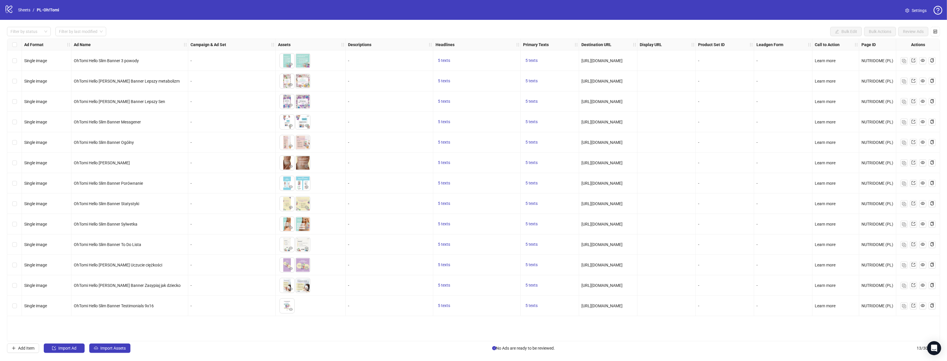
click at [17, 45] on div "Select all rows" at bounding box center [14, 45] width 15 height 12
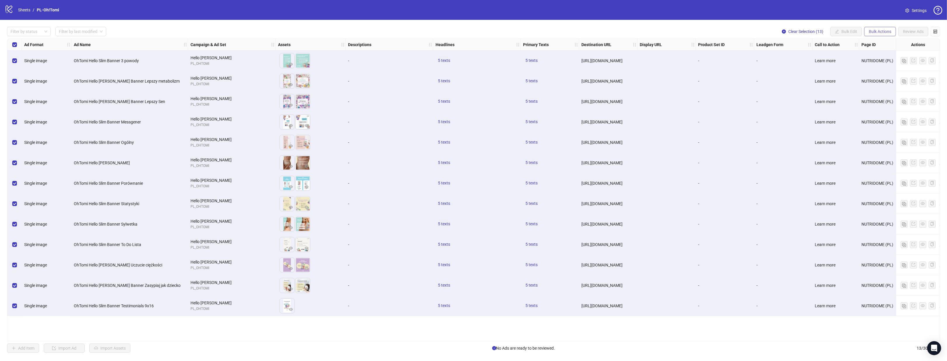
click at [883, 33] on span "Bulk Actions" at bounding box center [880, 31] width 22 height 5
click at [883, 41] on span "Delete" at bounding box center [888, 43] width 40 height 6
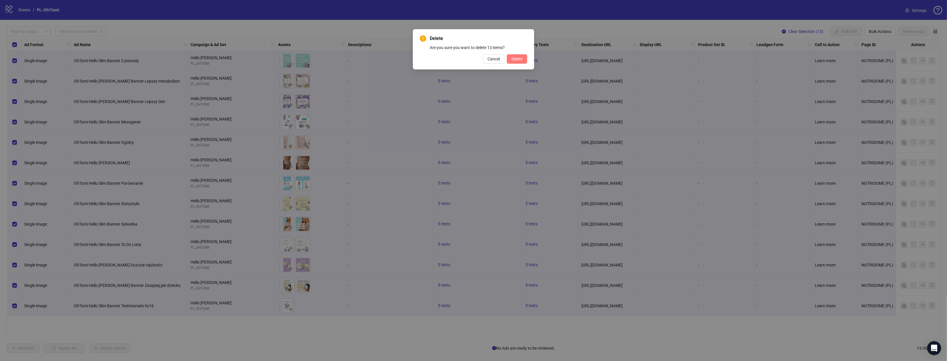
click at [522, 61] on span "Delete" at bounding box center [516, 59] width 11 height 5
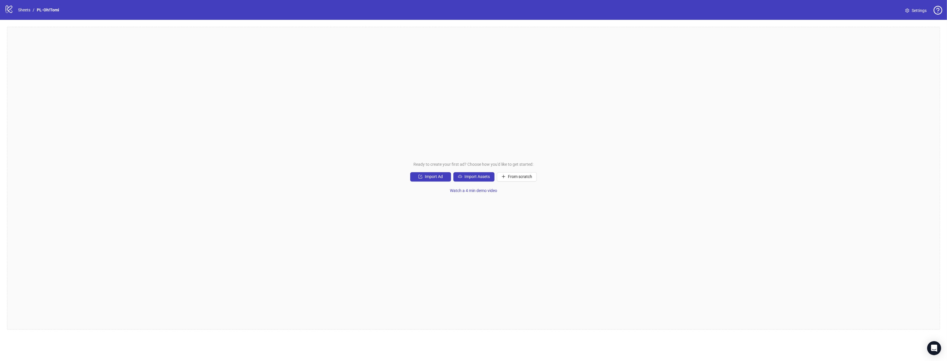
drag, startPoint x: 442, startPoint y: 178, endPoint x: 445, endPoint y: 242, distance: 63.4
click at [445, 242] on div "Ready to create your first ad? Choose how you'd like to get started: Import Ad …" at bounding box center [473, 178] width 933 height 302
drag, startPoint x: 475, startPoint y: 179, endPoint x: 660, endPoint y: -35, distance: 283.1
click at [660, 0] on html "logo/logo-mobile Sheets / PL-Oh!Tomi Settings Ready to create your first ad? Ch…" at bounding box center [473, 180] width 947 height 361
click at [475, 175] on span "Import Assets" at bounding box center [476, 176] width 25 height 5
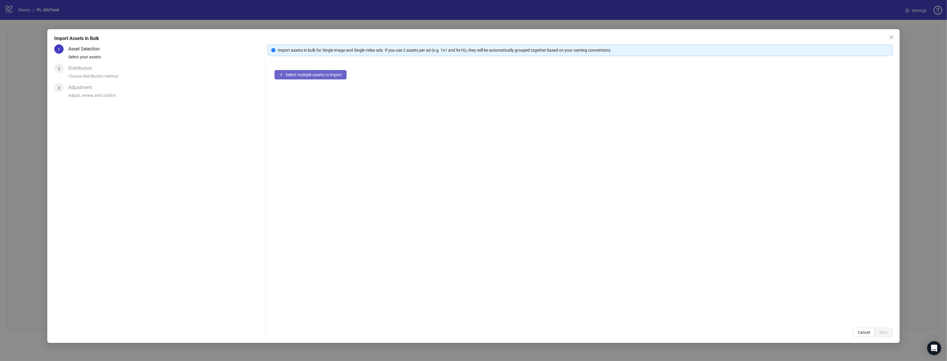
click at [296, 76] on span "Select multiple assets to import" at bounding box center [314, 74] width 56 height 5
click at [303, 73] on span "Select multiple assets to import" at bounding box center [314, 74] width 56 height 5
click at [887, 334] on span "Next" at bounding box center [883, 332] width 8 height 5
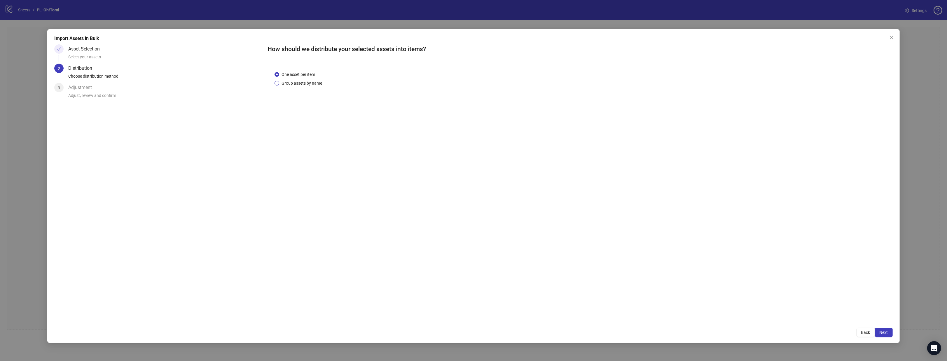
click at [315, 83] on span "Group assets by name" at bounding box center [301, 83] width 45 height 6
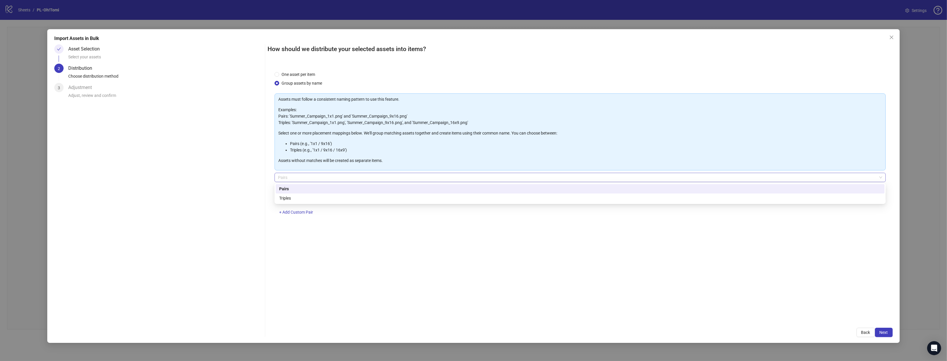
click at [317, 178] on span "Pairs" at bounding box center [580, 177] width 604 height 9
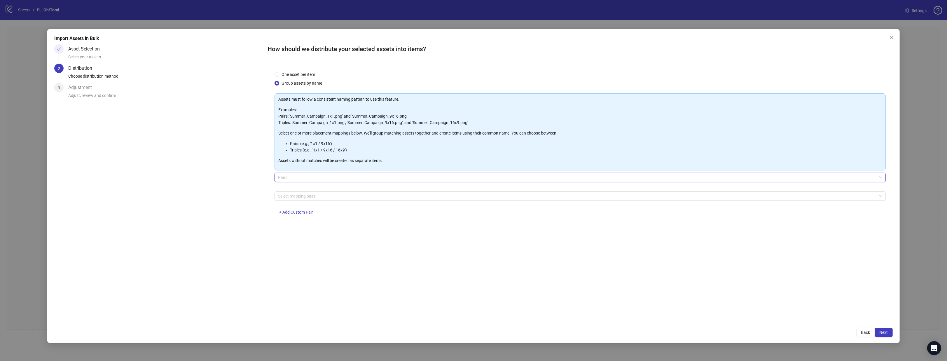
click at [317, 178] on span "Pairs" at bounding box center [580, 177] width 604 height 9
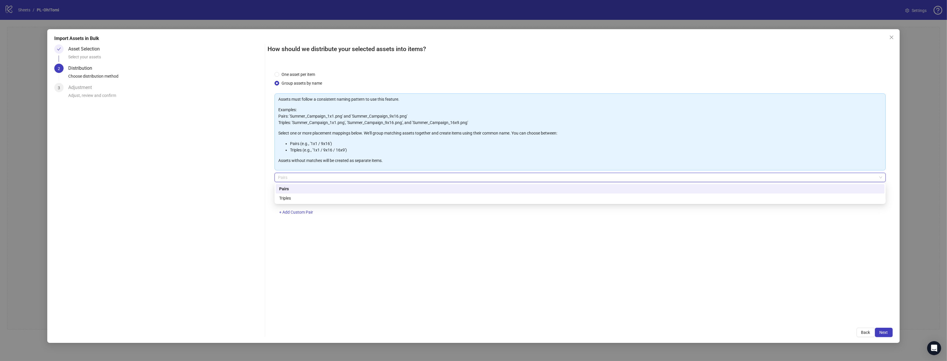
click at [317, 178] on span "Pairs" at bounding box center [580, 177] width 604 height 9
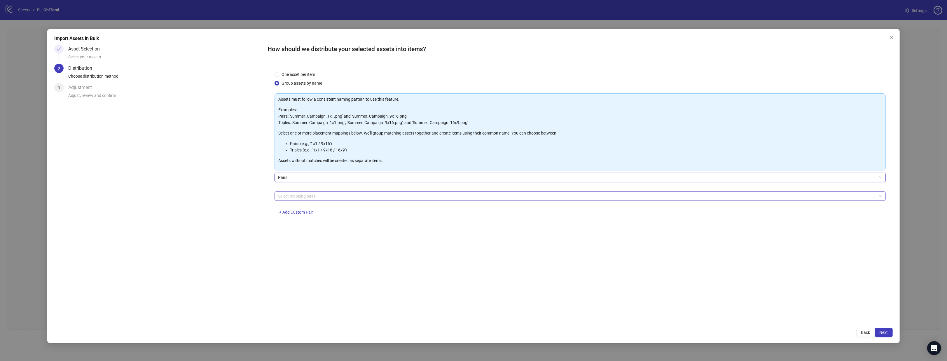
click at [309, 195] on div at bounding box center [577, 196] width 602 height 8
click at [191, 245] on div "Asset Selection Select your assets 2 Distribution Choose distribution method 3 …" at bounding box center [158, 190] width 208 height 293
click at [295, 218] on div "Select mapping pairs + Add Custom Pair" at bounding box center [579, 206] width 611 height 30
click at [297, 212] on span "+ Add Custom Pair" at bounding box center [296, 212] width 34 height 5
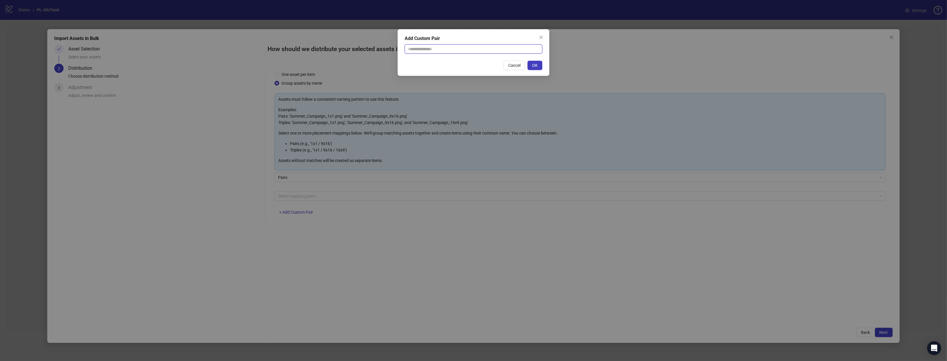
click at [444, 47] on input "text" at bounding box center [474, 48] width 138 height 9
type input "**********"
click at [537, 64] on span "OK" at bounding box center [535, 65] width 6 height 5
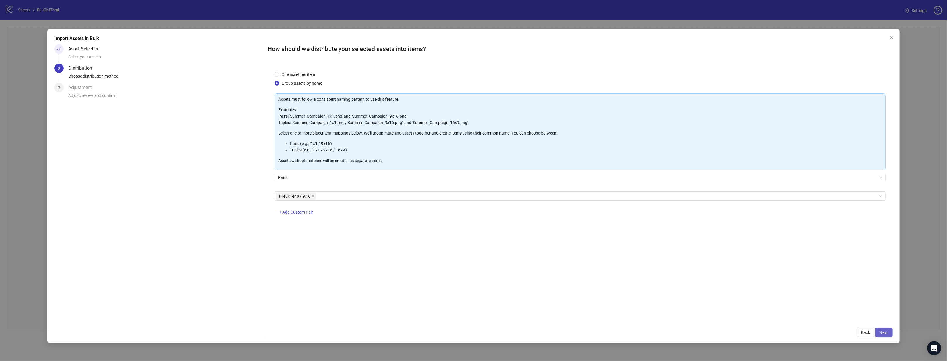
click at [877, 332] on button "Next" at bounding box center [884, 332] width 18 height 9
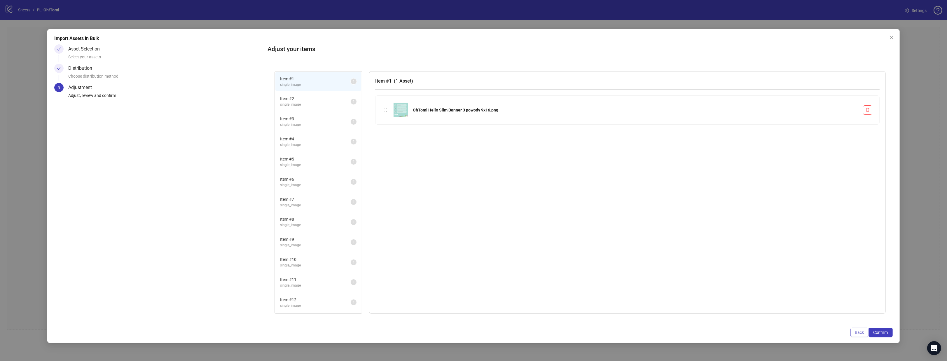
click at [858, 331] on span "Back" at bounding box center [859, 332] width 9 height 5
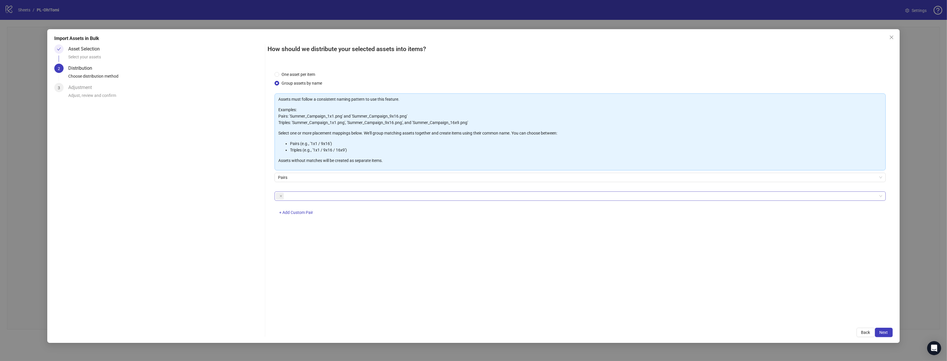
click at [276, 196] on span at bounding box center [280, 195] width 8 height 7
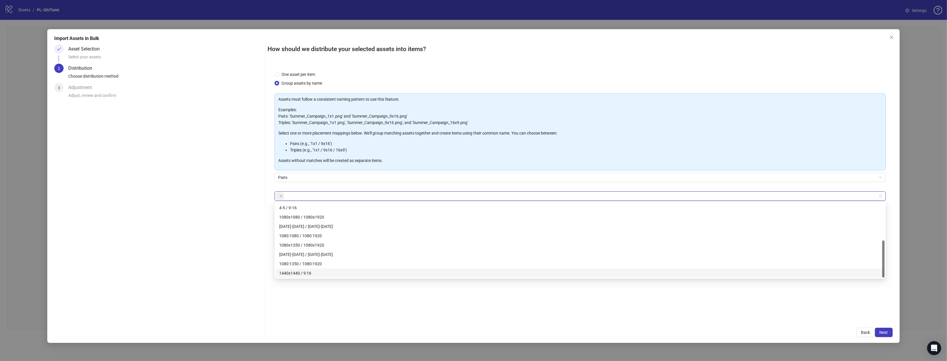
drag, startPoint x: 228, startPoint y: 242, endPoint x: 297, endPoint y: 195, distance: 83.2
click at [231, 239] on div "Asset Selection Select your assets 2 Distribution Choose distribution method 3 …" at bounding box center [158, 190] width 208 height 293
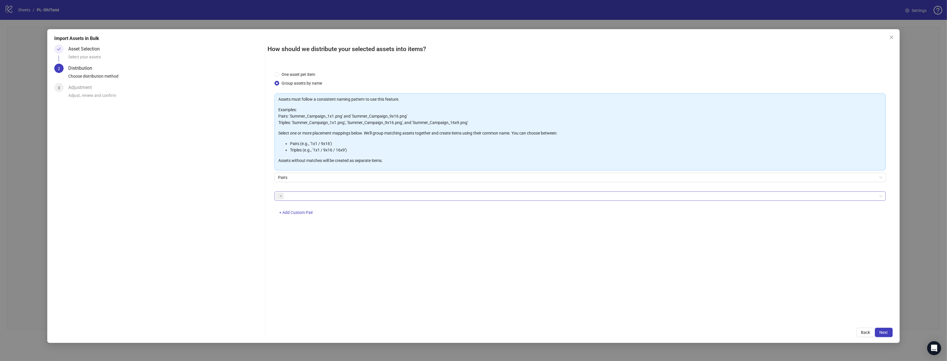
click at [283, 196] on span at bounding box center [280, 195] width 8 height 7
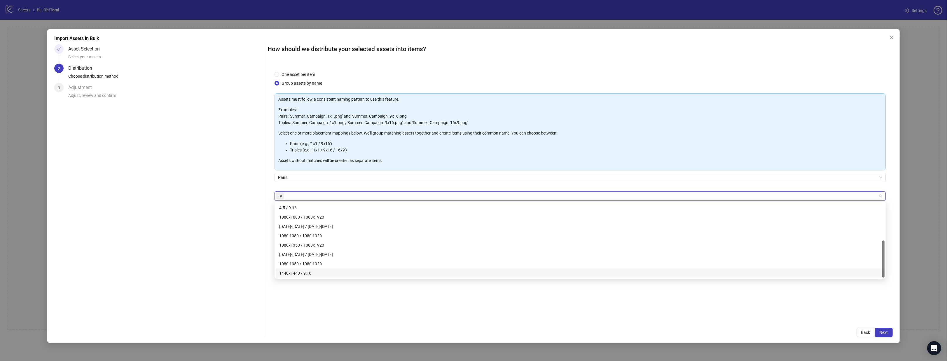
click at [281, 196] on icon "close" at bounding box center [280, 196] width 3 height 3
click at [241, 216] on div "Asset Selection Select your assets 2 Distribution Choose distribution method 3 …" at bounding box center [158, 190] width 208 height 293
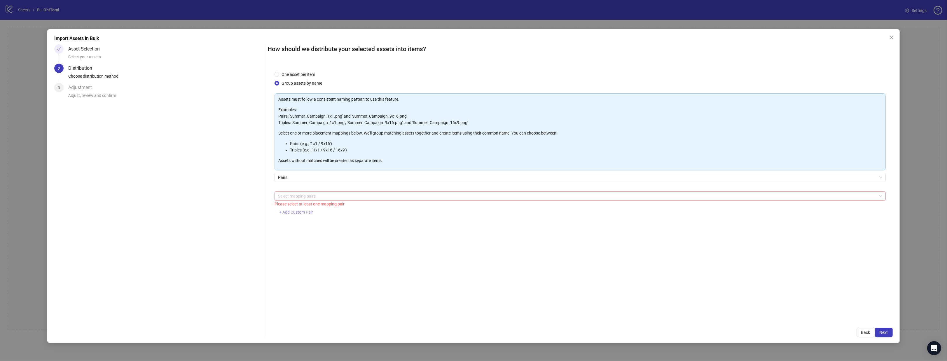
click at [290, 212] on span "+ Add Custom Pair" at bounding box center [296, 212] width 34 height 5
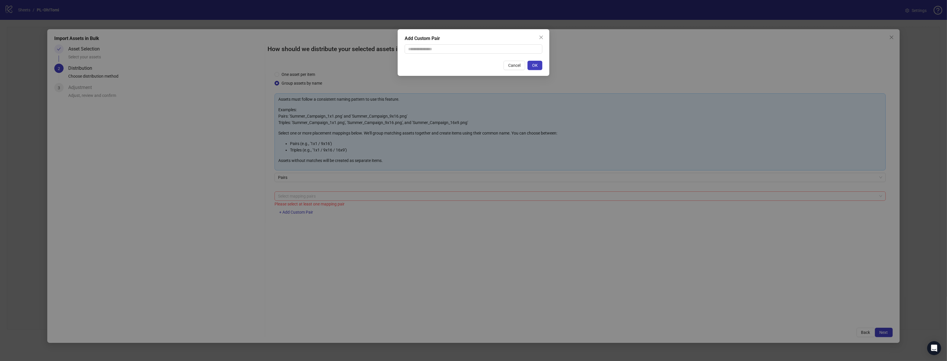
click at [424, 56] on div "Add Custom Pair Cancel OK" at bounding box center [474, 52] width 152 height 47
click at [429, 50] on input "text" at bounding box center [474, 48] width 138 height 9
type input "**********"
click at [537, 64] on span "OK" at bounding box center [535, 65] width 6 height 5
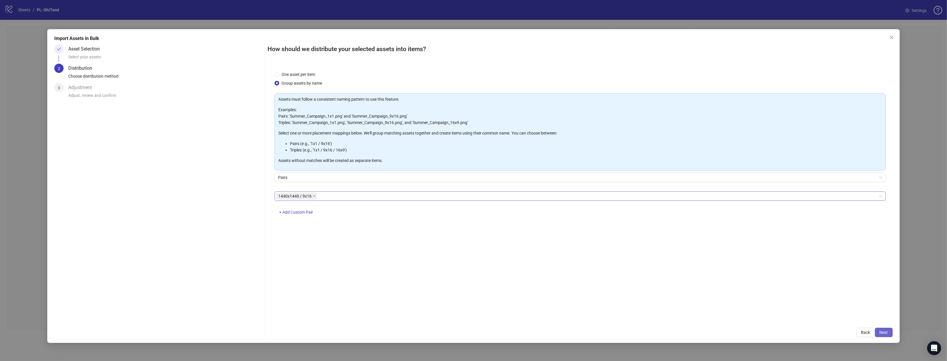
click at [879, 332] on button "Next" at bounding box center [884, 332] width 18 height 9
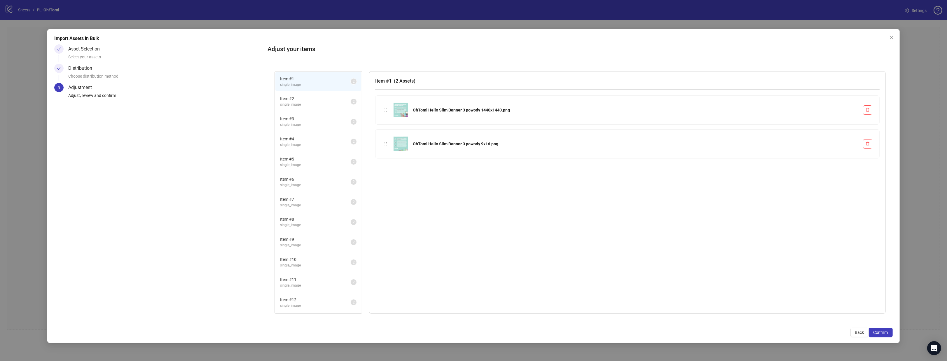
click at [327, 240] on span "Item # 9" at bounding box center [315, 239] width 71 height 6
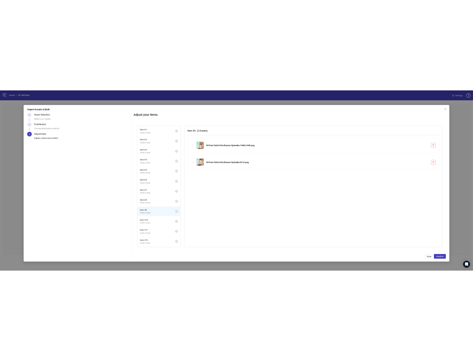
scroll to position [18, 0]
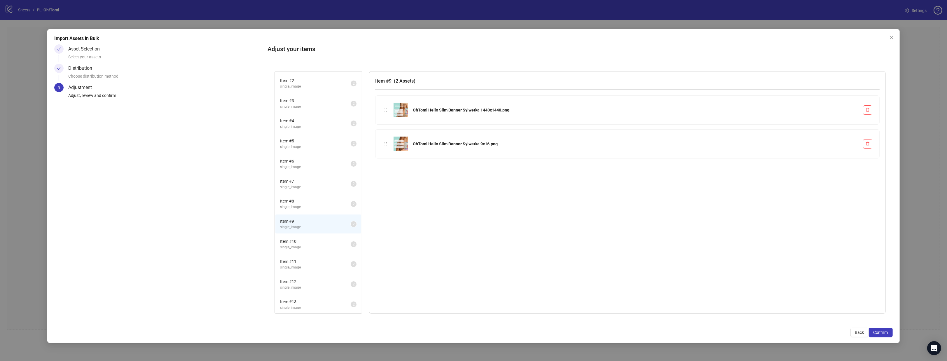
click at [311, 303] on span "Item # 13" at bounding box center [315, 301] width 71 height 6
click at [890, 333] on button "Confirm" at bounding box center [881, 332] width 24 height 9
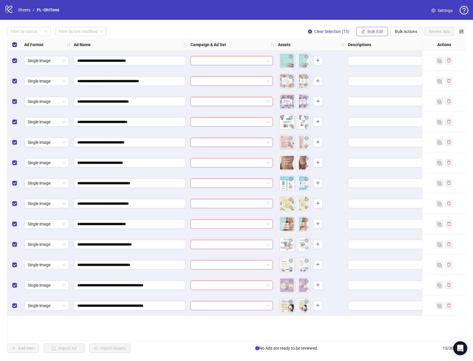
click at [379, 34] on button "Bulk Edit" at bounding box center [371, 31] width 31 height 9
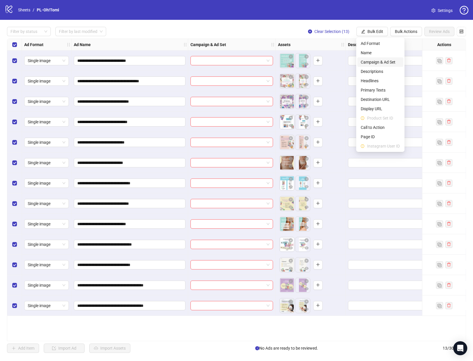
click at [388, 62] on span "Campaign & Ad Set" at bounding box center [380, 62] width 39 height 6
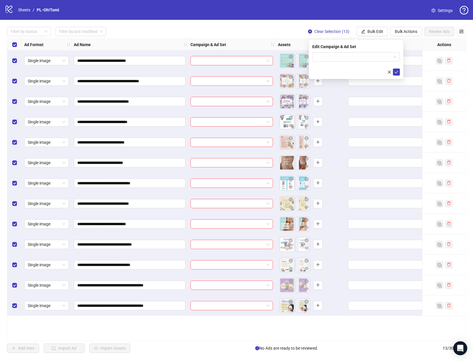
click at [342, 62] on form at bounding box center [355, 63] width 87 height 23
click at [344, 58] on input "search" at bounding box center [353, 56] width 75 height 9
type input "***"
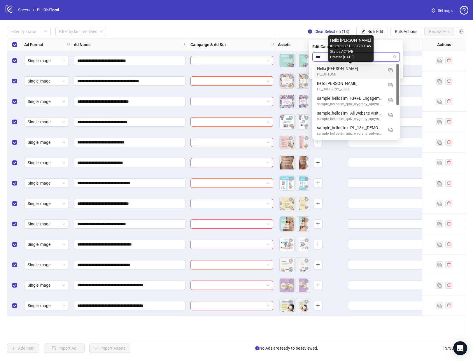
click at [353, 71] on div "Hello slim" at bounding box center [350, 68] width 66 height 6
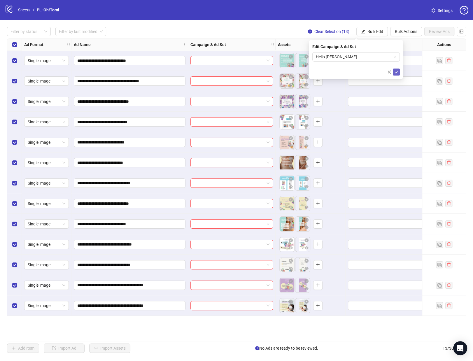
click at [397, 72] on icon "check" at bounding box center [396, 72] width 4 height 4
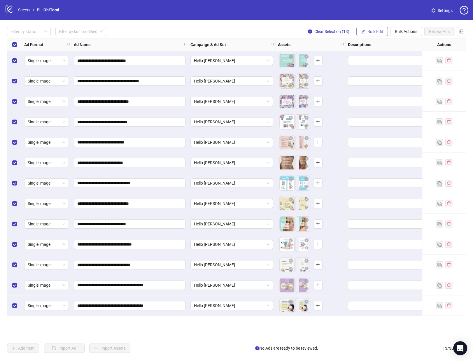
click at [384, 34] on button "Bulk Edit" at bounding box center [371, 31] width 31 height 9
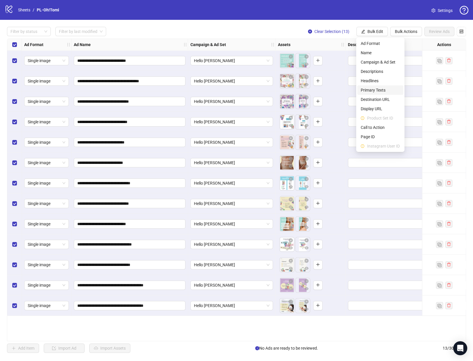
click at [386, 91] on span "Primary Texts" at bounding box center [380, 90] width 39 height 6
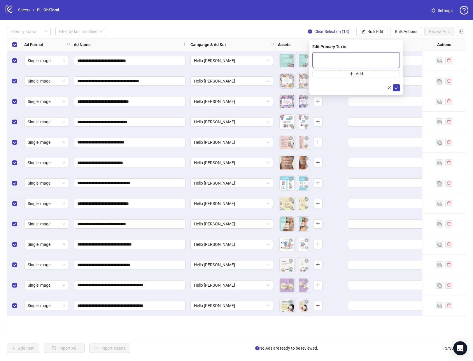
click at [348, 60] on textarea at bounding box center [355, 60] width 87 height 16
paste textarea "**********"
type textarea "**********"
click at [368, 75] on button "Add" at bounding box center [355, 73] width 87 height 7
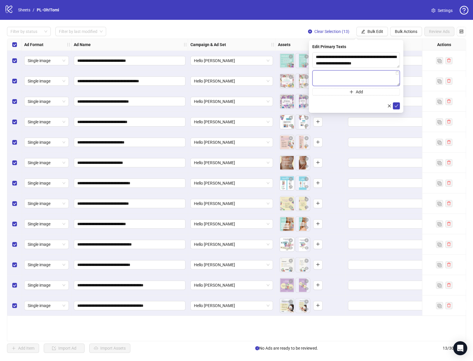
click at [374, 73] on textarea at bounding box center [355, 78] width 87 height 16
paste textarea "**********"
type textarea "**********"
click at [362, 93] on span "Add" at bounding box center [359, 92] width 7 height 5
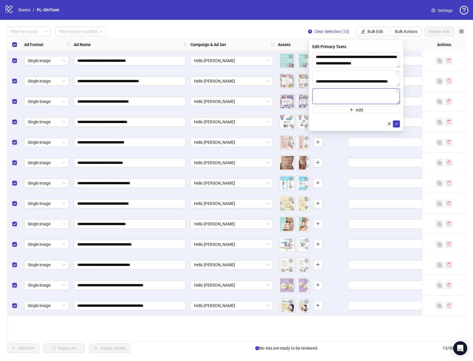
click at [379, 93] on textarea at bounding box center [355, 96] width 87 height 16
paste textarea "**********"
type textarea "**********"
click at [374, 108] on button "Add" at bounding box center [355, 109] width 87 height 7
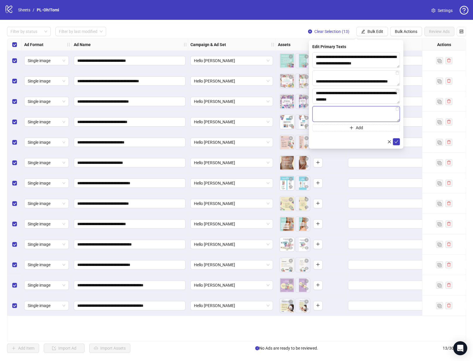
click at [369, 113] on textarea at bounding box center [355, 114] width 87 height 16
paste textarea "**********"
type textarea "**********"
click at [368, 129] on button "Add" at bounding box center [355, 127] width 87 height 7
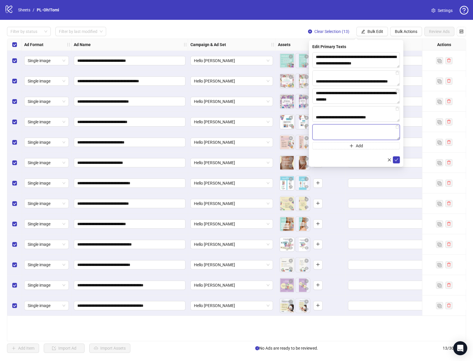
click at [362, 131] on textarea at bounding box center [355, 132] width 87 height 16
paste textarea "**********"
type textarea "**********"
click at [395, 158] on icon "check" at bounding box center [396, 160] width 4 height 4
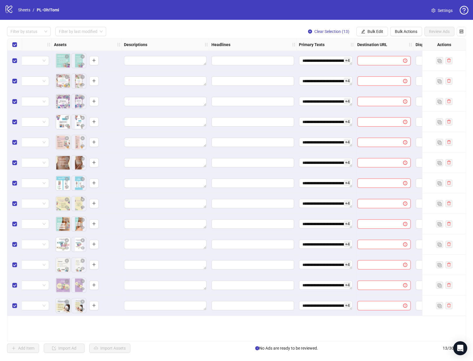
scroll to position [0, 226]
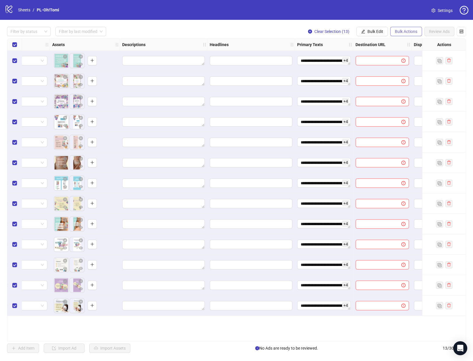
click at [403, 33] on span "Bulk Actions" at bounding box center [406, 31] width 22 height 5
click at [372, 31] on span "Bulk Edit" at bounding box center [375, 31] width 16 height 5
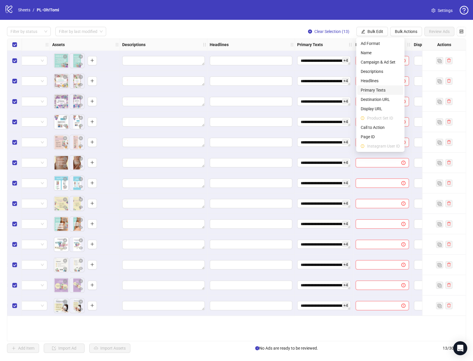
click at [382, 88] on span "Primary Texts" at bounding box center [380, 90] width 39 height 6
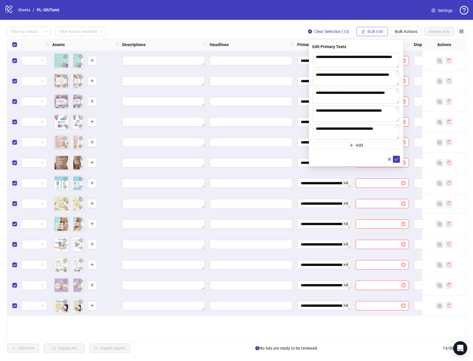
click at [374, 27] on button "Bulk Edit" at bounding box center [371, 31] width 31 height 9
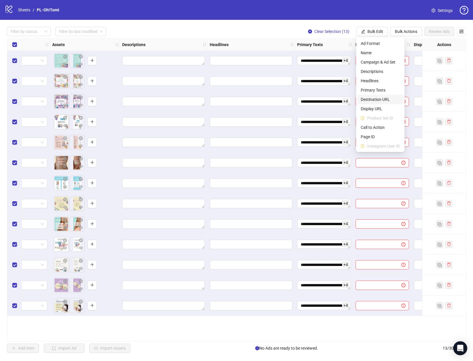
click at [386, 98] on span "Destination URL" at bounding box center [380, 99] width 39 height 6
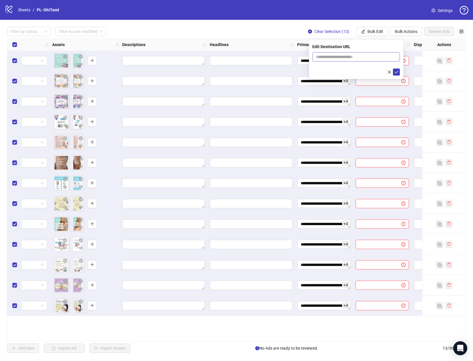
click at [360, 60] on span at bounding box center [355, 56] width 87 height 9
paste input "**********"
type input "**********"
click at [395, 72] on icon "check" at bounding box center [396, 72] width 4 height 4
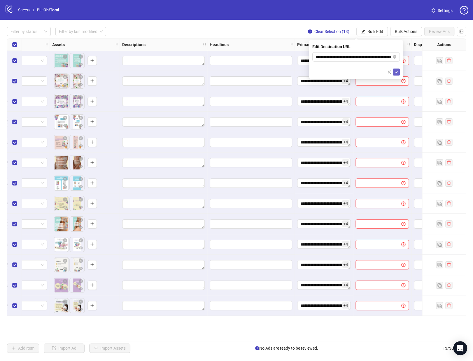
scroll to position [0, 0]
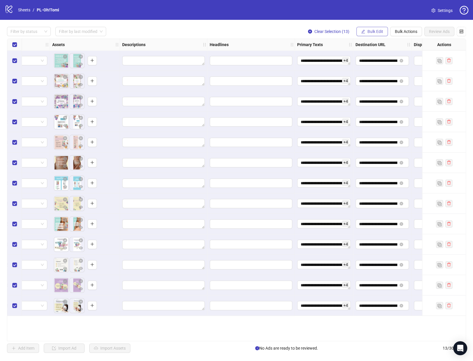
click at [376, 31] on span "Bulk Edit" at bounding box center [375, 31] width 16 height 5
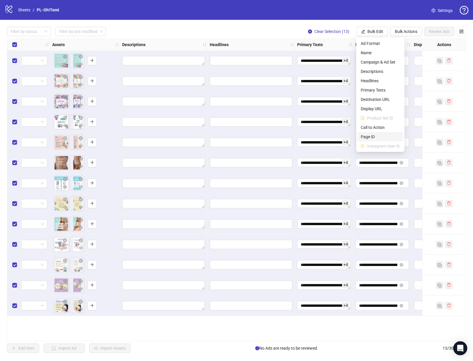
click at [385, 134] on span "Page ID" at bounding box center [380, 137] width 39 height 6
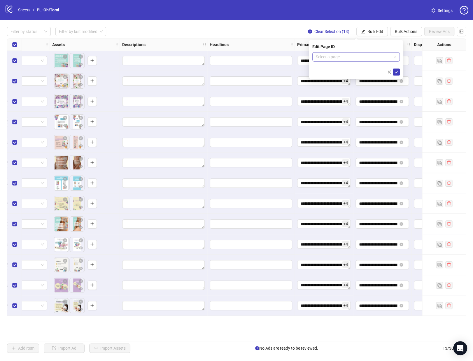
click at [355, 57] on input "search" at bounding box center [353, 56] width 75 height 9
click at [355, 88] on div "NUTRIDOME (PL) 609798659223935" at bounding box center [356, 87] width 78 height 13
click at [395, 70] on icon "check" at bounding box center [396, 72] width 4 height 4
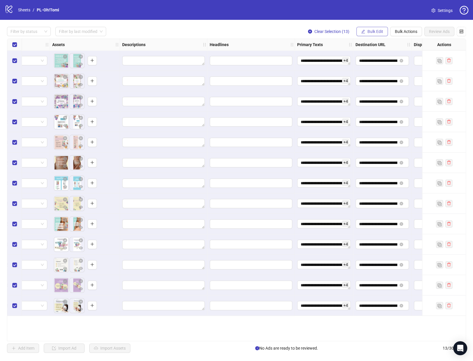
click at [379, 33] on span "Bulk Edit" at bounding box center [375, 31] width 16 height 5
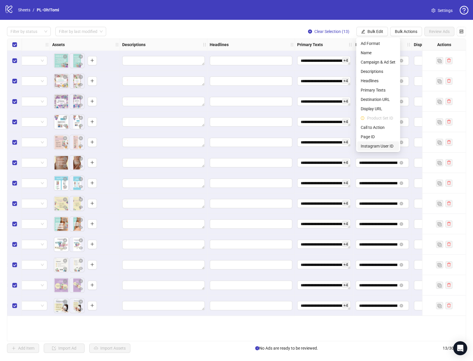
click at [383, 144] on span "Instagram User ID" at bounding box center [378, 146] width 35 height 6
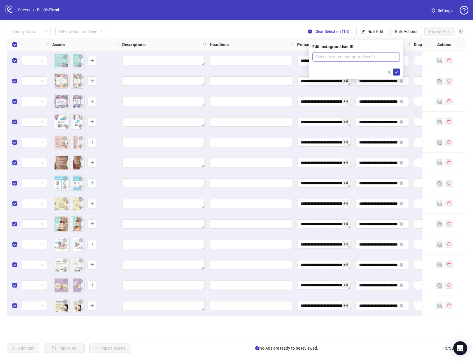
drag, startPoint x: 346, startPoint y: 55, endPoint x: 345, endPoint y: 60, distance: 4.4
click at [345, 55] on input "search" at bounding box center [353, 56] width 75 height 9
click at [346, 70] on div "nutridome_pl" at bounding box center [356, 68] width 78 height 6
click at [398, 71] on icon "check" at bounding box center [396, 72] width 4 height 4
drag, startPoint x: 374, startPoint y: 34, endPoint x: 379, endPoint y: 43, distance: 10.7
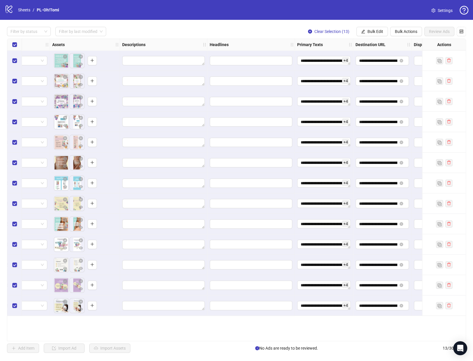
click at [374, 34] on span "Bulk Edit" at bounding box center [375, 31] width 16 height 5
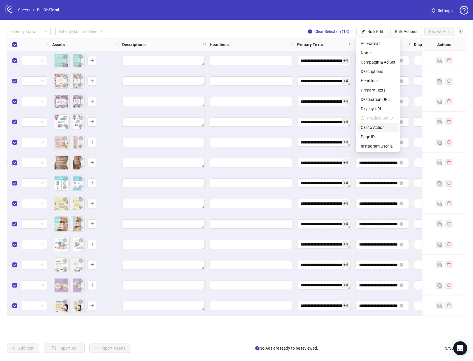
click at [384, 130] on li "Call to Action" at bounding box center [378, 127] width 42 height 9
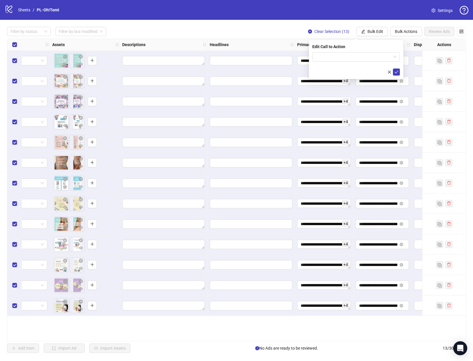
click at [357, 64] on form at bounding box center [355, 63] width 87 height 23
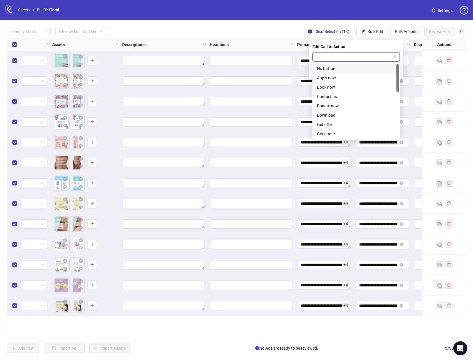
click at [359, 58] on input "search" at bounding box center [353, 56] width 75 height 9
click at [352, 120] on div "Learn more" at bounding box center [356, 123] width 78 height 6
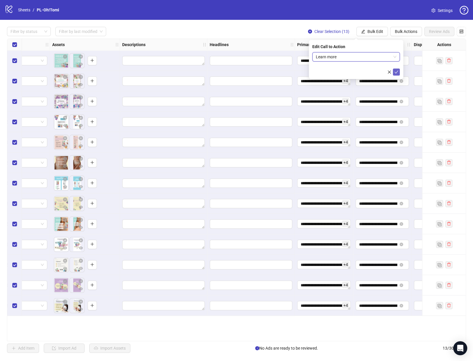
click at [395, 69] on button "submit" at bounding box center [396, 72] width 7 height 7
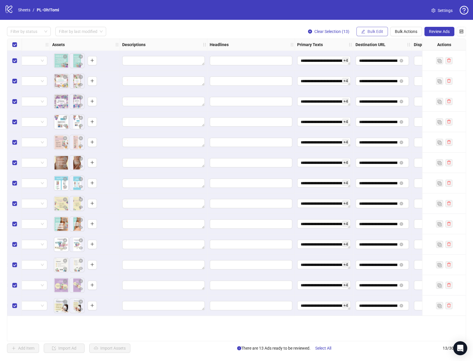
click at [374, 30] on span "Bulk Edit" at bounding box center [375, 31] width 16 height 5
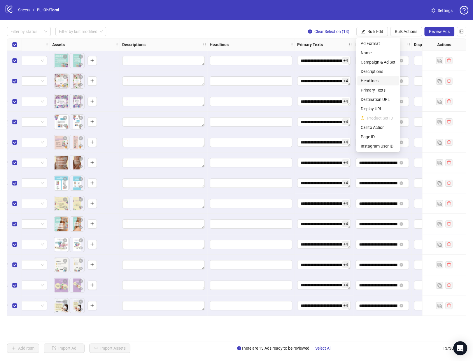
click at [382, 80] on span "Headlines" at bounding box center [378, 81] width 35 height 6
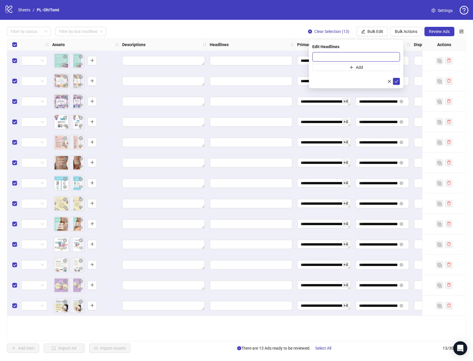
click at [366, 58] on input "text" at bounding box center [355, 56] width 87 height 9
paste input "**********"
type input "**********"
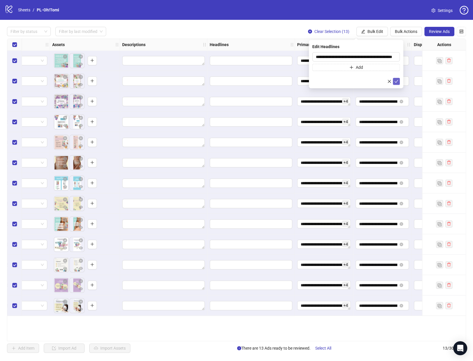
click at [394, 82] on icon "check" at bounding box center [396, 81] width 4 height 4
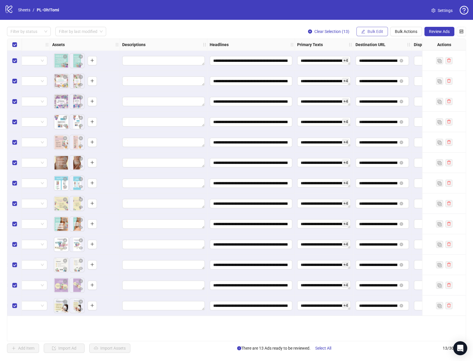
click at [384, 29] on button "Bulk Edit" at bounding box center [371, 31] width 31 height 9
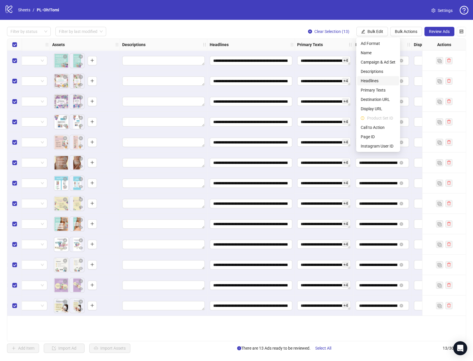
click at [383, 82] on span "Headlines" at bounding box center [378, 81] width 35 height 6
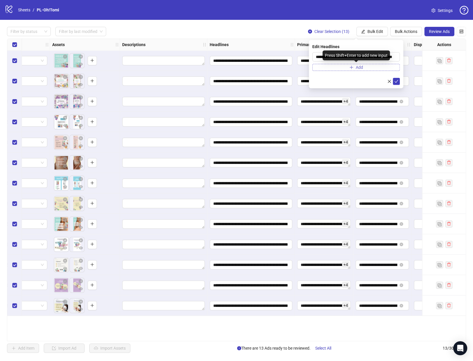
click at [358, 65] on span "Add" at bounding box center [359, 67] width 7 height 5
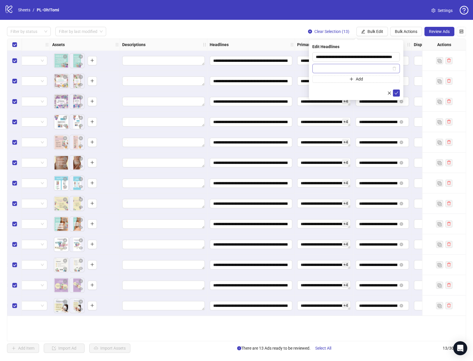
click at [353, 69] on input "text" at bounding box center [353, 68] width 75 height 6
type input "**********"
click at [363, 79] on button "Add" at bounding box center [355, 79] width 87 height 7
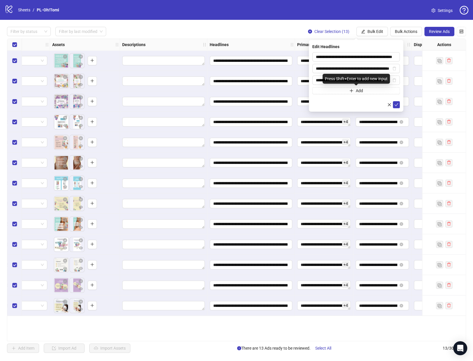
scroll to position [0, 14]
type input "**********"
click at [384, 89] on button "Add" at bounding box center [355, 90] width 87 height 7
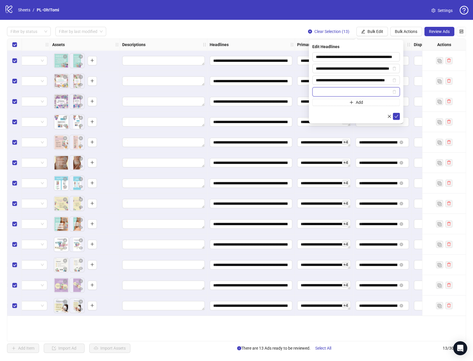
click at [349, 92] on input "text" at bounding box center [353, 92] width 75 height 6
paste input "**********"
type input "**********"
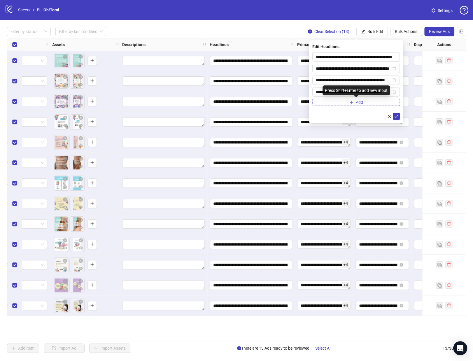
click at [364, 102] on button "Add" at bounding box center [355, 102] width 87 height 7
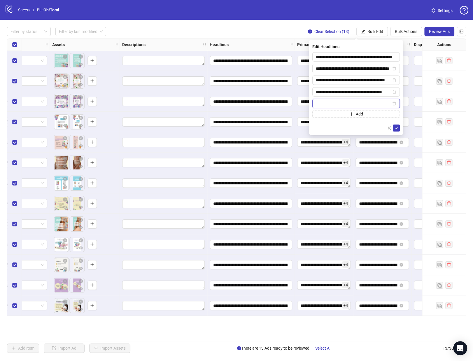
click at [366, 104] on input "text" at bounding box center [353, 103] width 75 height 6
paste input "**********"
type input "**********"
drag, startPoint x: 398, startPoint y: 128, endPoint x: 400, endPoint y: 134, distance: 7.0
click at [398, 128] on icon "check" at bounding box center [396, 128] width 4 height 4
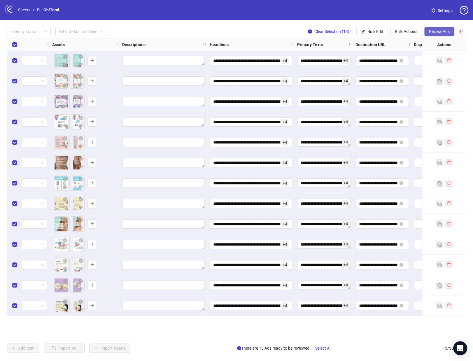
click at [446, 34] on button "Review Ads" at bounding box center [439, 31] width 30 height 9
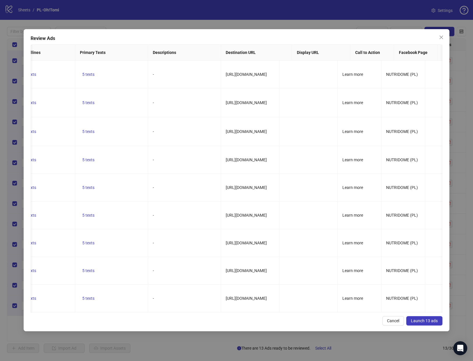
scroll to position [0, 645]
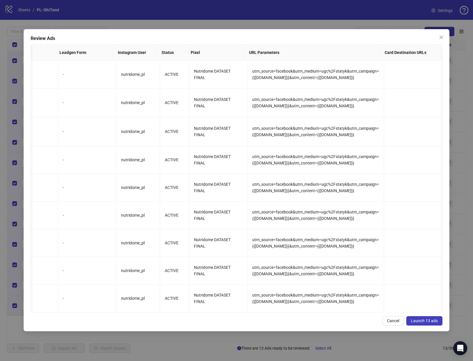
click at [421, 321] on span "Launch 13 ads" at bounding box center [424, 320] width 27 height 5
